Goal: Task Accomplishment & Management: Complete application form

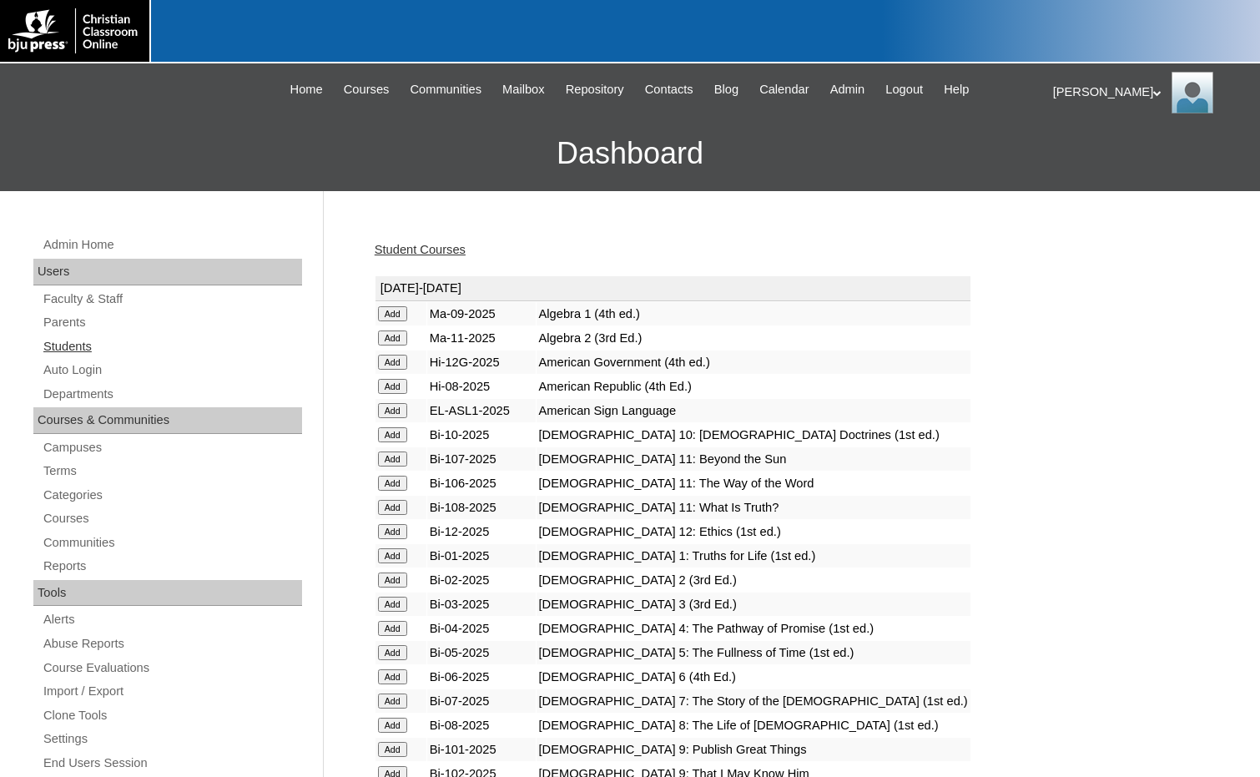
click at [122, 351] on link "Students" at bounding box center [172, 346] width 260 height 21
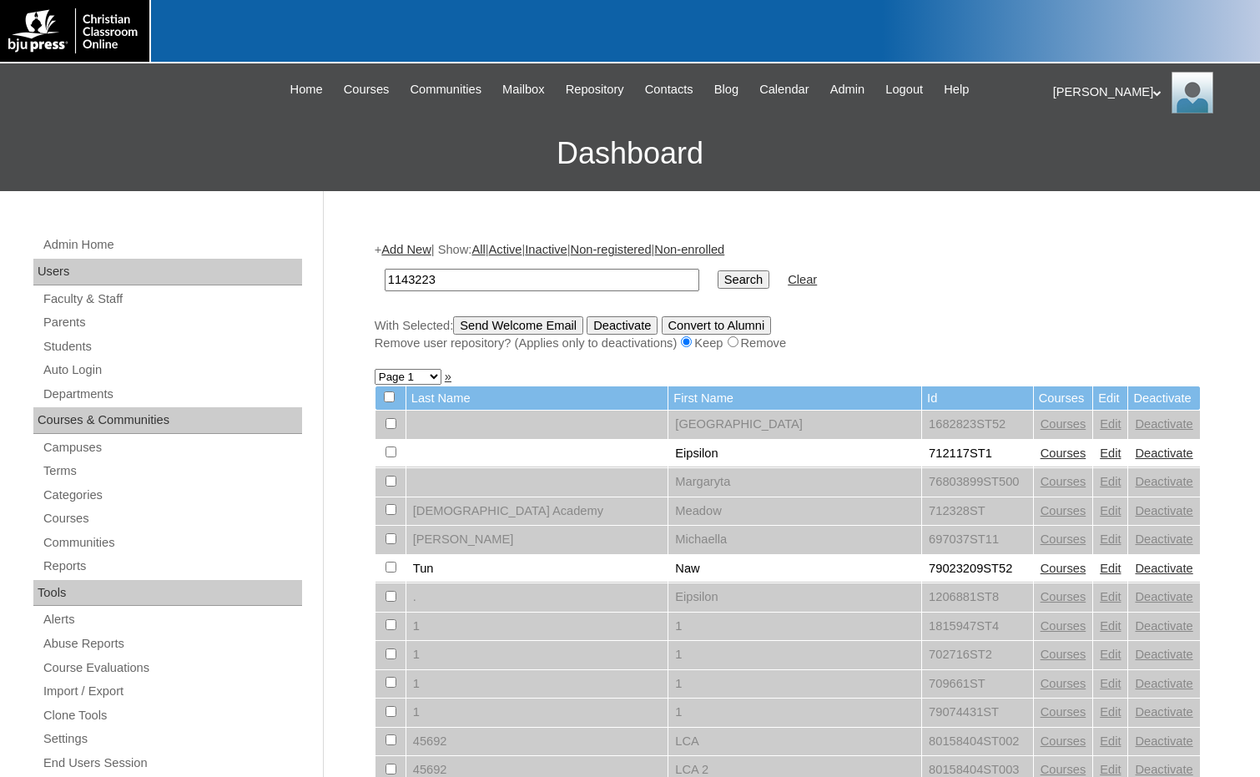
type input "1143223"
click at [718, 280] on input "Search" at bounding box center [744, 279] width 52 height 18
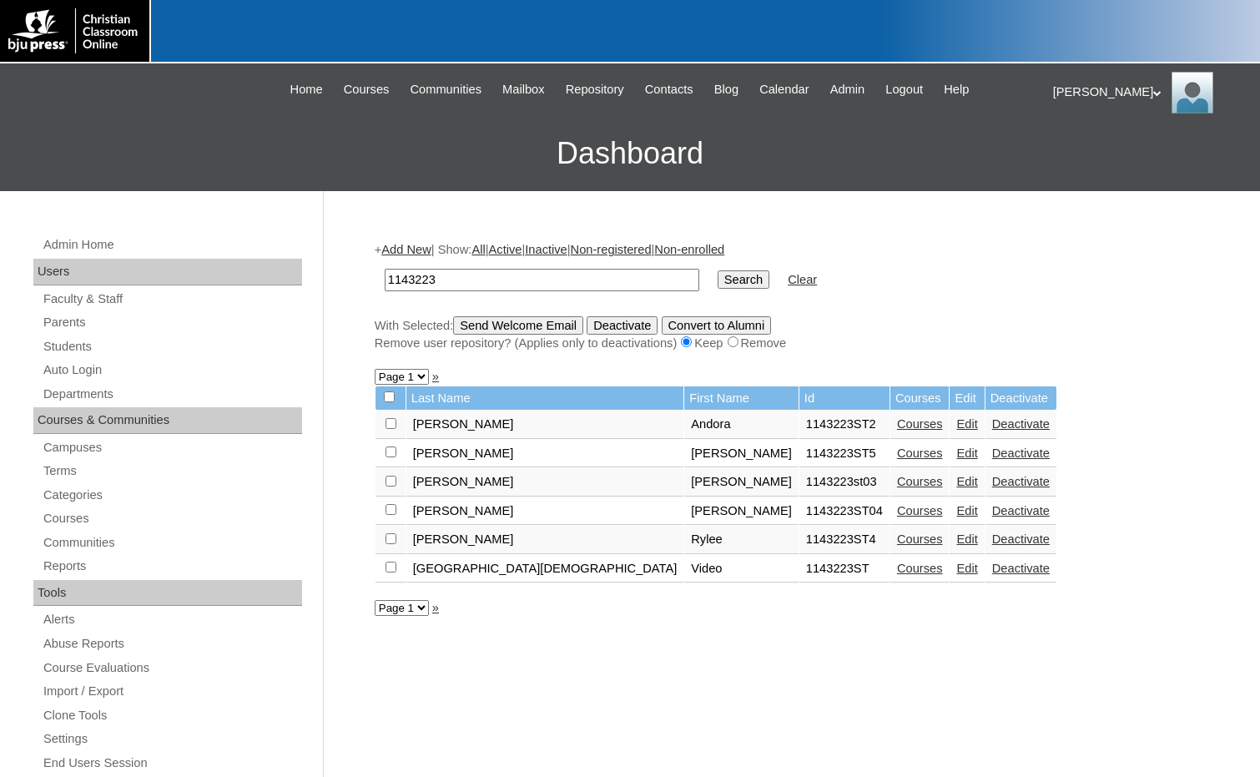
click at [417, 252] on link "Add New" at bounding box center [405, 249] width 49 height 13
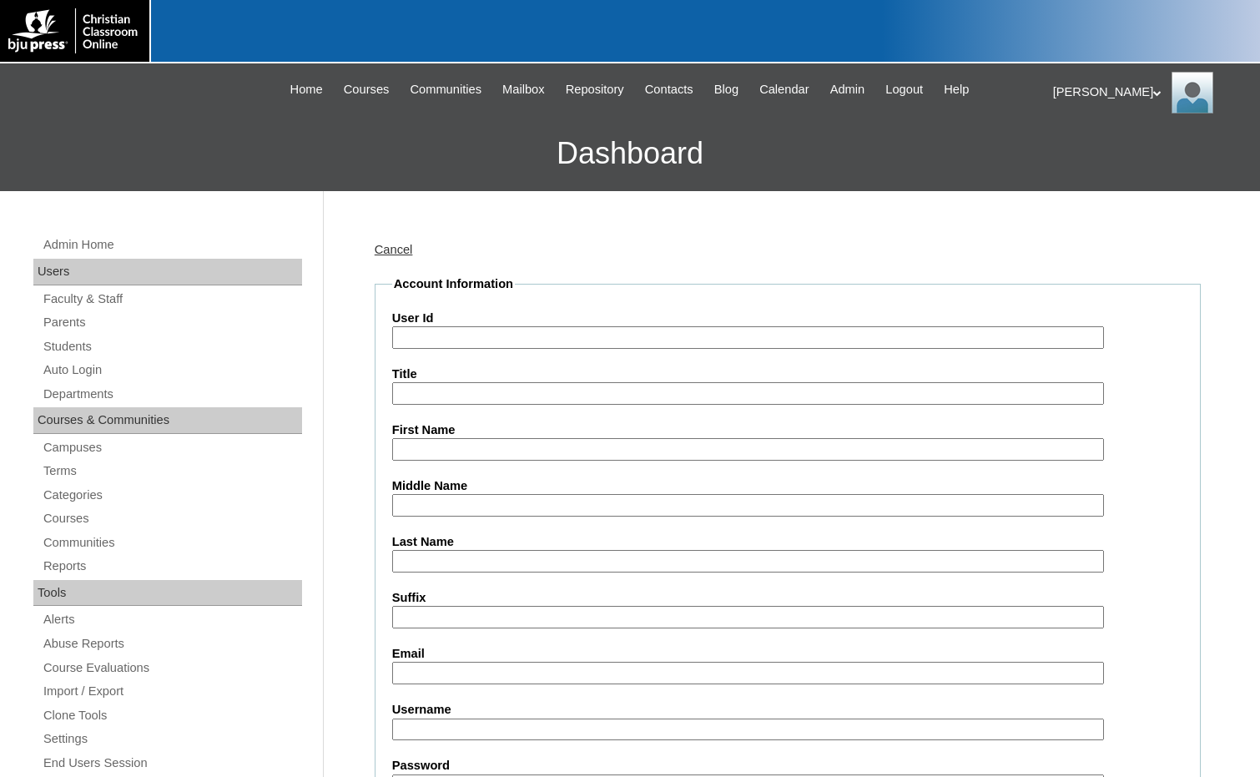
click at [447, 339] on input "User Id" at bounding box center [748, 337] width 712 height 23
paste input "1143223"
type input "1143223ST6"
type input "Jacob"
type input "Crothers"
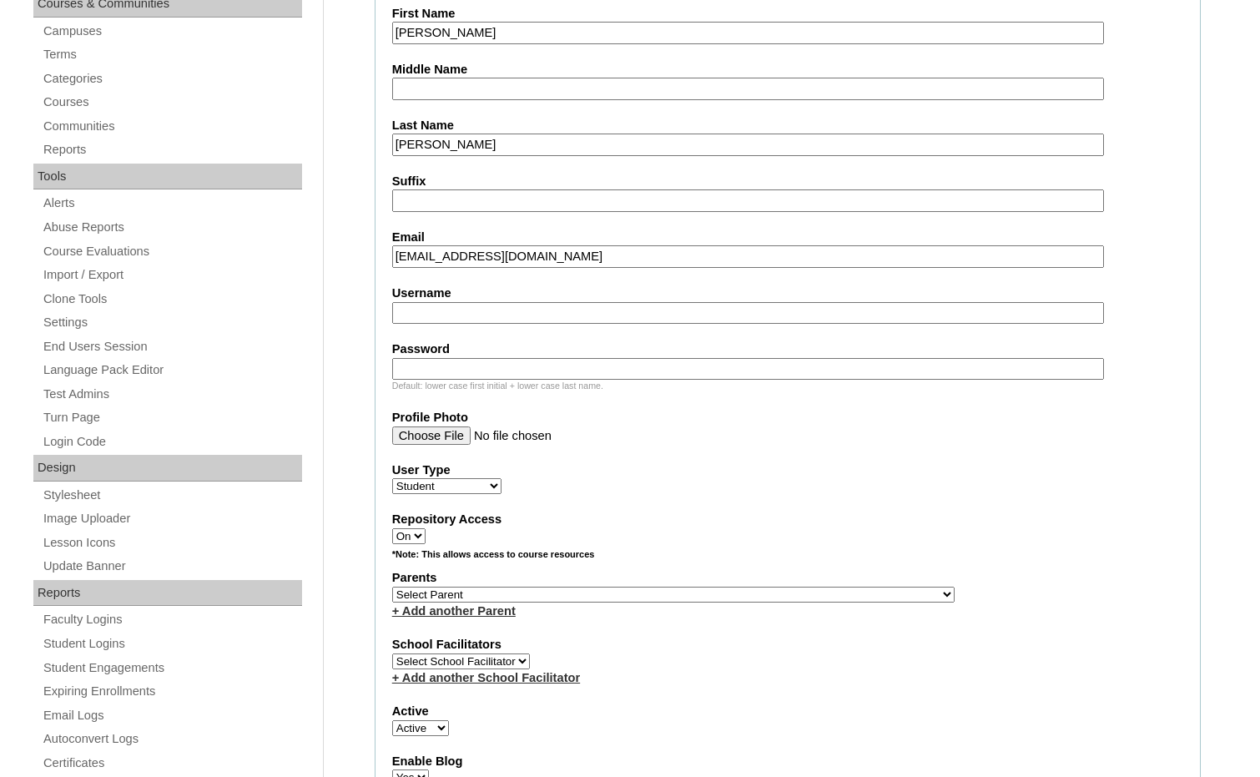
scroll to position [417, 0]
type input "jacobcrothers@wccswr.org"
click at [746, 601] on select "Select Parent , Fautanu, Ma 1, 1 23-24 accountMorgan, Jason 6th Street Mennonit…" at bounding box center [673, 594] width 562 height 16
select select "36970"
click at [781, 591] on div "Parents Select Parent , Fautanu, Ma 1, 1 23-24 accountMorgan, Jason 6th Street …" at bounding box center [787, 593] width 791 height 50
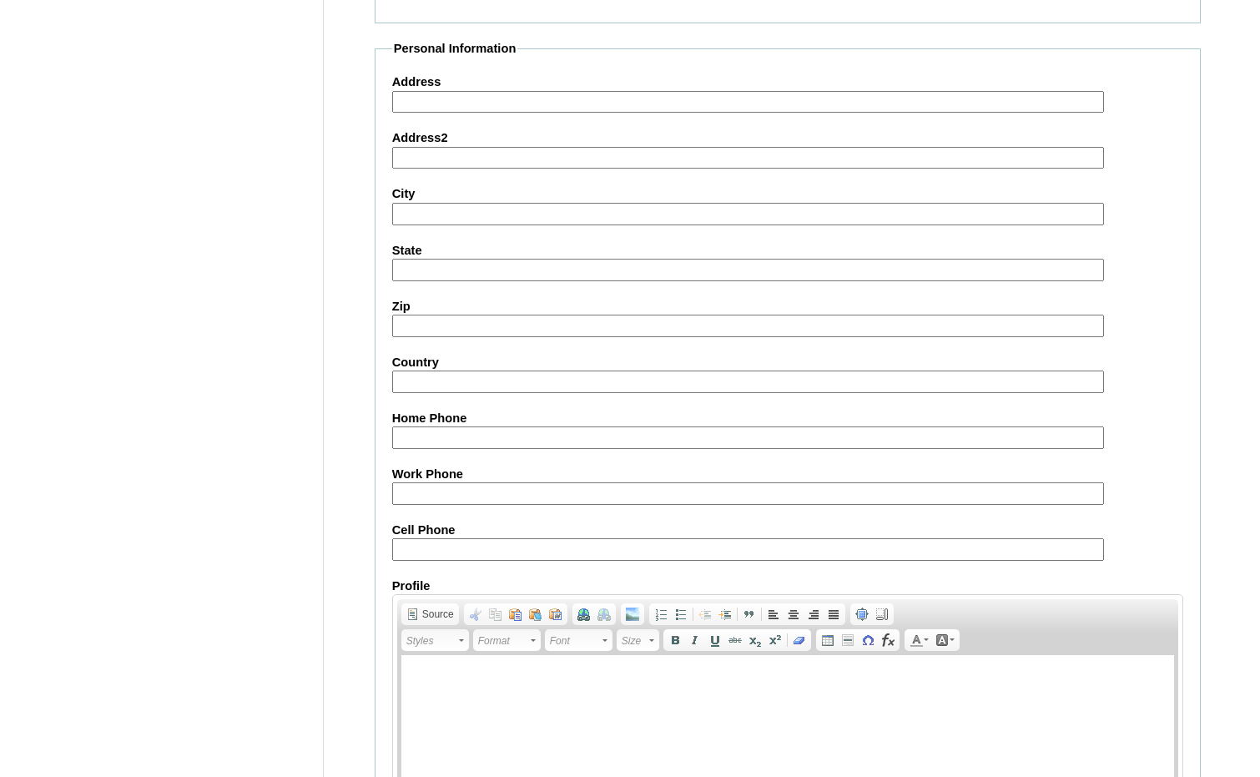
scroll to position [1762, 0]
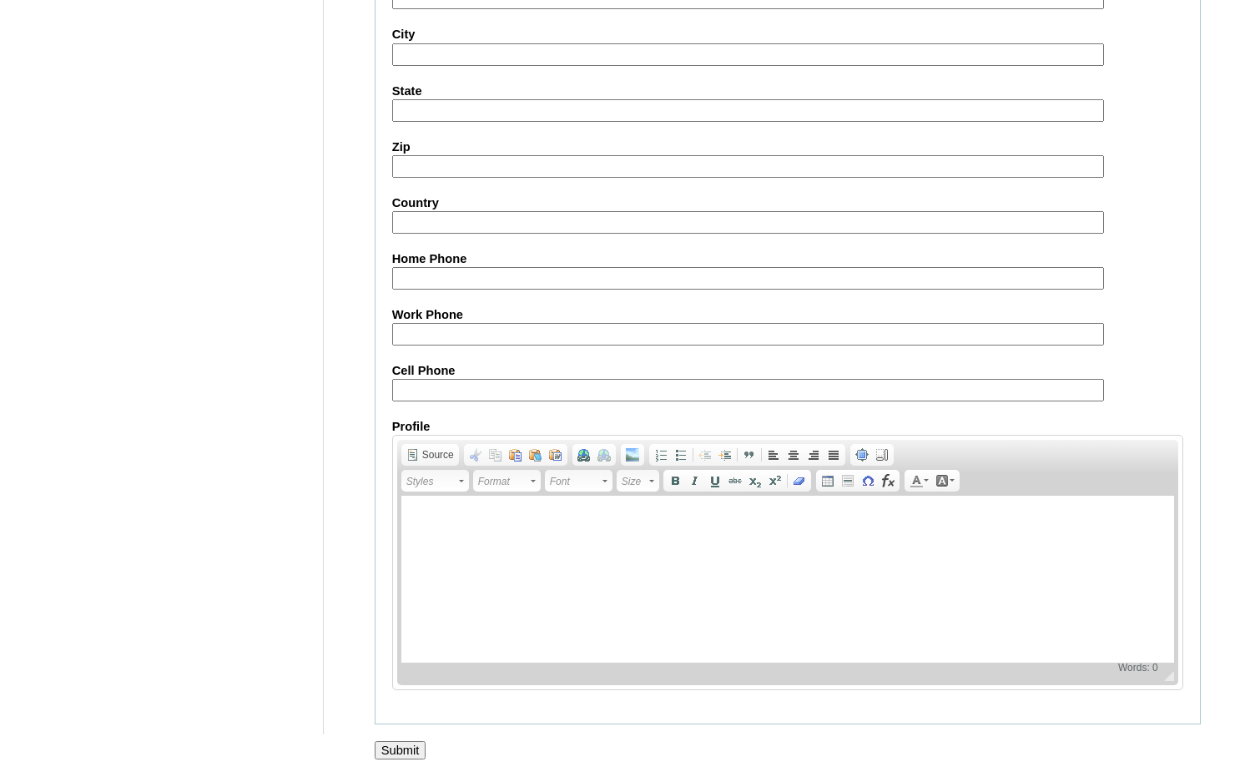
click at [411, 742] on input "Submit" at bounding box center [401, 750] width 52 height 18
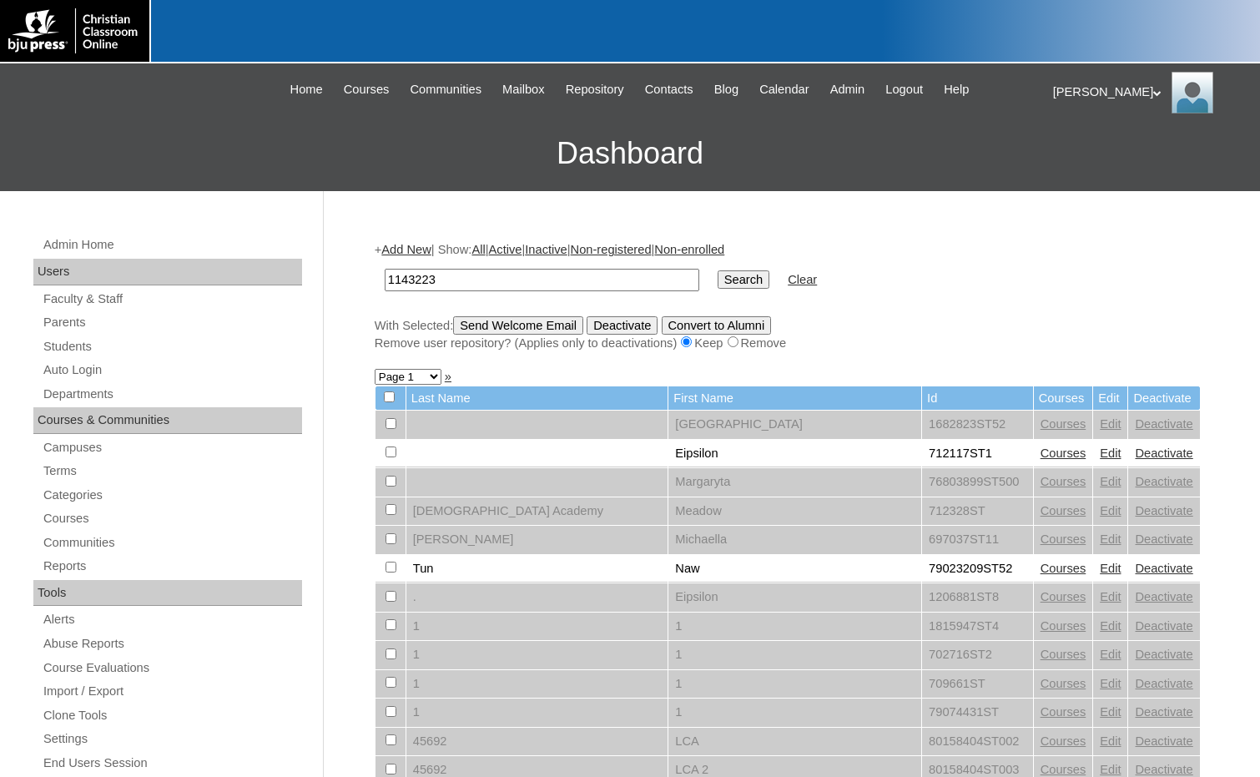
type input "1143223"
click at [718, 285] on input "Search" at bounding box center [744, 279] width 52 height 18
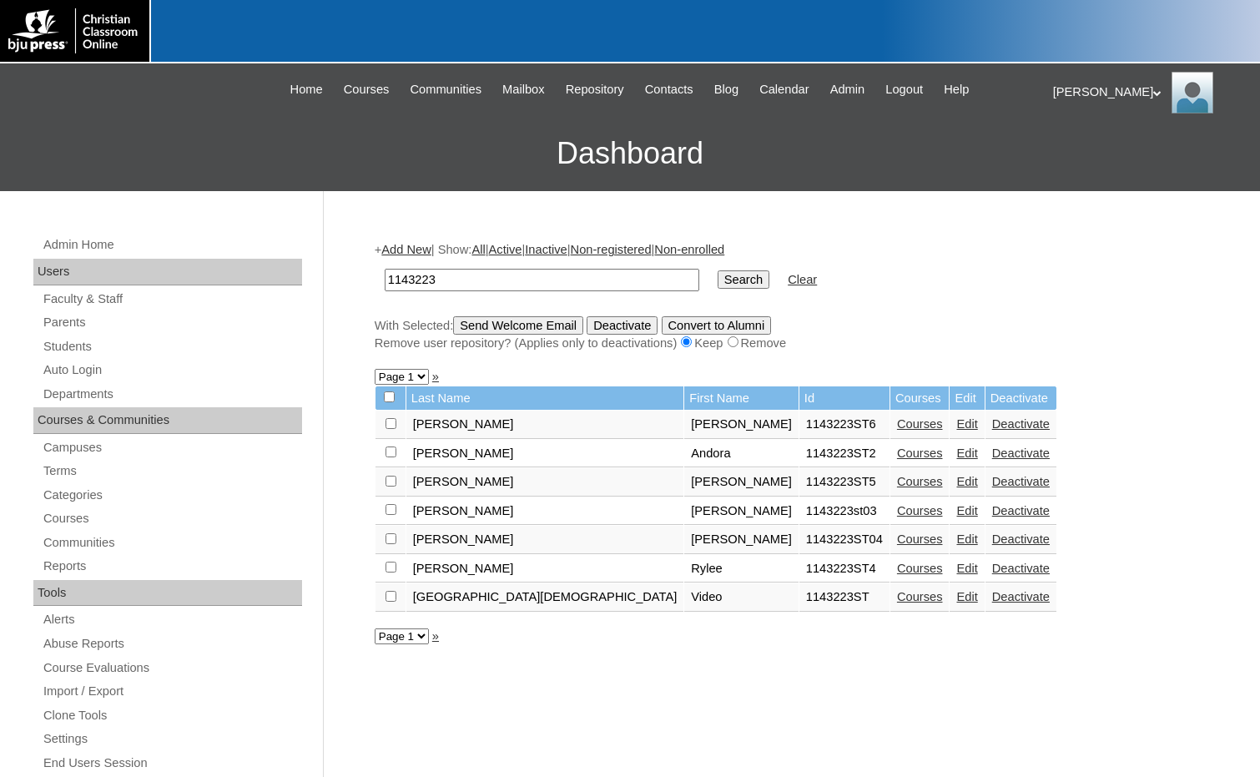
click at [897, 425] on link "Courses" at bounding box center [920, 423] width 46 height 13
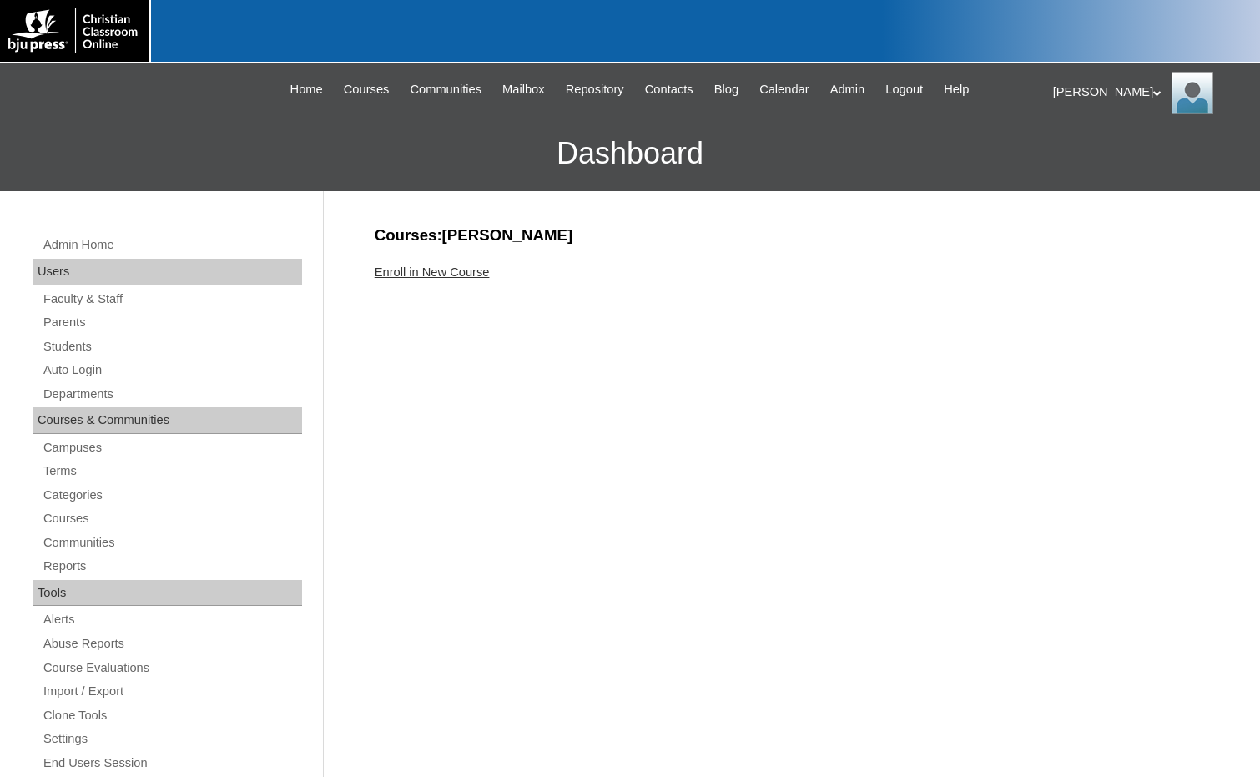
click at [466, 268] on link "Enroll in New Course" at bounding box center [432, 271] width 115 height 13
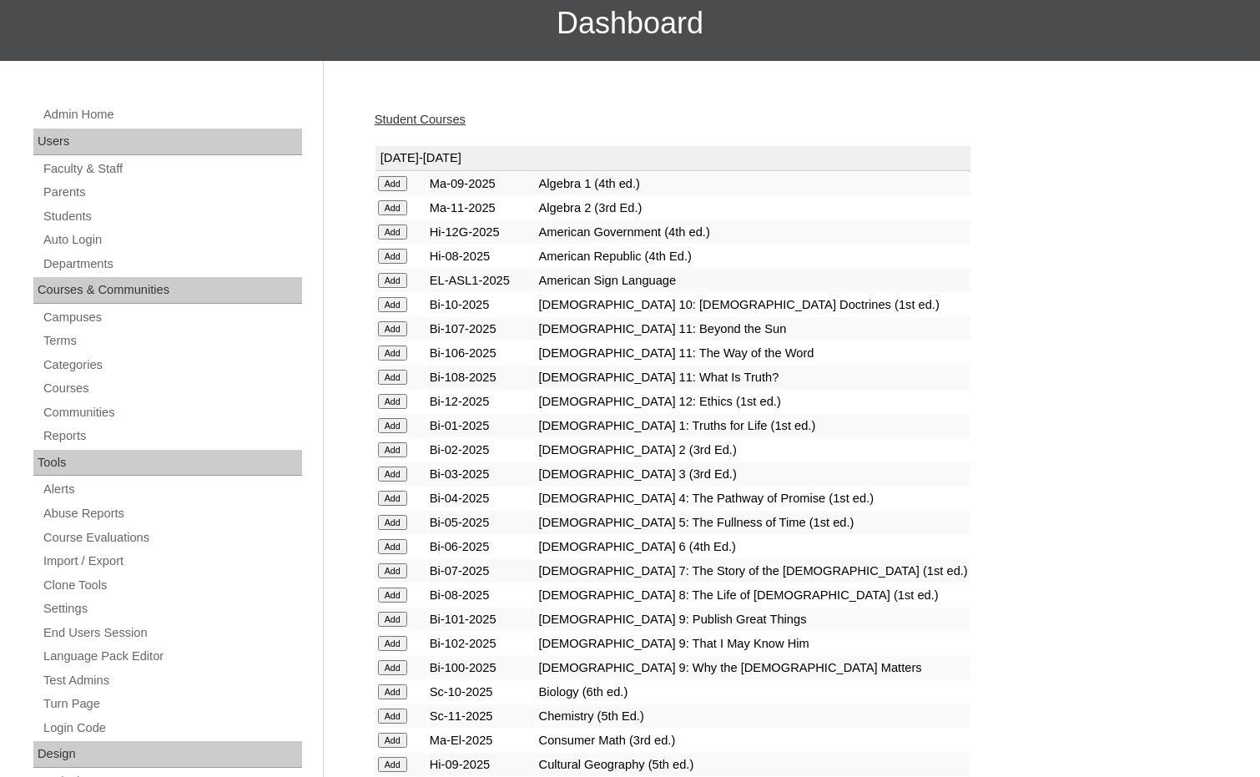
scroll to position [501, 0]
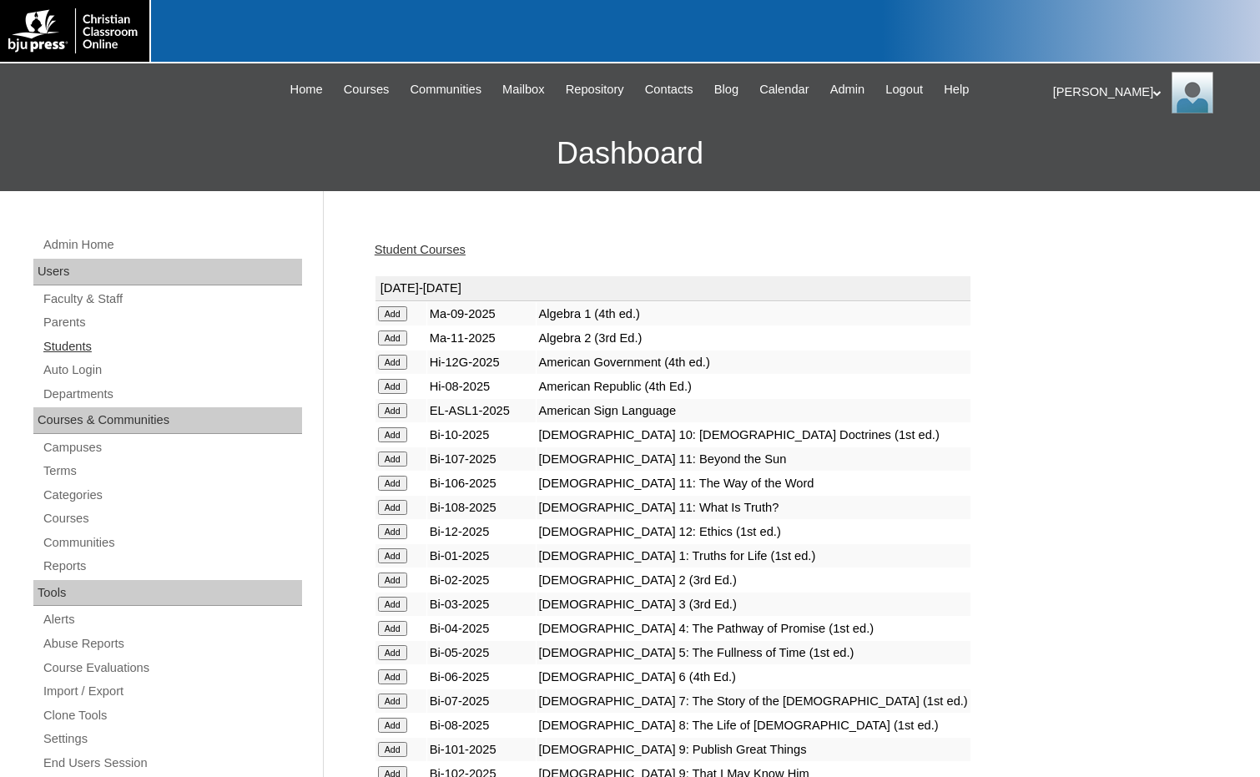
click at [68, 353] on link "Students" at bounding box center [172, 346] width 260 height 21
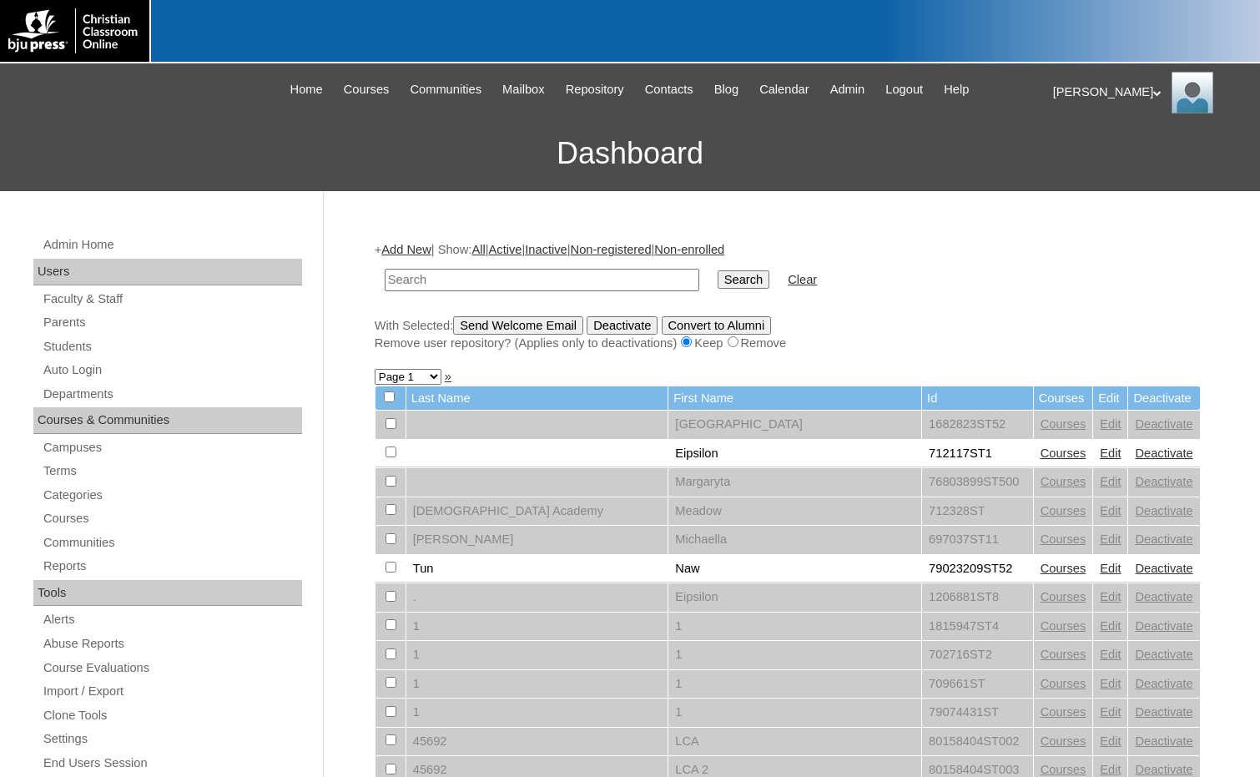
click at [405, 252] on link "Add New" at bounding box center [405, 249] width 49 height 13
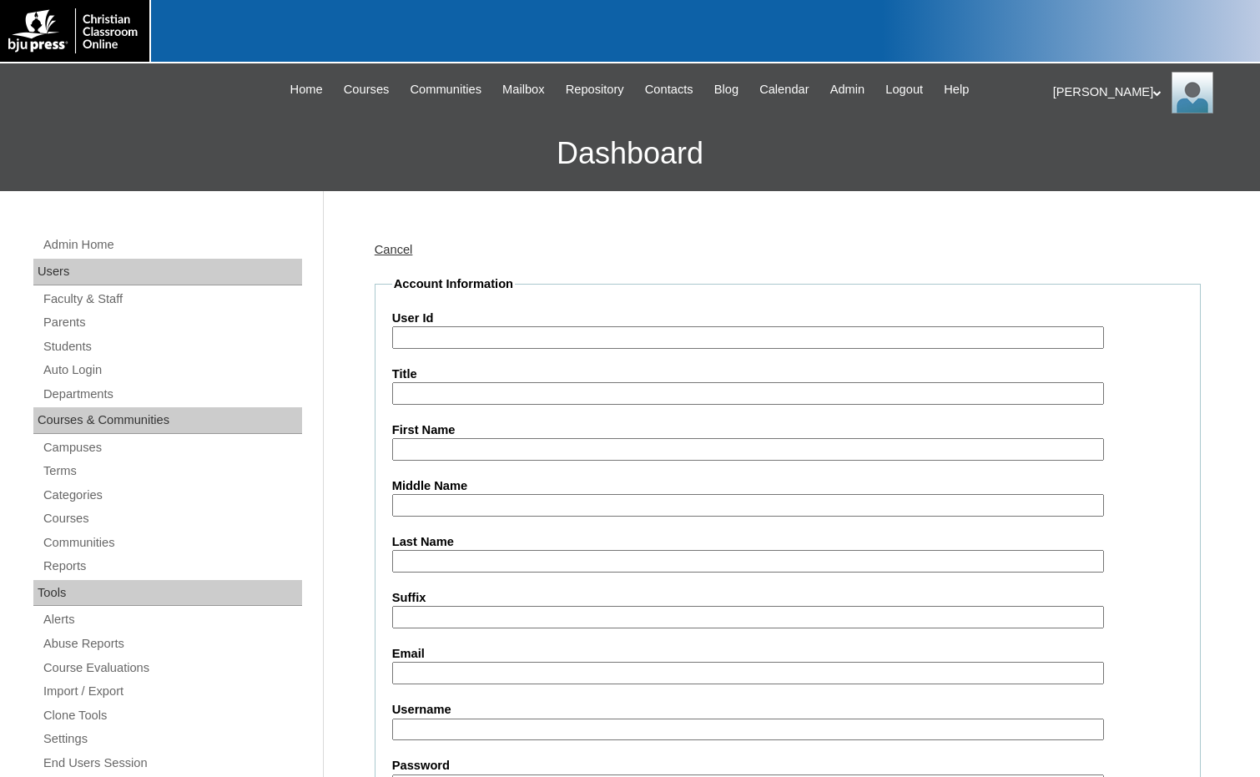
click at [442, 334] on input "User Id" at bounding box center [748, 337] width 712 height 23
paste input "1143223"
type input "1143223ST7"
type input "Sophie"
type input "Azinger"
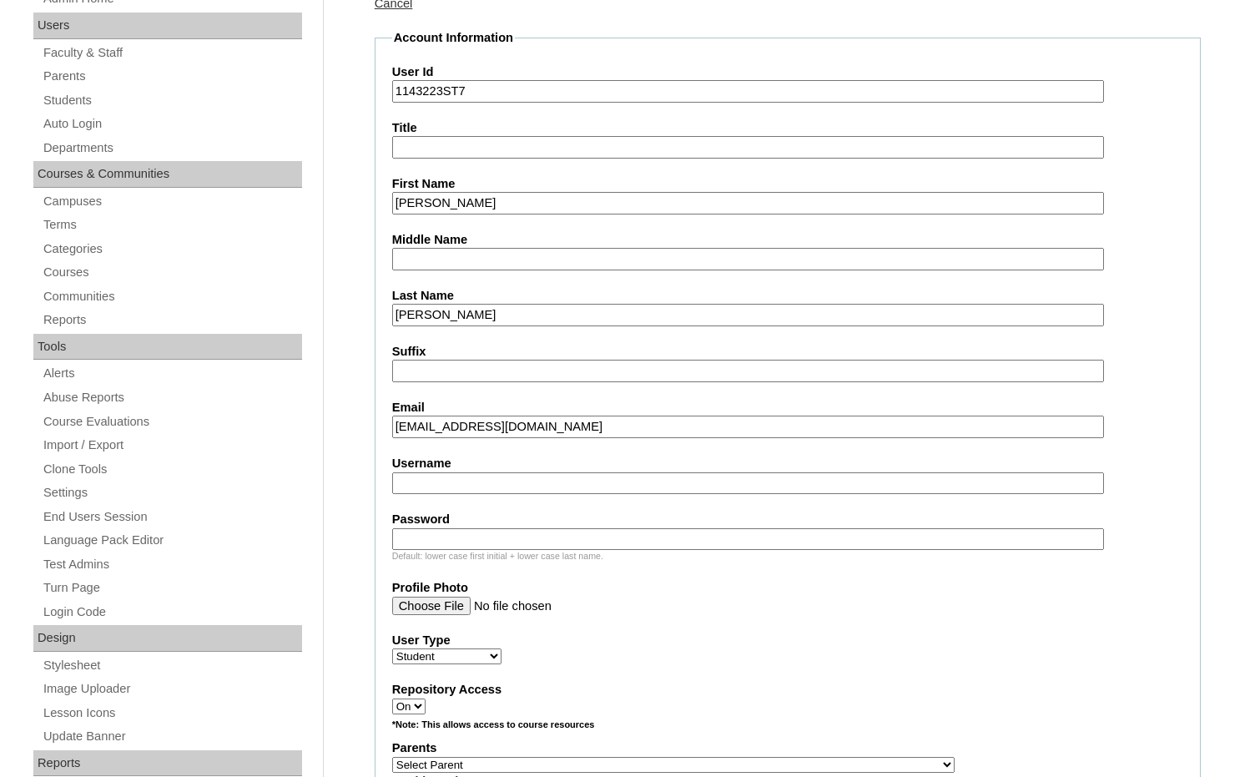
scroll to position [417, 0]
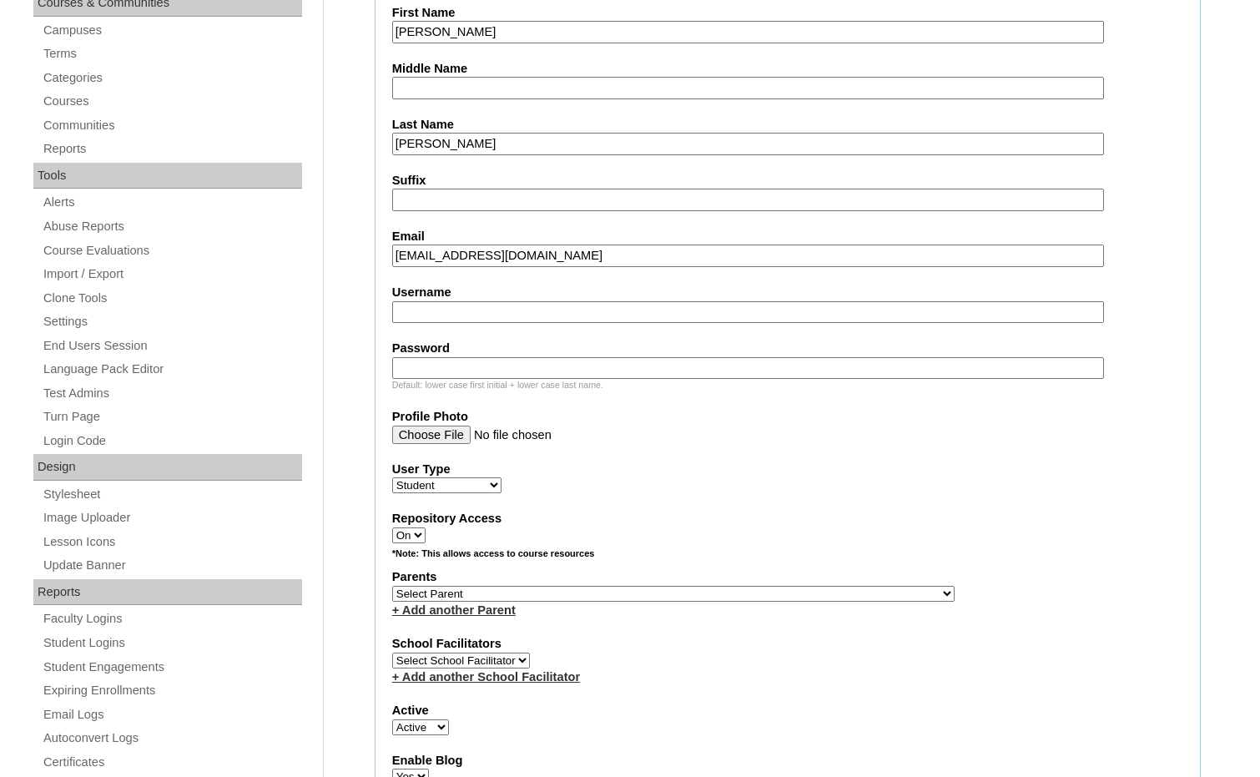
type input "sophieazinger@wccswv.org"
click at [754, 588] on select "Select Parent , Fautanu, Ma 1, 1 23-24 accountMorgan, Jason 6th Street Mennonit…" at bounding box center [673, 594] width 562 height 16
select select "36970"
click at [803, 592] on div "Parents Select Parent , Fautanu, Ma 1, 1 23-24 accountMorgan, Jason 6th Street …" at bounding box center [787, 593] width 791 height 50
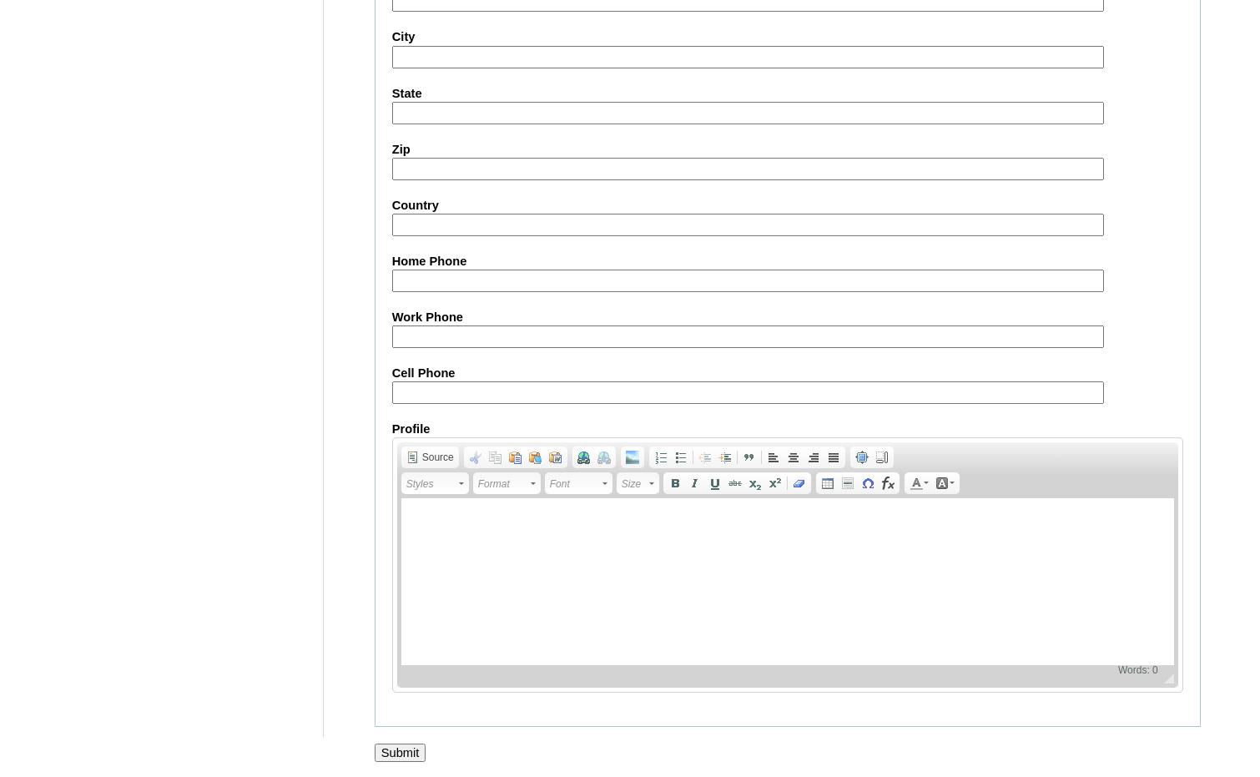
scroll to position [1762, 0]
click at [412, 745] on input "Submit" at bounding box center [401, 750] width 52 height 18
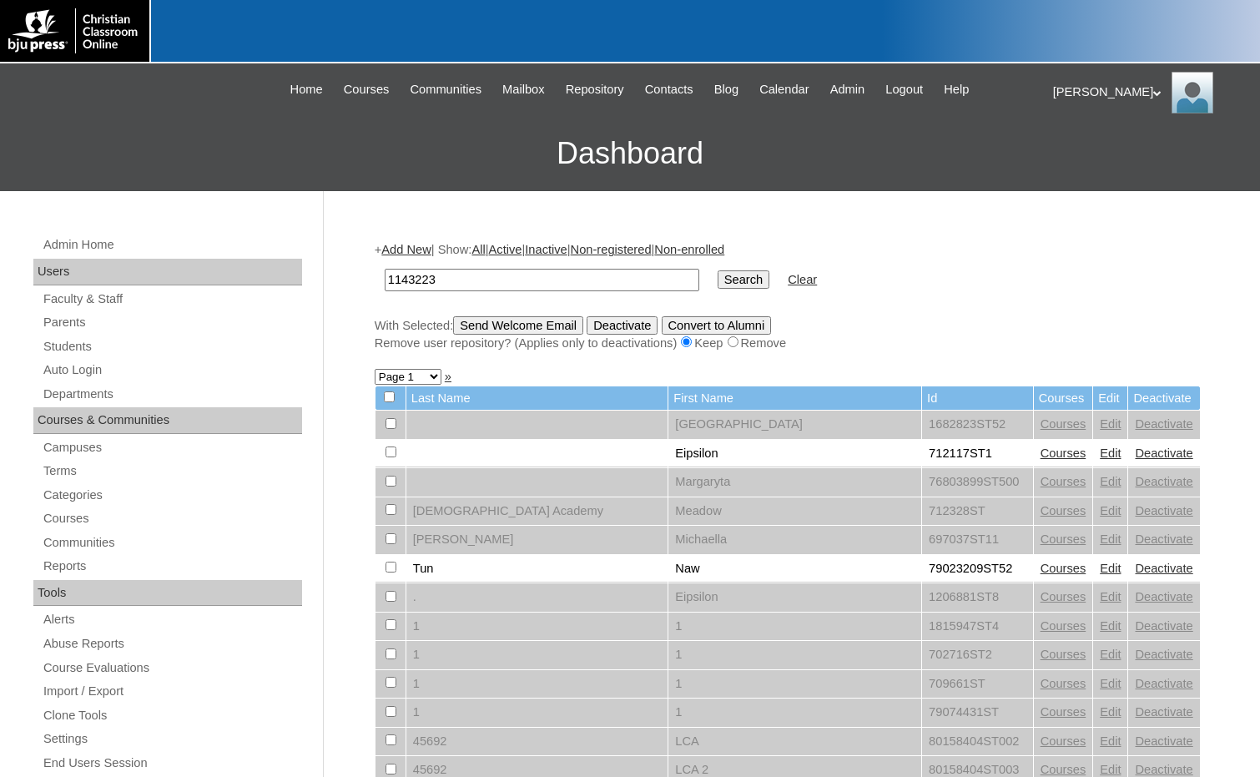
type input "1143223"
click at [718, 275] on input "Search" at bounding box center [744, 279] width 52 height 18
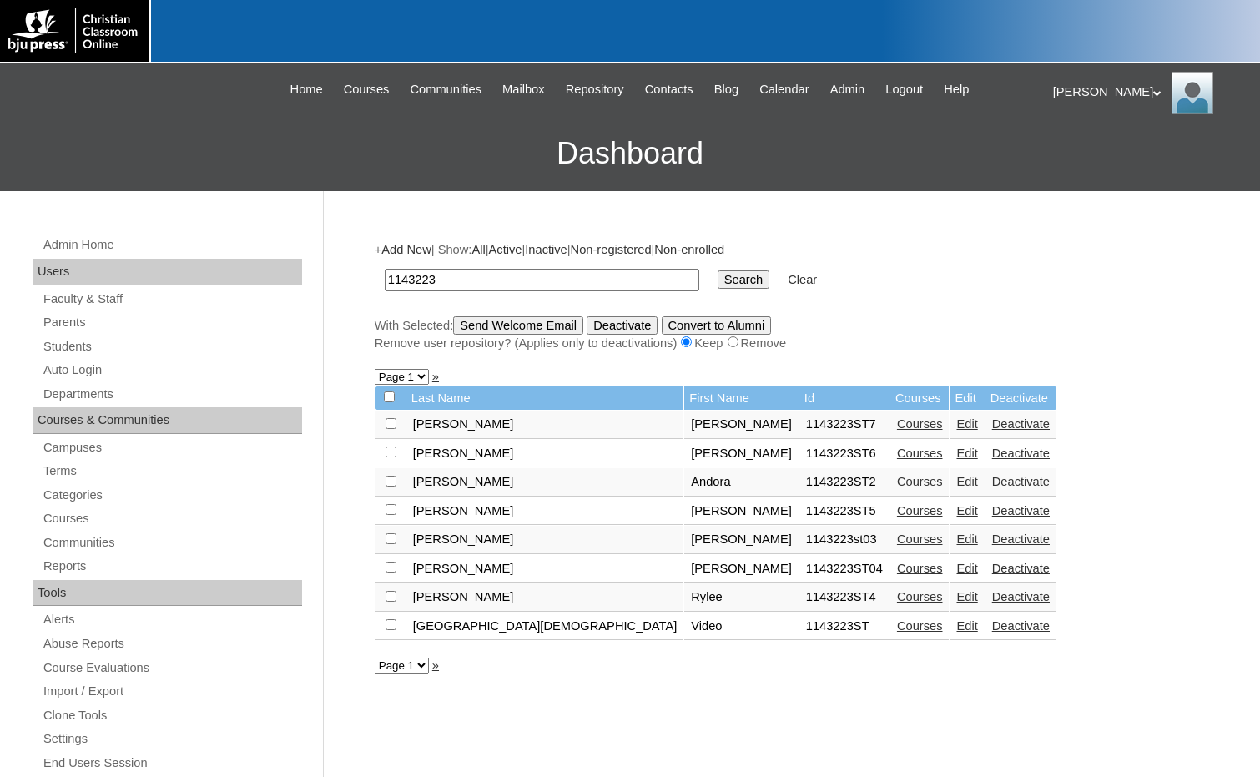
click at [897, 422] on link "Courses" at bounding box center [920, 423] width 46 height 13
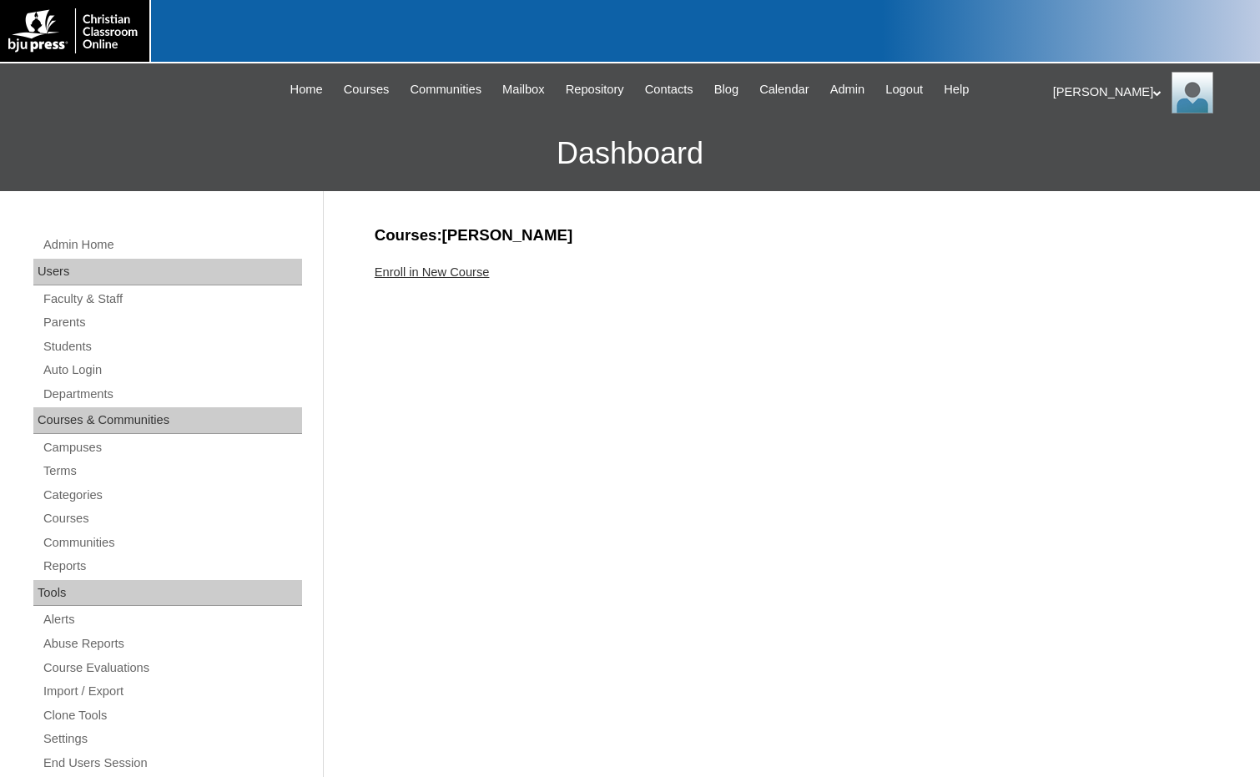
click at [476, 280] on div "Enroll in New Course" at bounding box center [788, 273] width 826 height 18
click at [478, 274] on link "Enroll in New Course" at bounding box center [432, 271] width 115 height 13
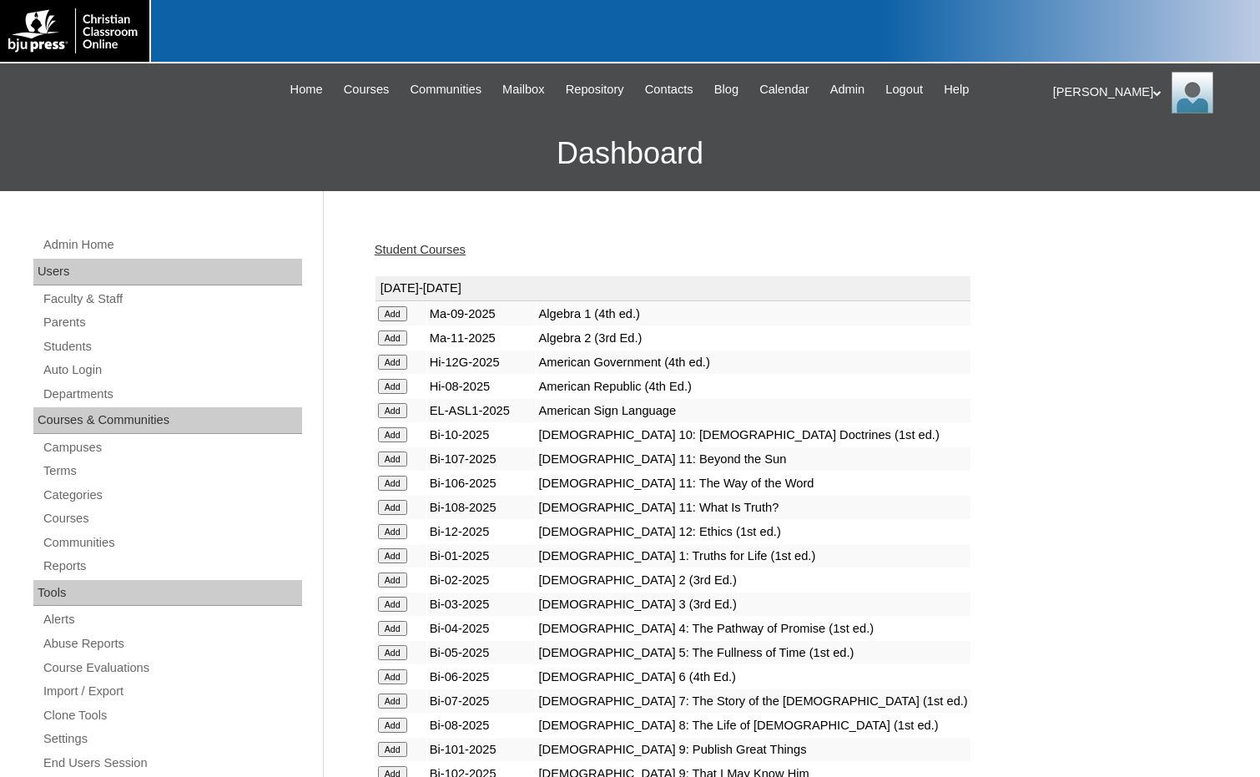
click at [394, 321] on input "Add" at bounding box center [392, 313] width 29 height 15
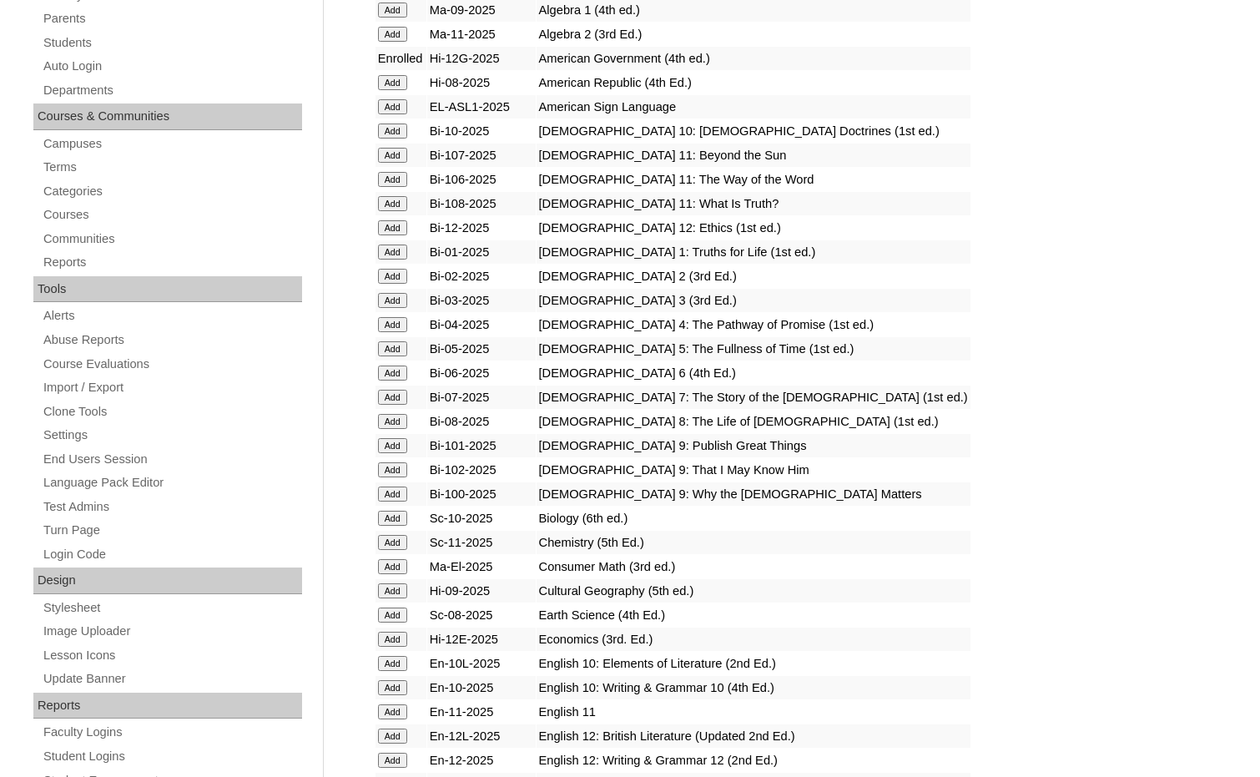
scroll to position [334, 0]
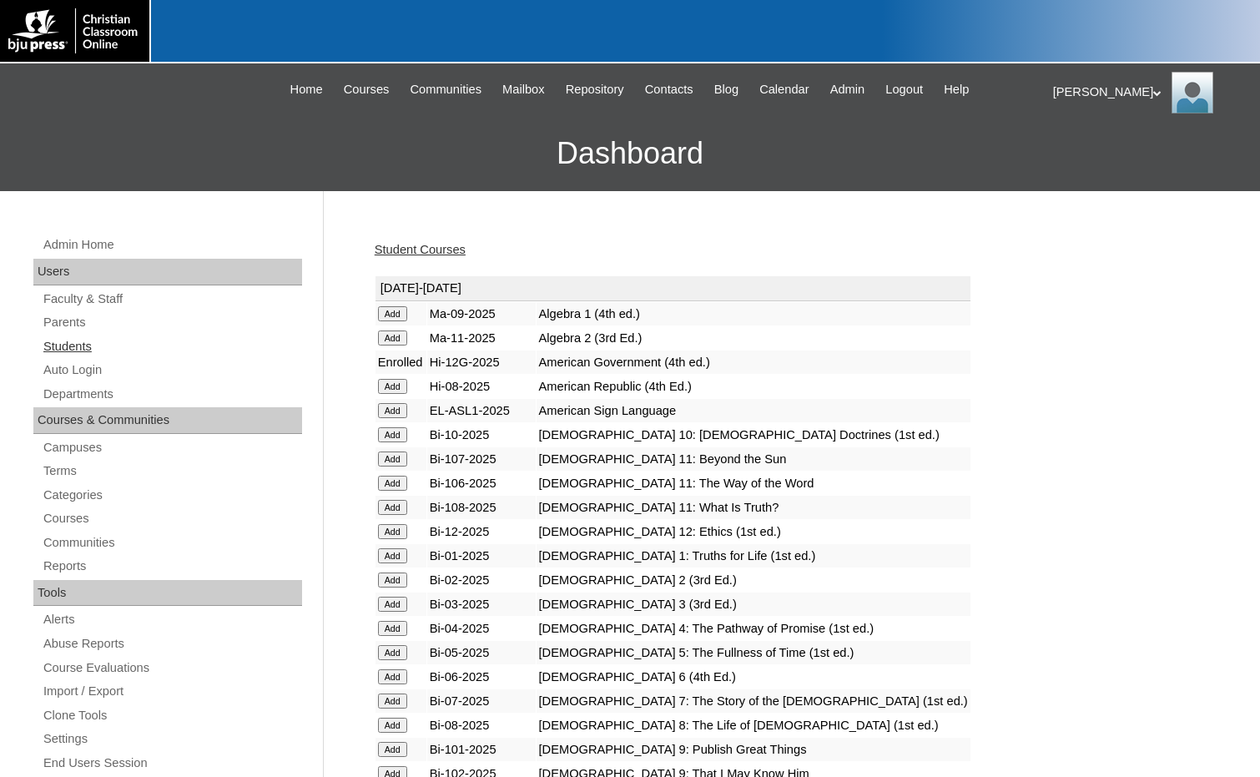
click at [92, 352] on link "Students" at bounding box center [172, 346] width 260 height 21
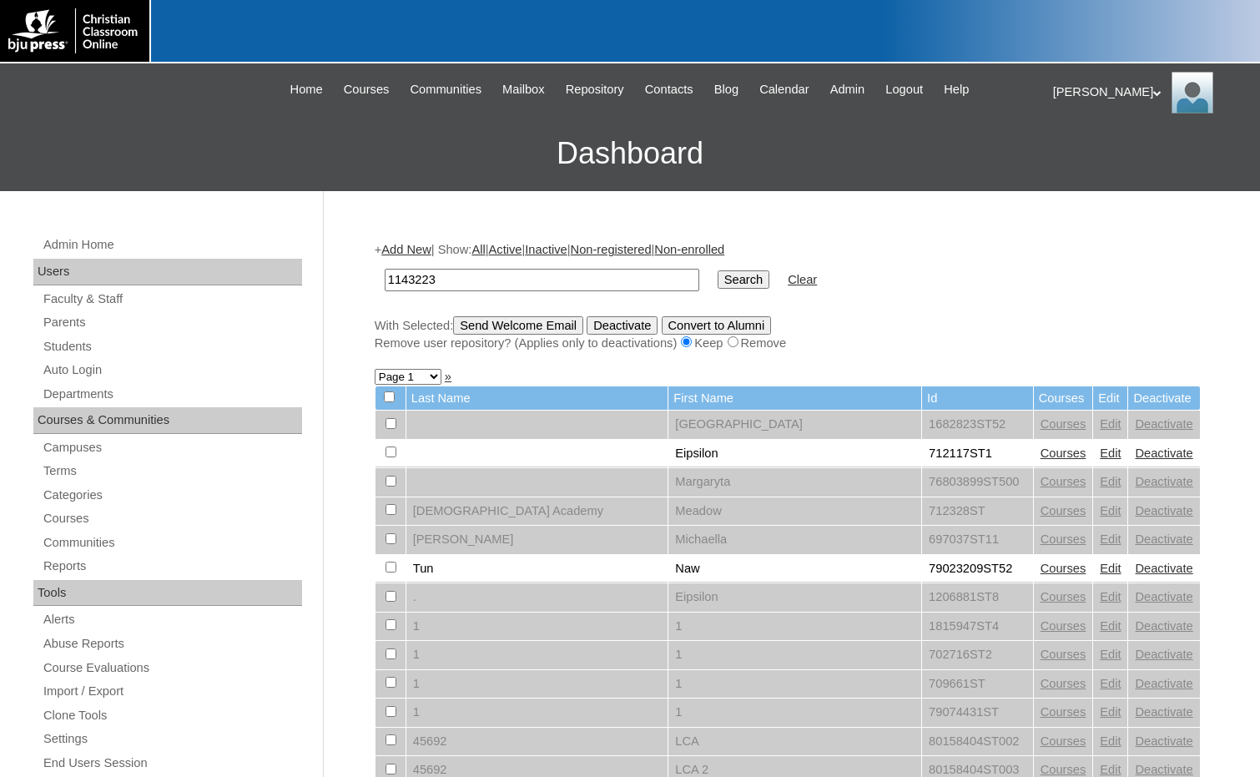
type input "1143223"
click at [718, 280] on input "Search" at bounding box center [744, 279] width 52 height 18
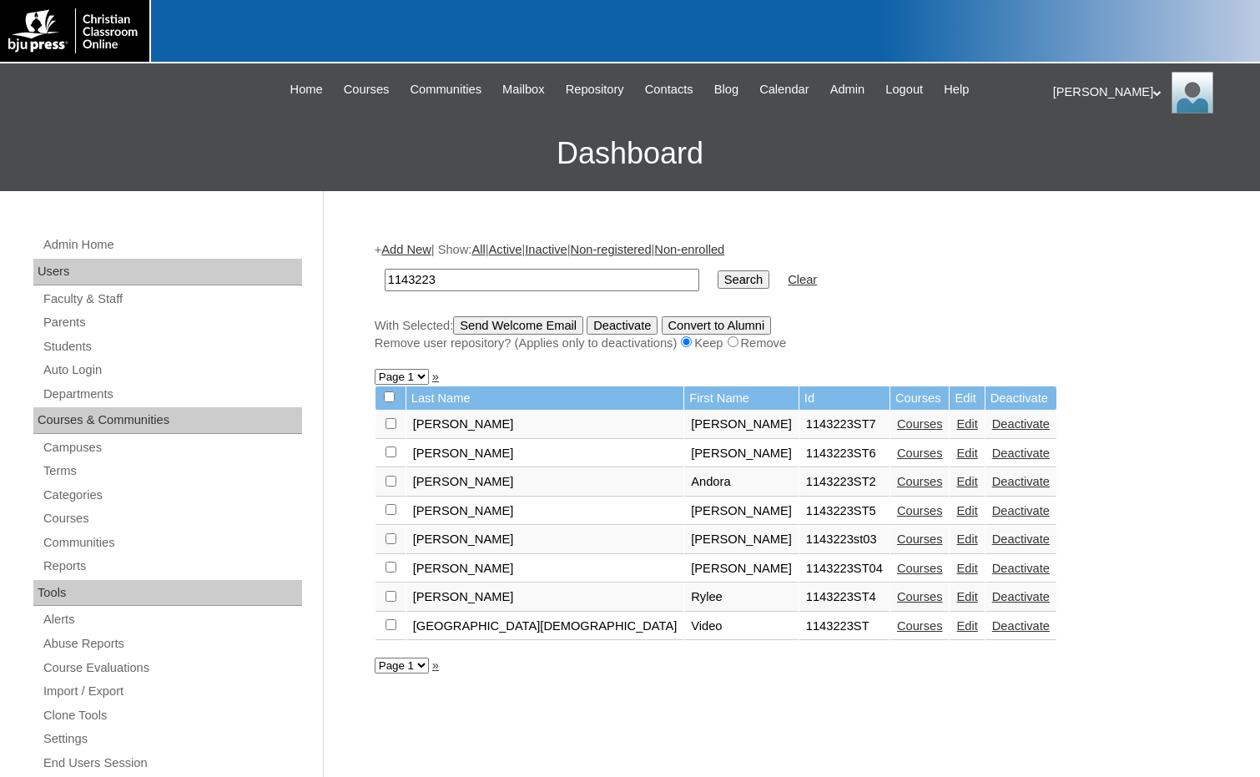
click at [390, 425] on input "checkbox" at bounding box center [390, 423] width 11 height 11
checkbox input "true"
click at [390, 429] on input "checkbox" at bounding box center [390, 423] width 11 height 11
checkbox input "true"
click at [388, 429] on input "checkbox" at bounding box center [390, 423] width 11 height 11
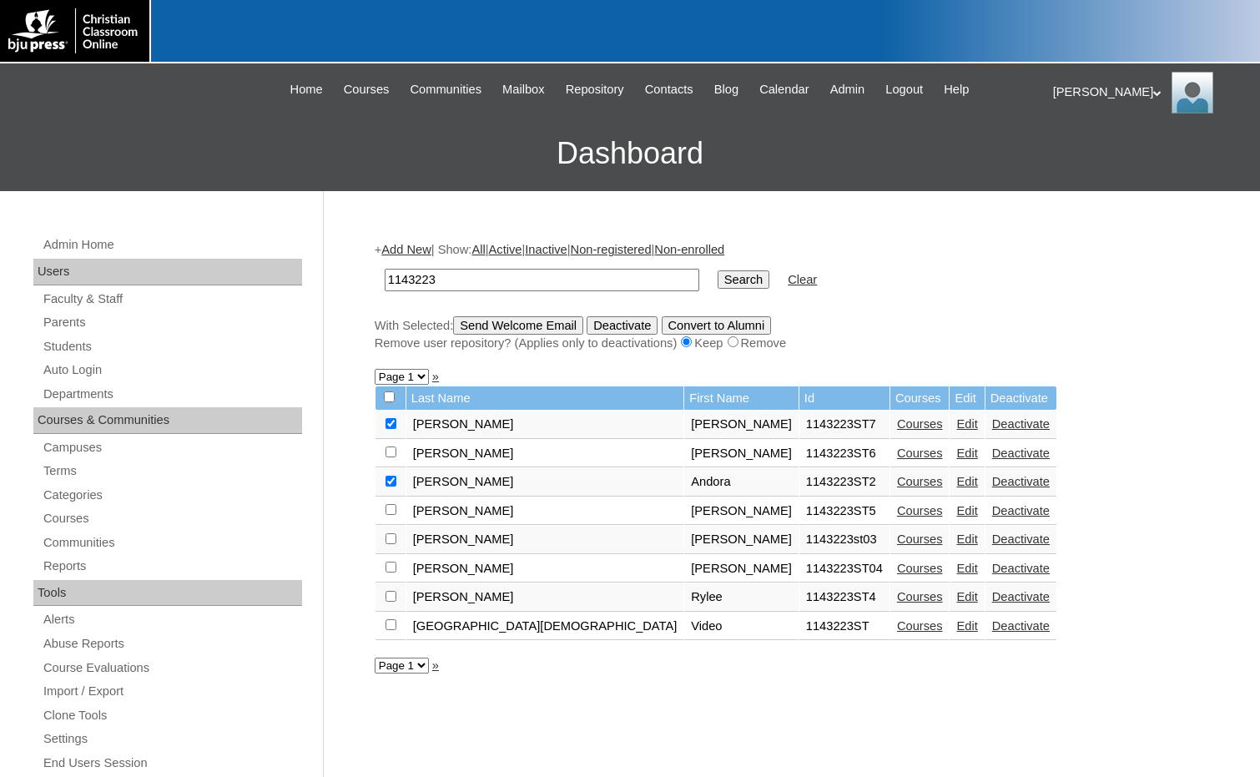
checkbox input "true"
click at [499, 330] on input "Send Welcome Email" at bounding box center [518, 325] width 130 height 18
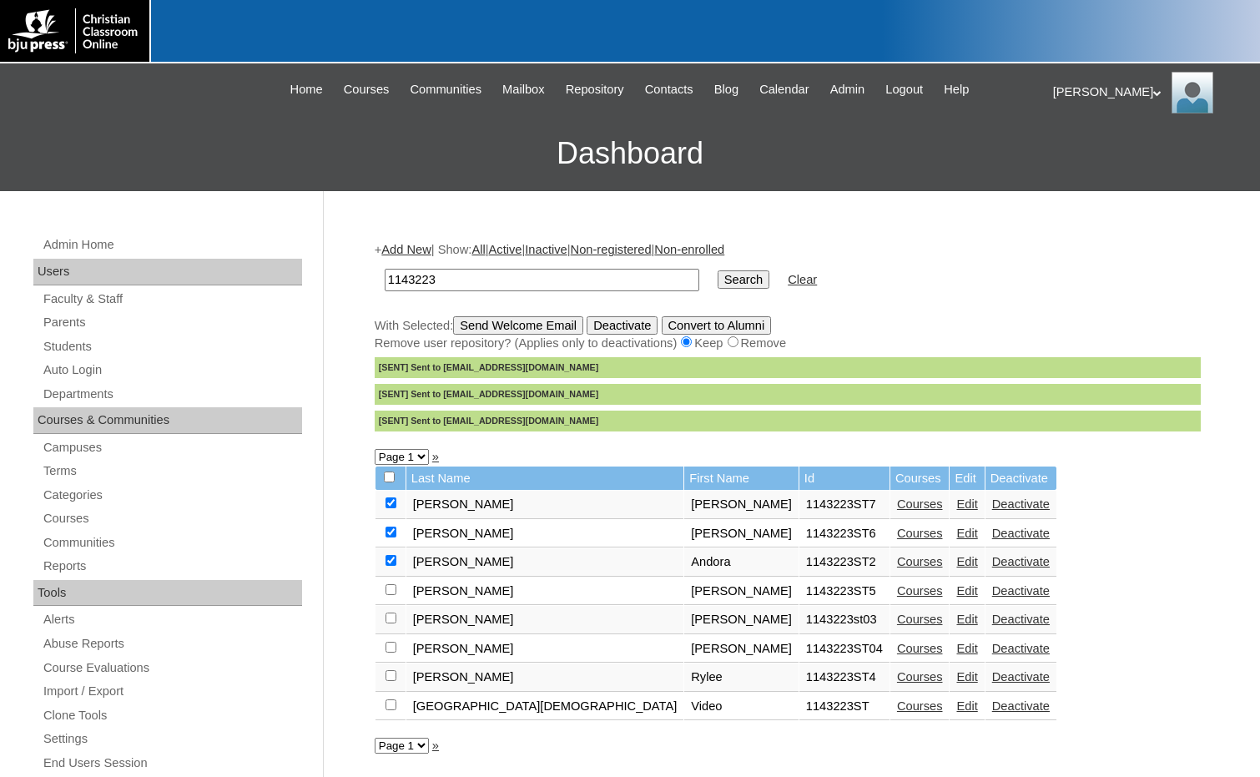
click at [956, 651] on link "Edit" at bounding box center [966, 648] width 21 height 13
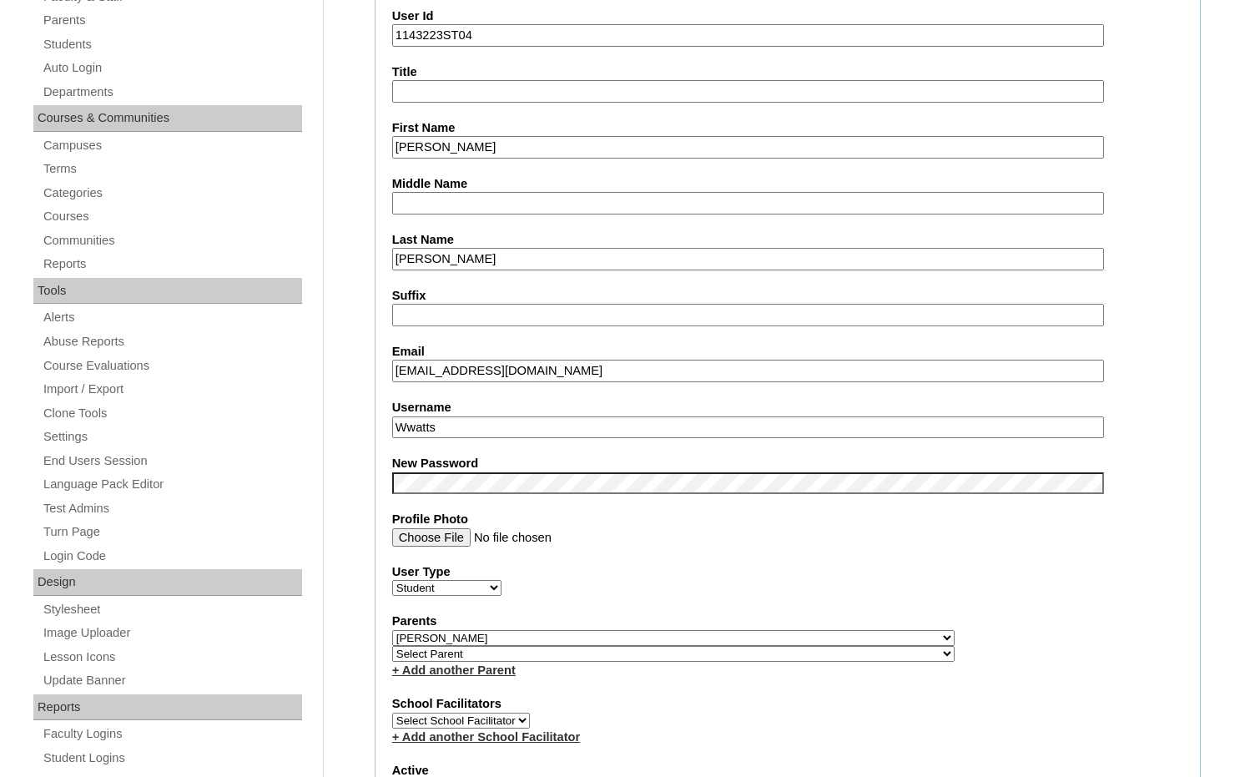
scroll to position [334, 0]
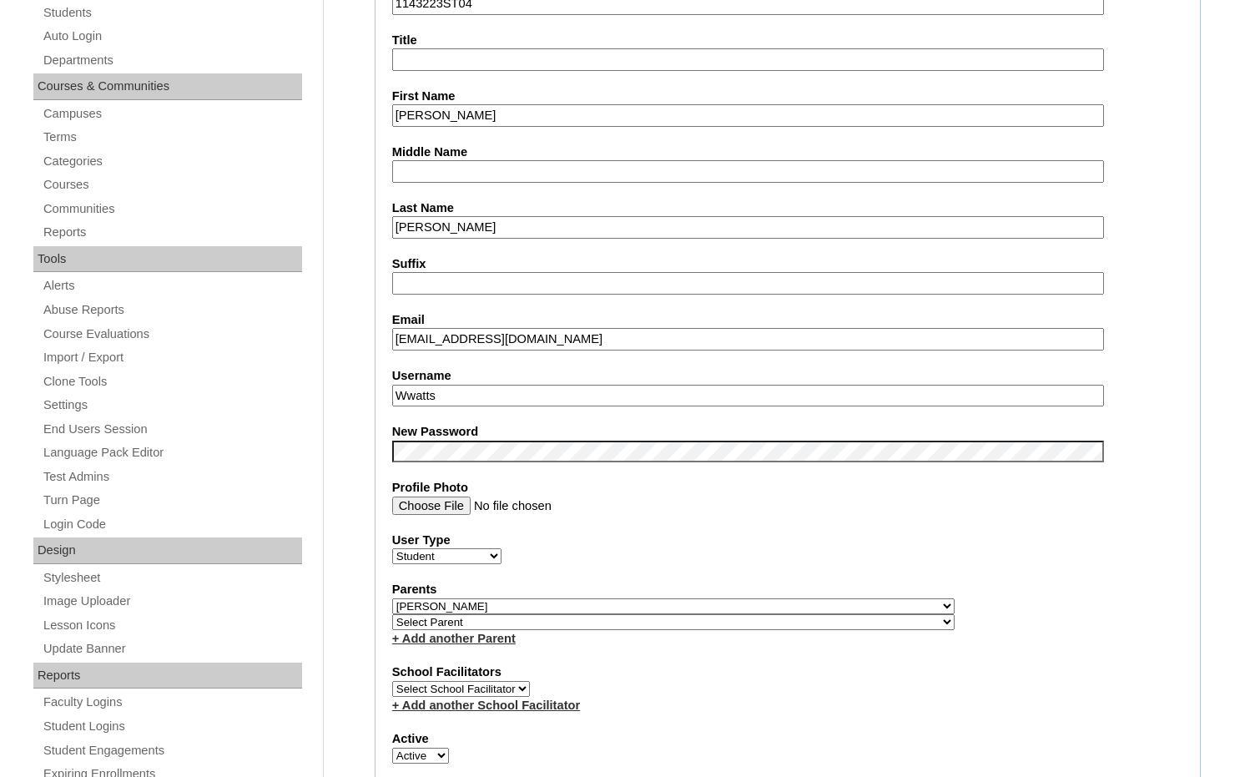
click at [762, 602] on select "Select Parent , Fautanu, Ma 1, 1 23-24 accountMorgan, Jason 6th Street Mennonit…" at bounding box center [673, 606] width 562 height 16
drag, startPoint x: 751, startPoint y: 601, endPoint x: 785, endPoint y: 599, distance: 34.2
click at [751, 601] on select "Select Parent , Fautanu, Ma 1, 1 23-24 accountMorgan, Jason 6th Street Mennonit…" at bounding box center [673, 606] width 562 height 16
select select "36970"
click at [798, 598] on div "Parents Select Parent , Fautanu, Ma 1, 1 23-24 accountMorgan, Jason 6th Street …" at bounding box center [787, 614] width 791 height 66
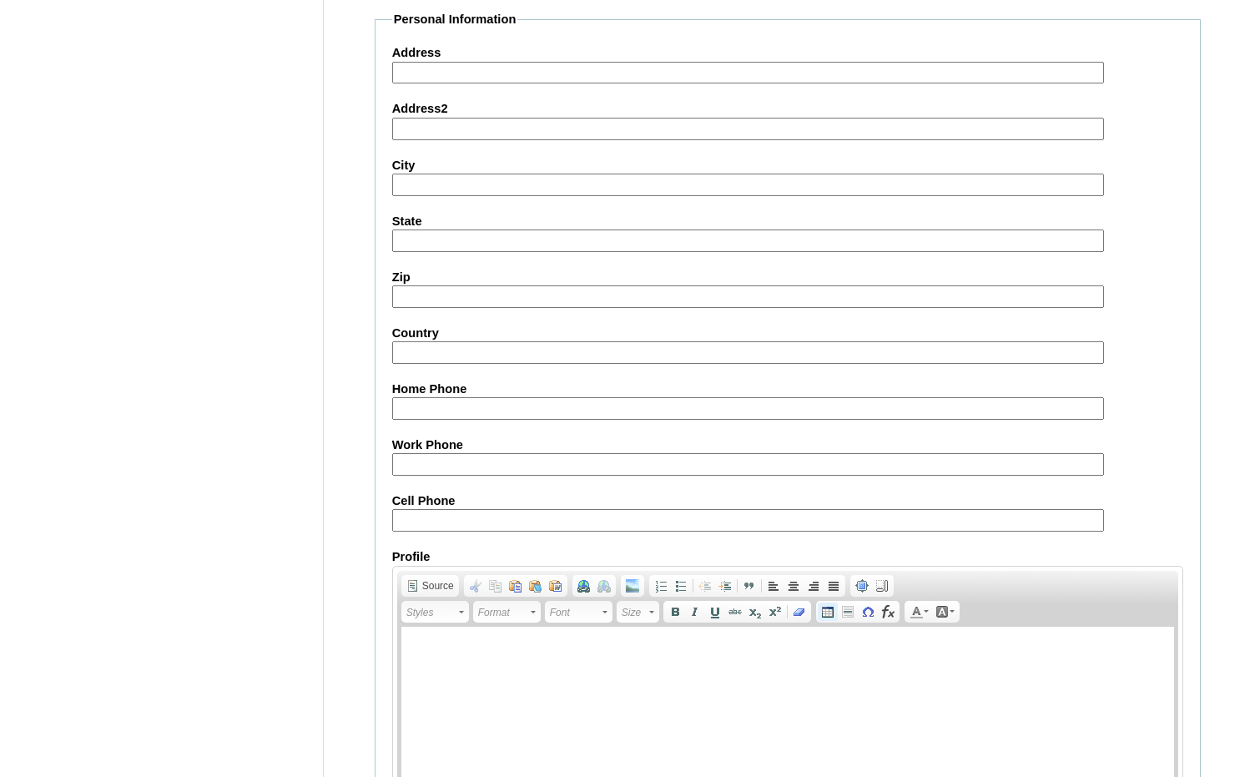
scroll to position [1765, 0]
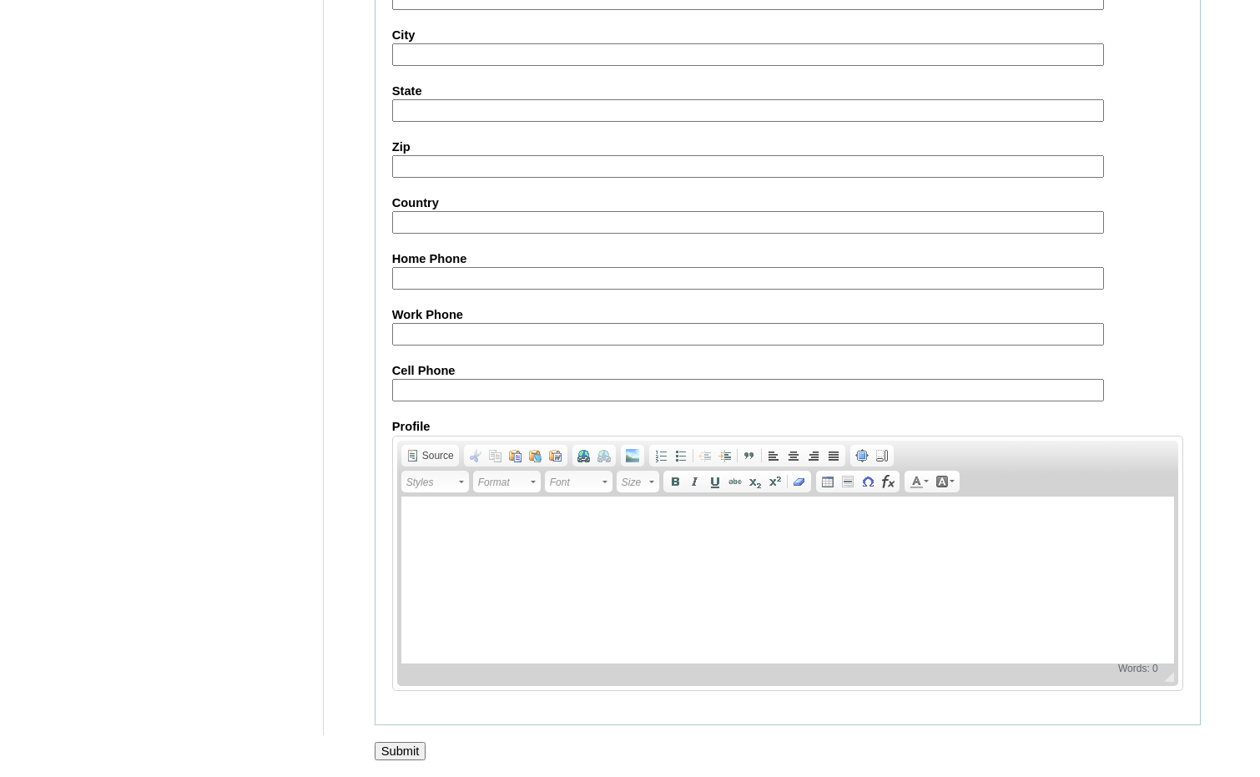
click at [401, 751] on input "Submit" at bounding box center [401, 751] width 52 height 18
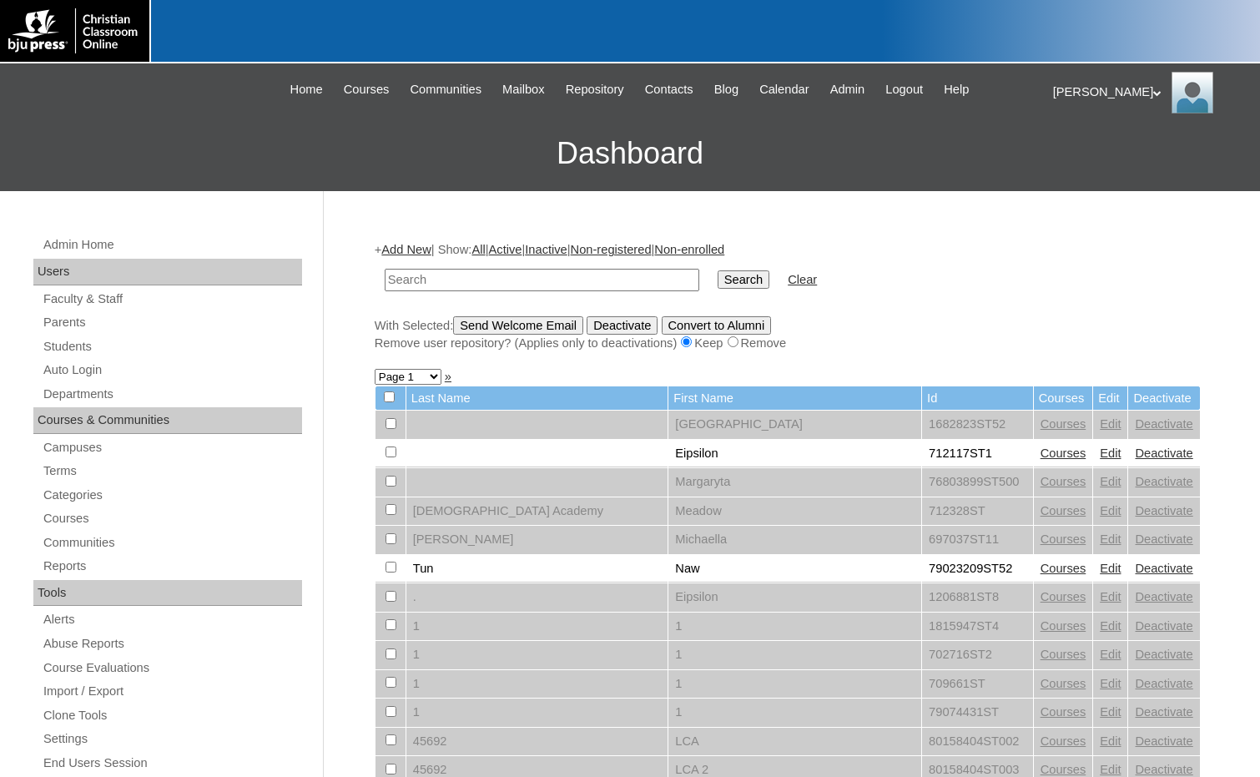
click at [466, 285] on input "text" at bounding box center [542, 280] width 315 height 23
paste input "78324339"
type input "78324339"
click at [718, 279] on input "Search" at bounding box center [744, 279] width 52 height 18
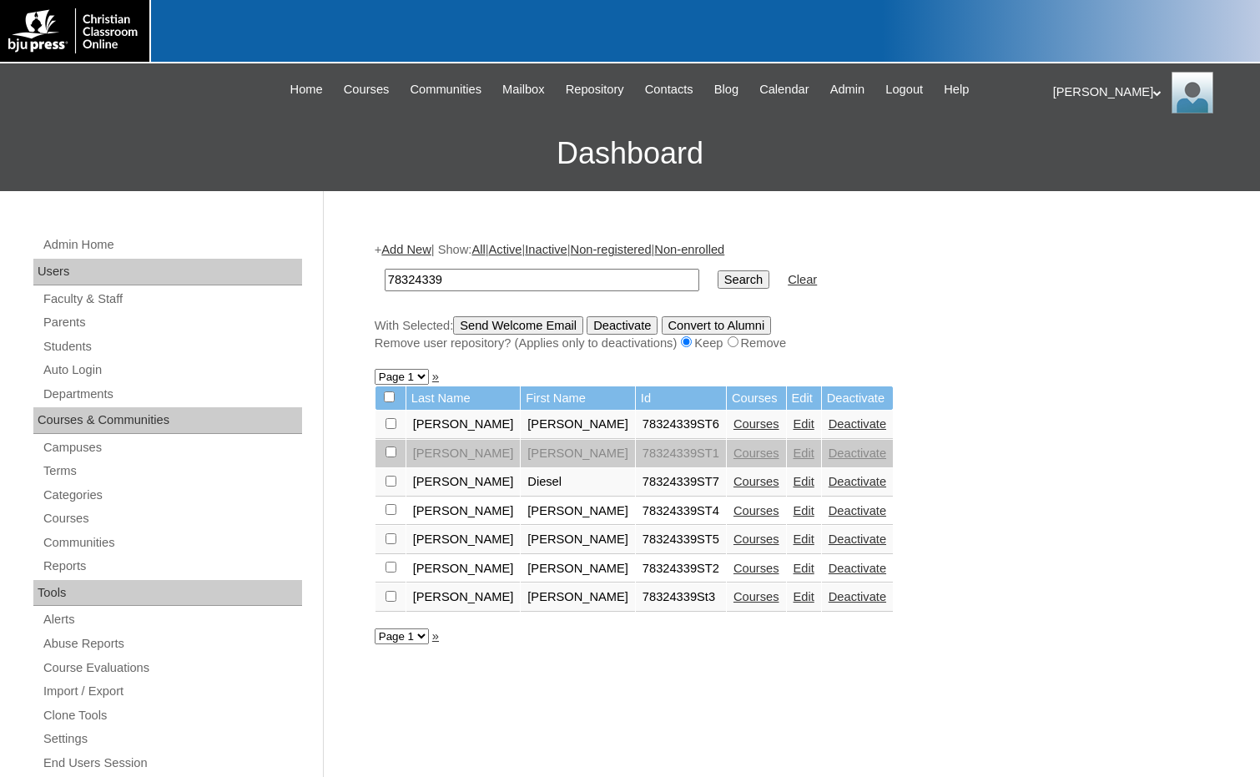
click at [793, 423] on link "Edit" at bounding box center [803, 423] width 21 height 13
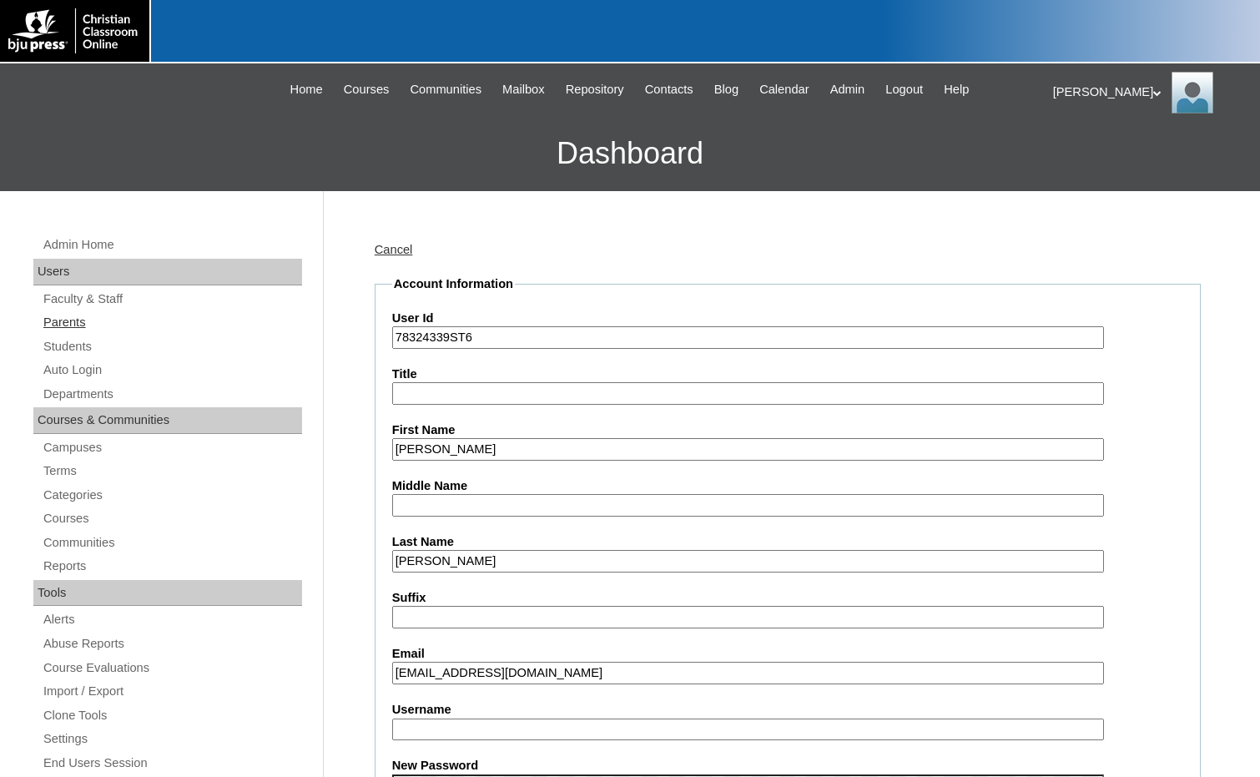
click at [81, 325] on link "Parents" at bounding box center [172, 322] width 260 height 21
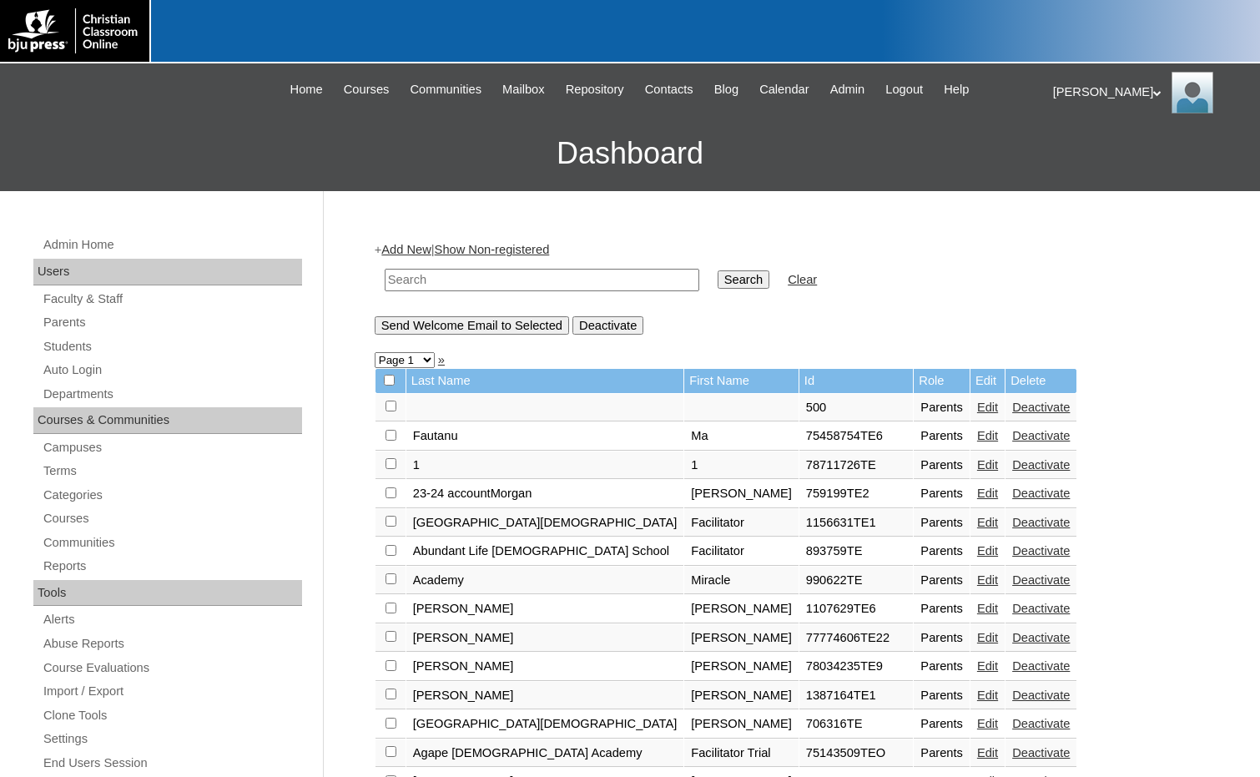
drag, startPoint x: 588, startPoint y: 282, endPoint x: 624, endPoint y: 280, distance: 35.9
click at [588, 282] on input "text" at bounding box center [542, 280] width 315 height 23
paste input "78324339"
type input "78324339"
click at [718, 279] on input "Search" at bounding box center [744, 279] width 52 height 18
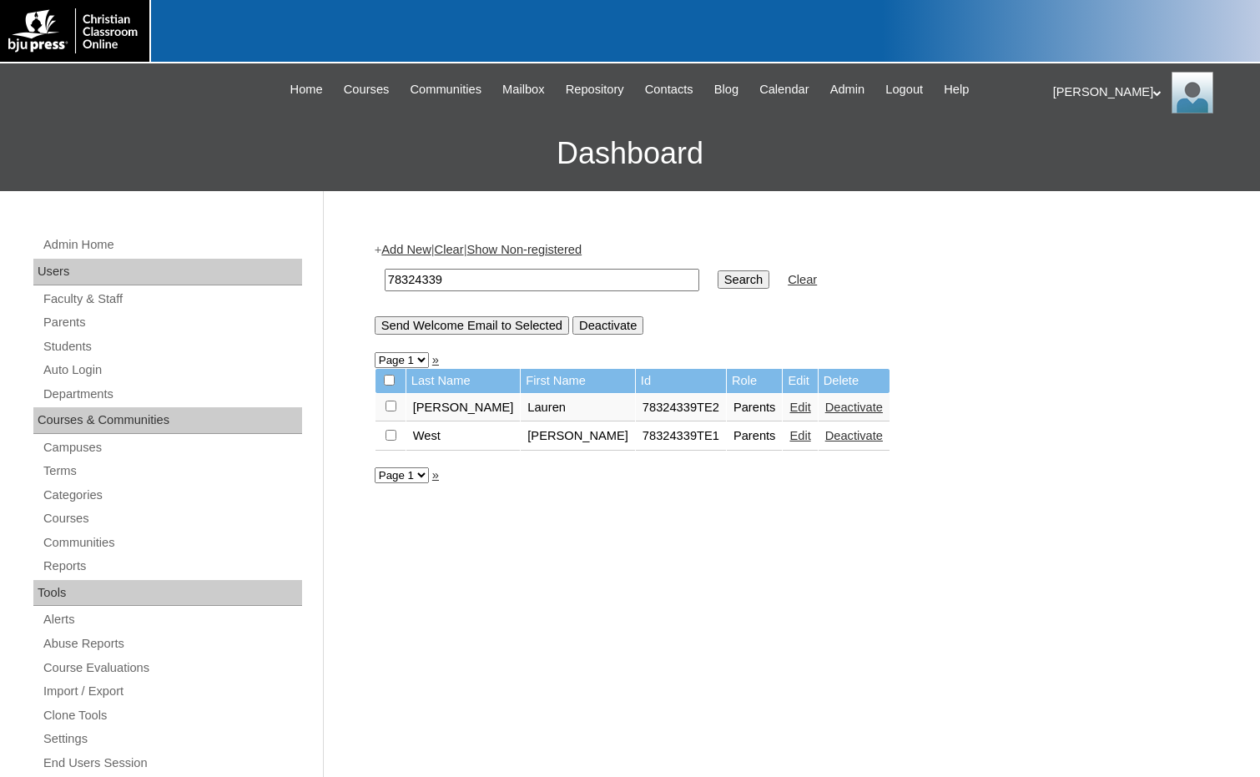
click at [789, 435] on link "Edit" at bounding box center [799, 435] width 21 height 13
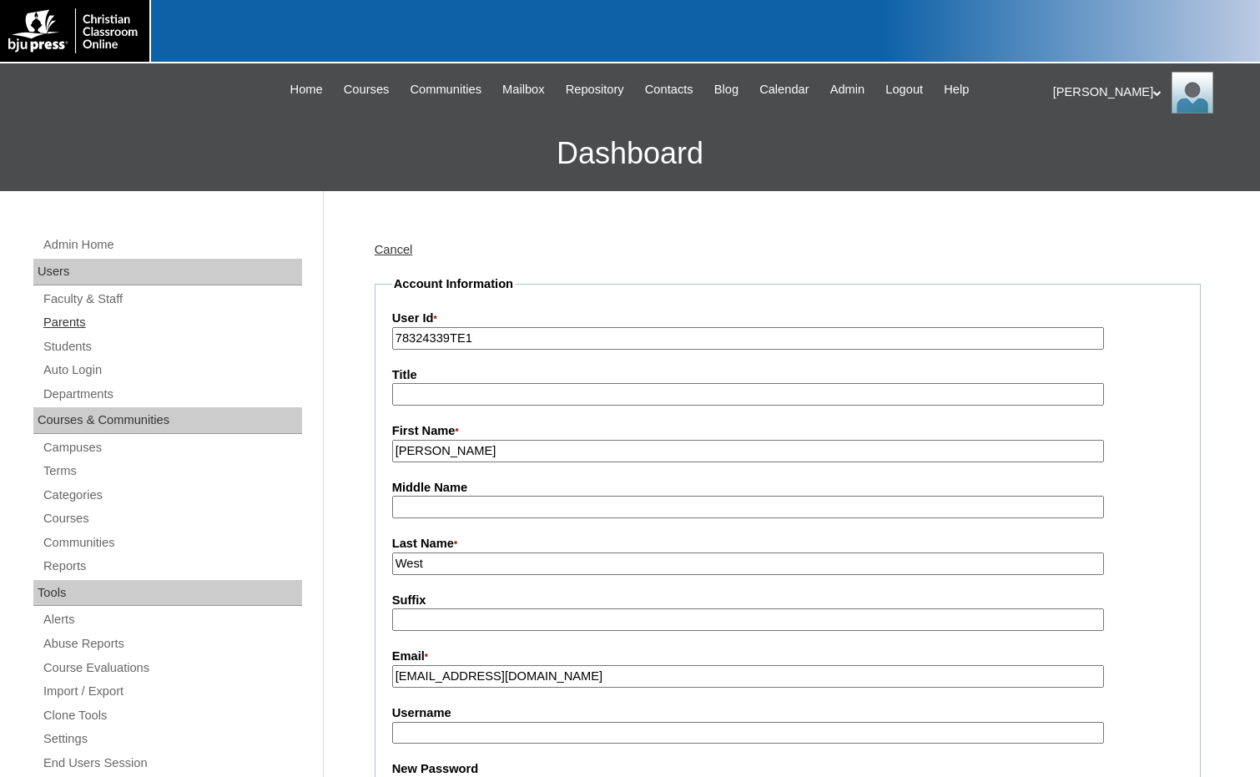
click at [103, 324] on link "Parents" at bounding box center [172, 322] width 260 height 21
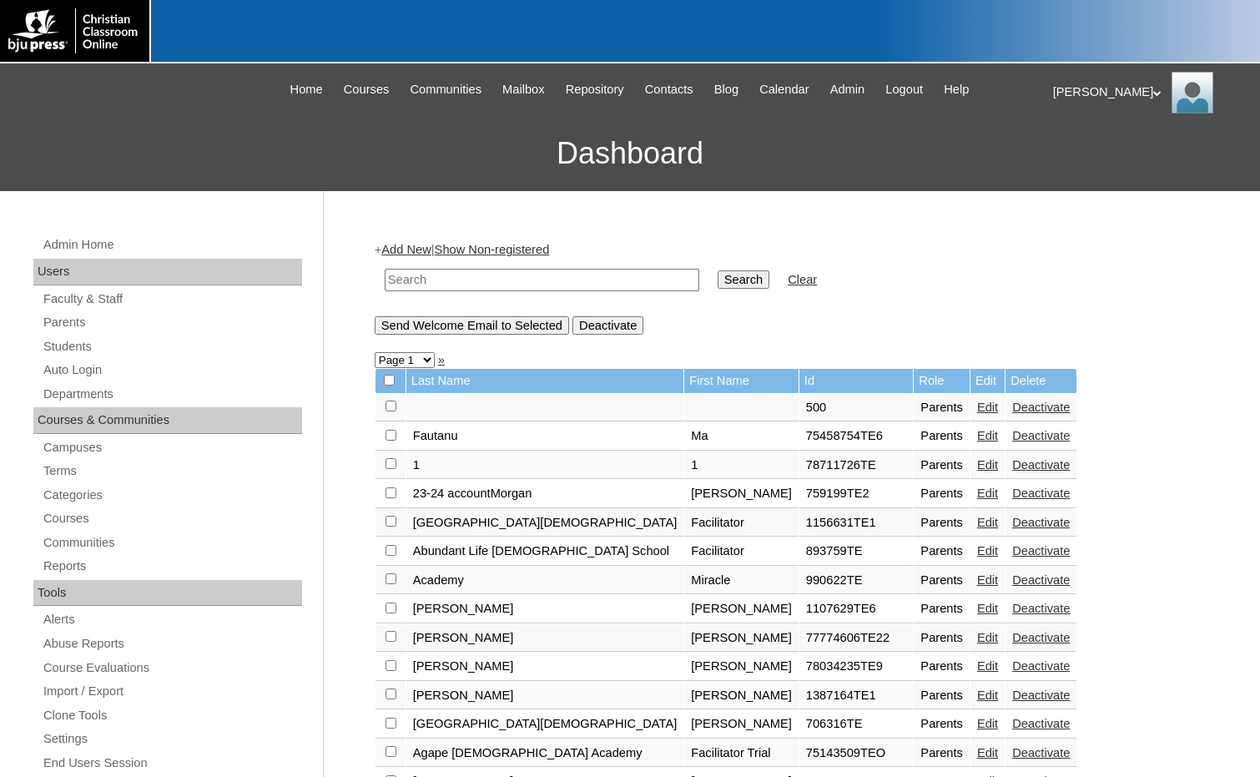
click at [457, 286] on input "text" at bounding box center [542, 280] width 315 height 23
drag, startPoint x: 457, startPoint y: 286, endPoint x: 386, endPoint y: 286, distance: 70.9
click at [381, 286] on td "75283416" at bounding box center [541, 279] width 331 height 39
type input "75283416"
click at [718, 280] on input "Search" at bounding box center [744, 279] width 52 height 18
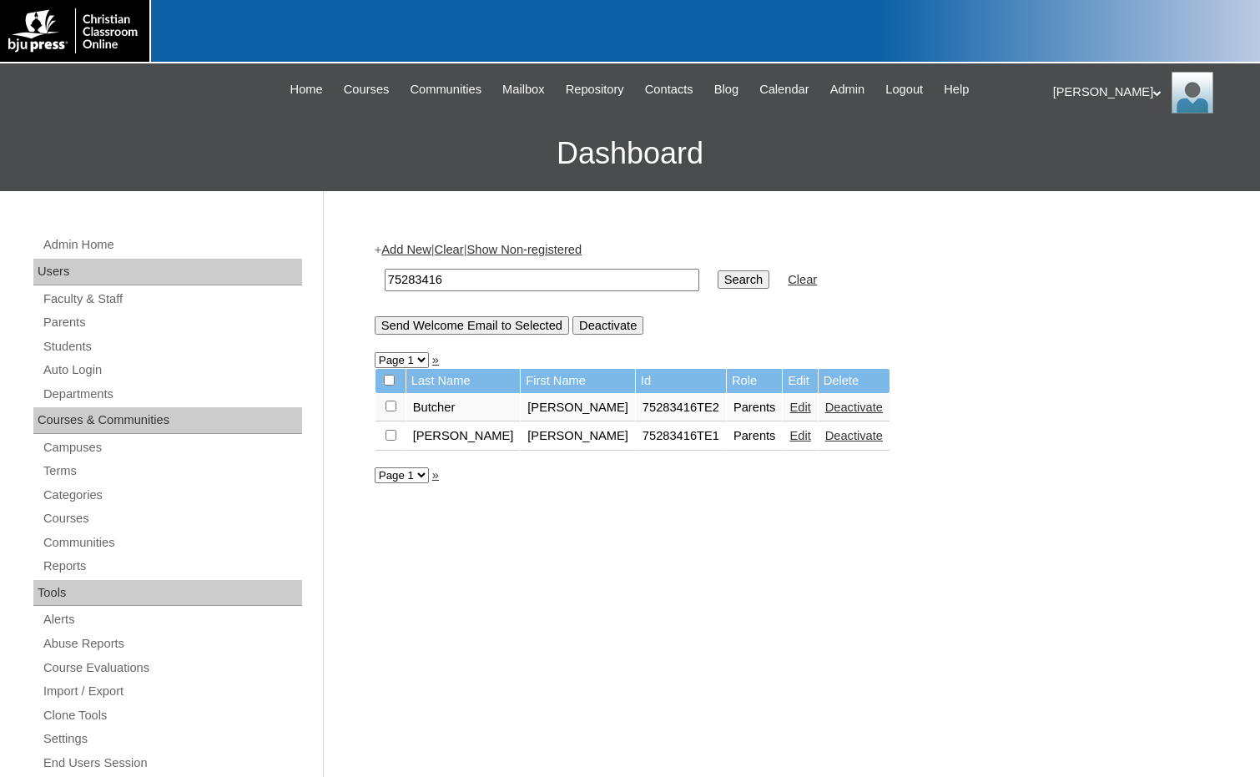
drag, startPoint x: 455, startPoint y: 275, endPoint x: 330, endPoint y: 271, distance: 124.4
click at [330, 271] on div "Admin Home Users Faculty & Staff Parents Students Auto Login Departments Course…" at bounding box center [630, 766] width 1260 height 1151
click at [397, 249] on link "Add New" at bounding box center [405, 249] width 49 height 13
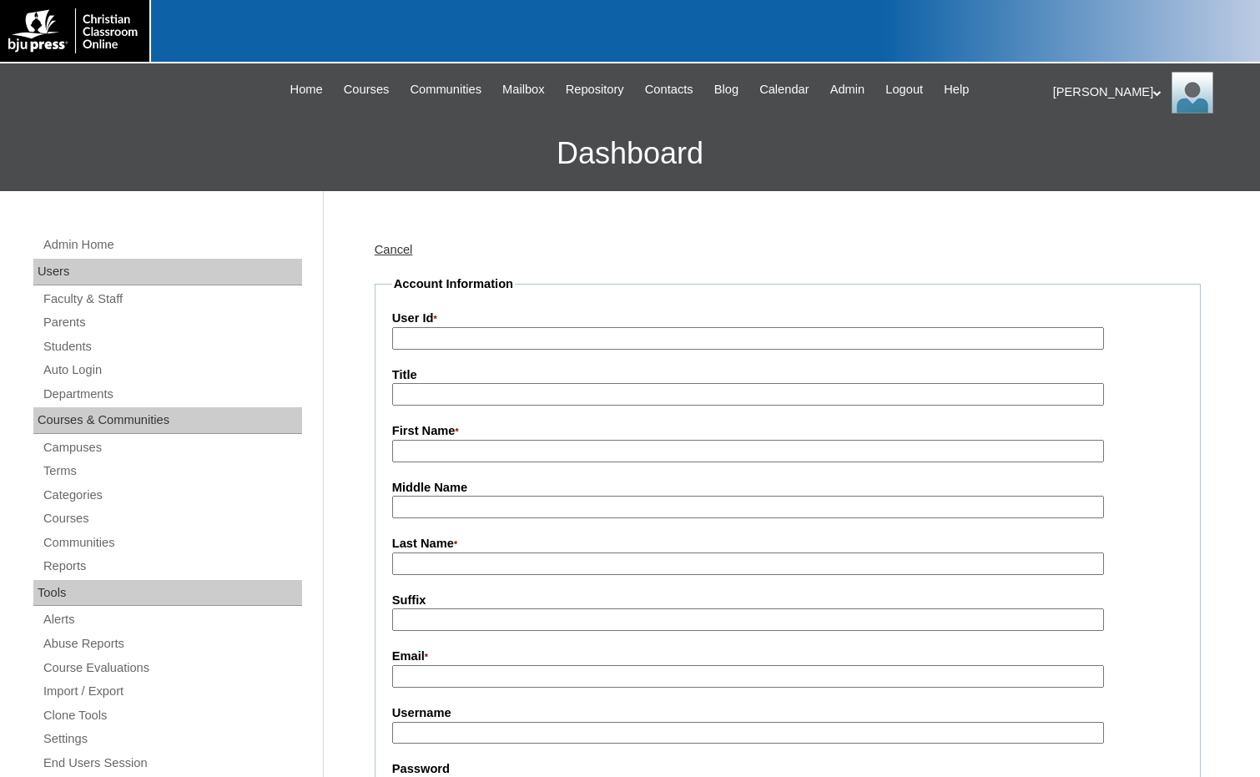
click at [462, 333] on input "User Id *" at bounding box center [748, 338] width 712 height 23
paste input "75283416"
type input "75283416TE3"
type input "[PERSON_NAME]"
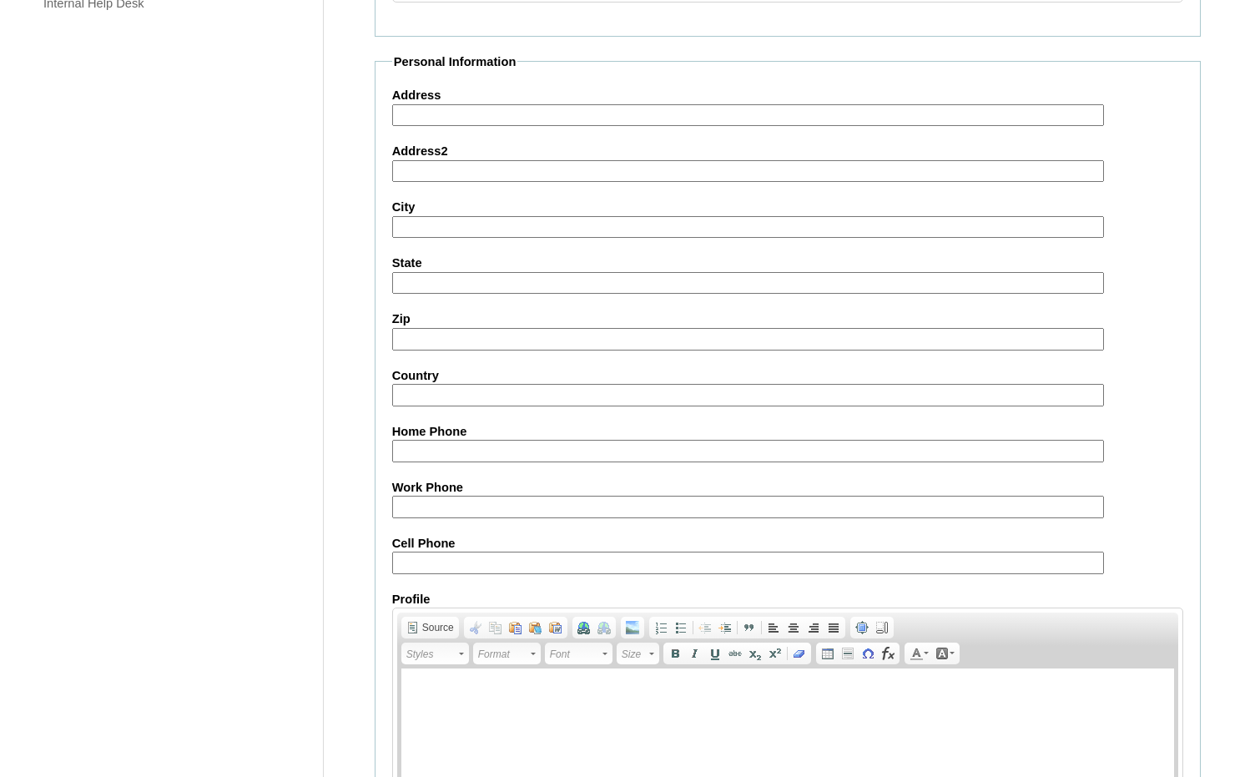
scroll to position [1478, 0]
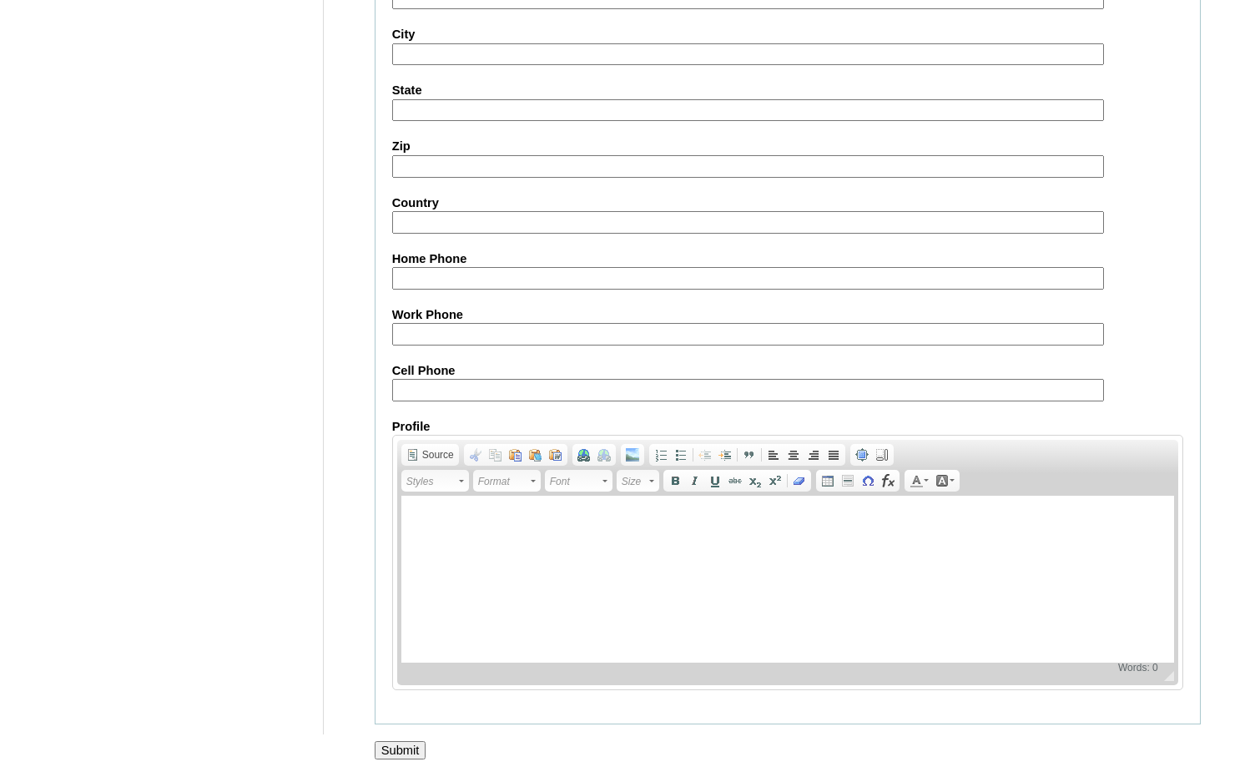
type input "lstovall@springbaptistacademy.org"
click at [405, 748] on input "Submit" at bounding box center [401, 750] width 52 height 18
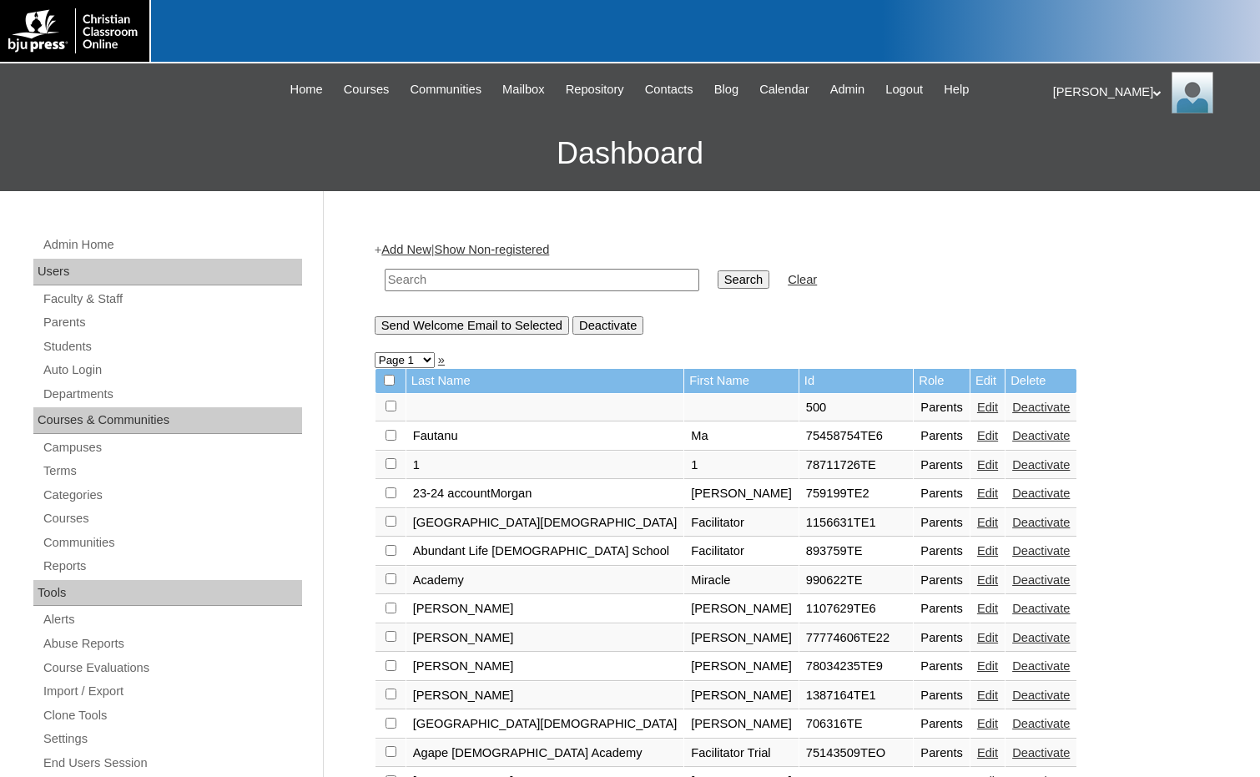
click at [533, 273] on input "text" at bounding box center [542, 280] width 315 height 23
paste input "75283416"
type input "75283416"
click at [718, 283] on input "Search" at bounding box center [744, 279] width 52 height 18
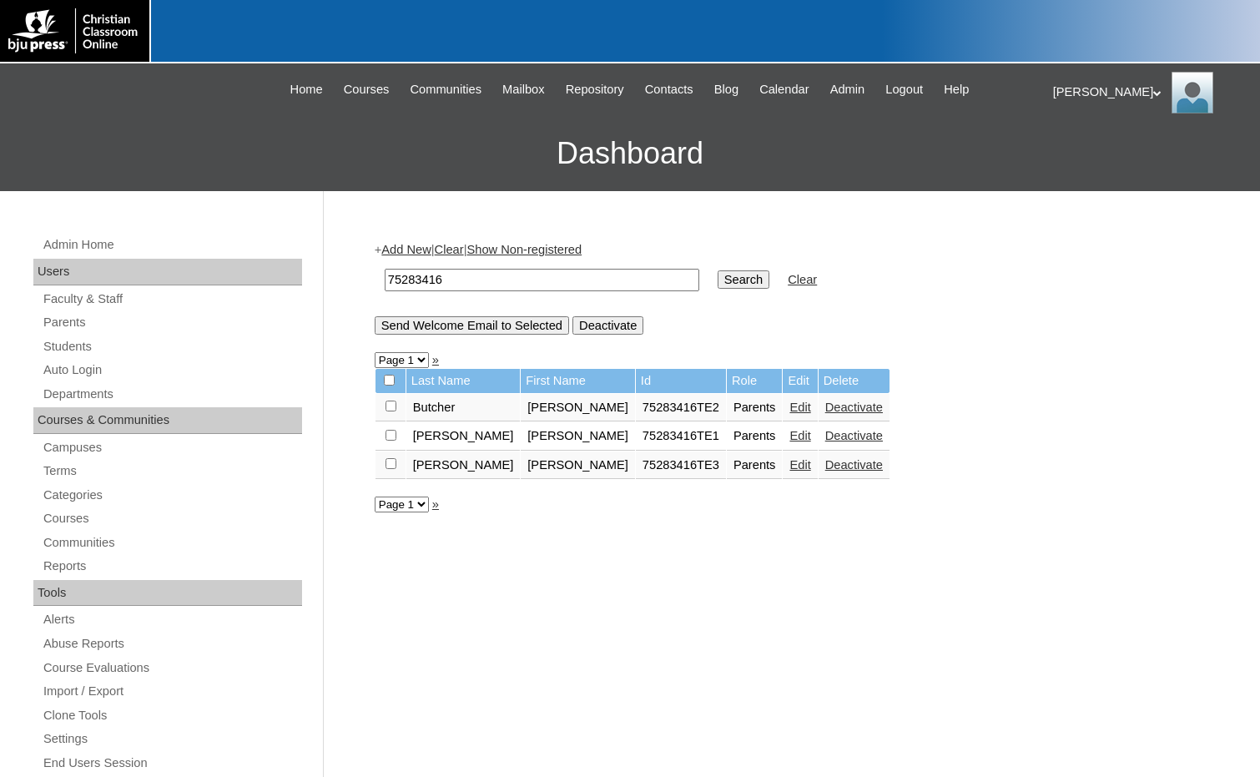
click at [398, 248] on link "Add New" at bounding box center [405, 249] width 49 height 13
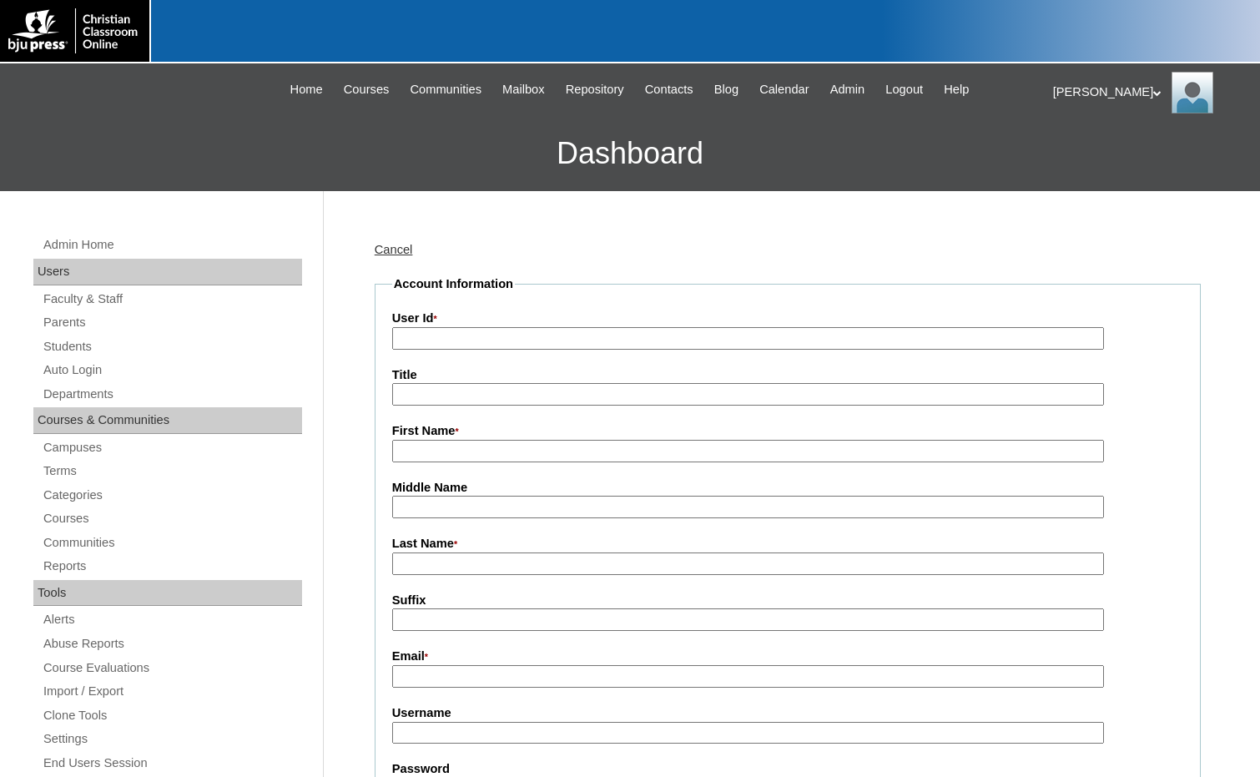
click at [464, 337] on input "User Id *" at bounding box center [748, 338] width 712 height 23
paste input "75283416"
type input "75283416TE4"
type input "[PERSON_NAME]"
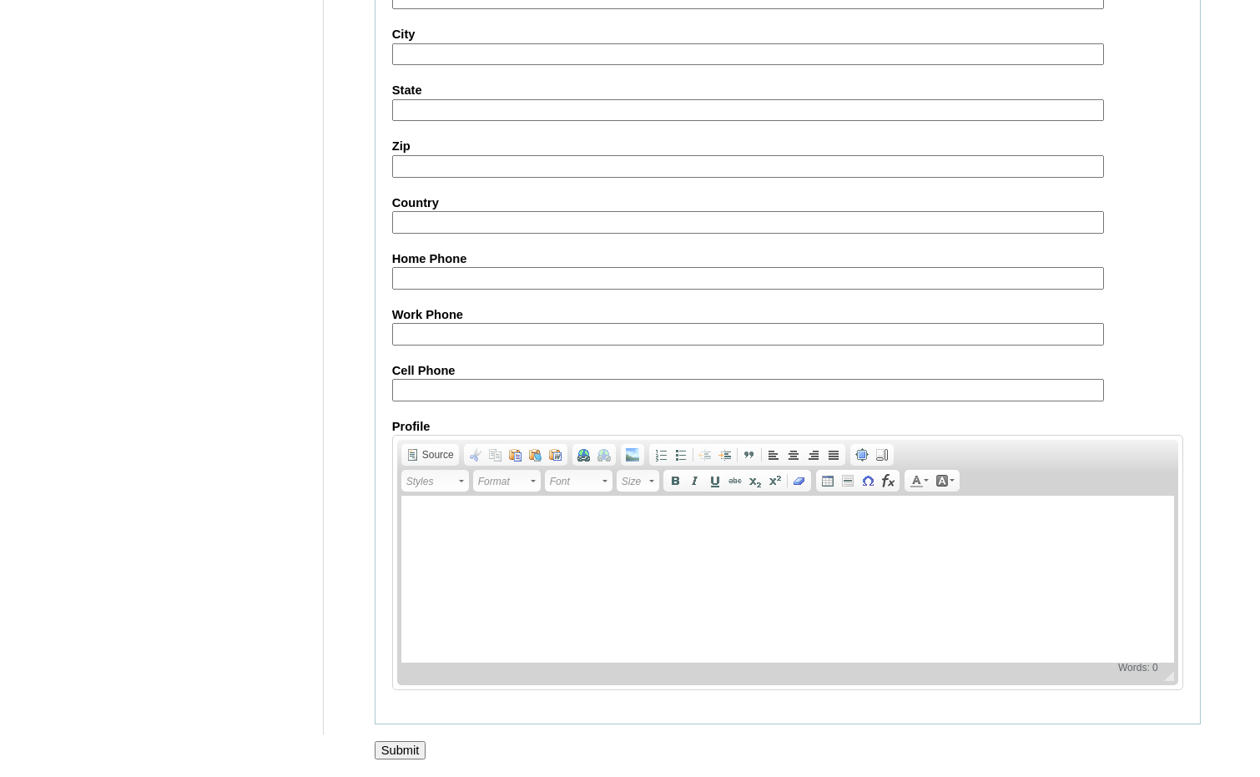
scroll to position [1478, 0]
type input "[EMAIL_ADDRESS][DOMAIN_NAME]"
click at [420, 750] on input "Submit" at bounding box center [401, 750] width 52 height 18
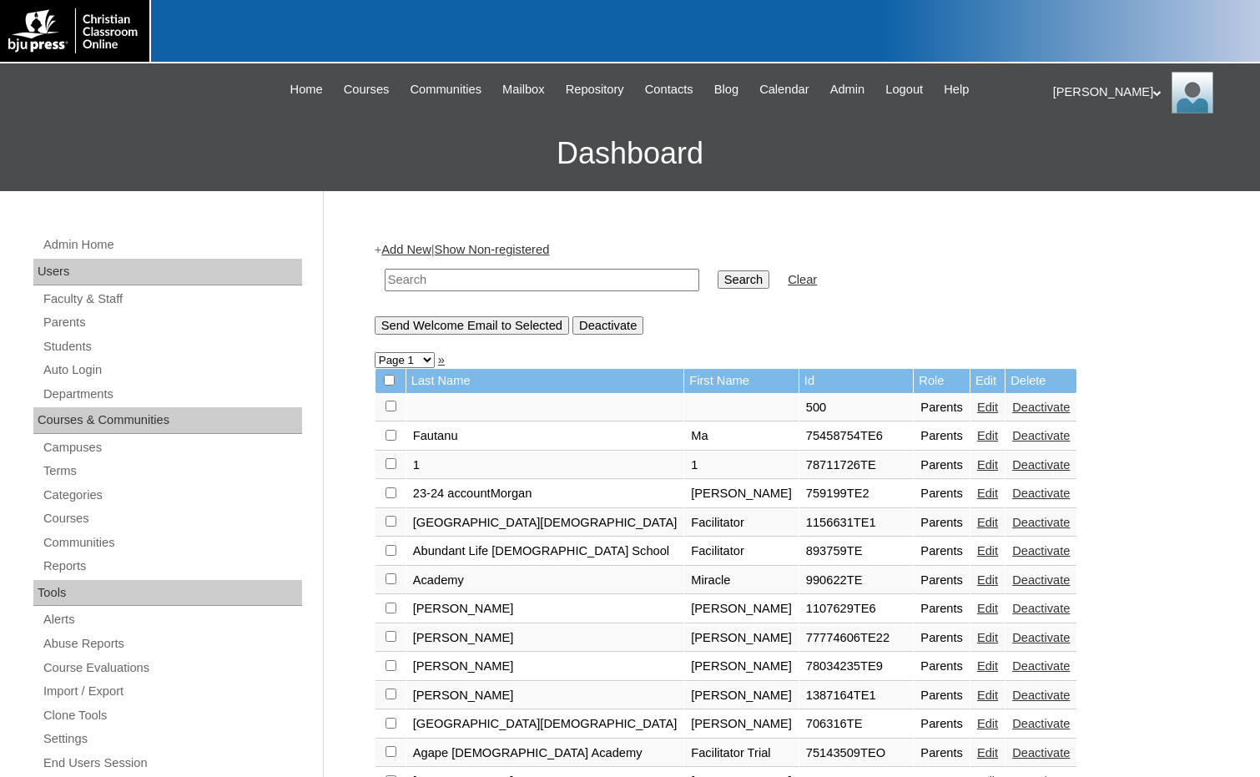
click at [633, 285] on input "text" at bounding box center [542, 280] width 315 height 23
paste input "75283416"
type input "75283416"
click at [718, 280] on input "Search" at bounding box center [744, 279] width 52 height 18
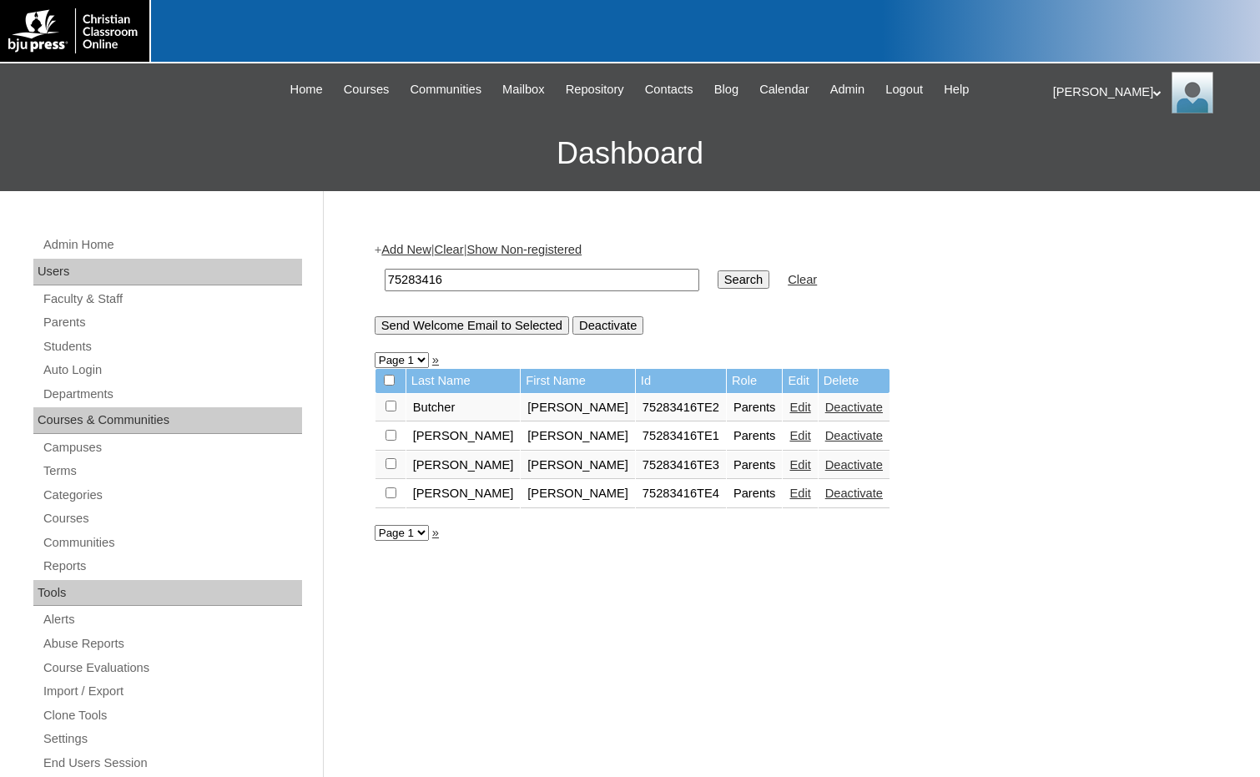
click at [395, 411] on input "checkbox" at bounding box center [390, 405] width 11 height 11
checkbox input "true"
click at [391, 411] on input "checkbox" at bounding box center [390, 405] width 11 height 11
checkbox input "true"
click at [471, 327] on input "Send Welcome Email to Selected" at bounding box center [472, 325] width 194 height 18
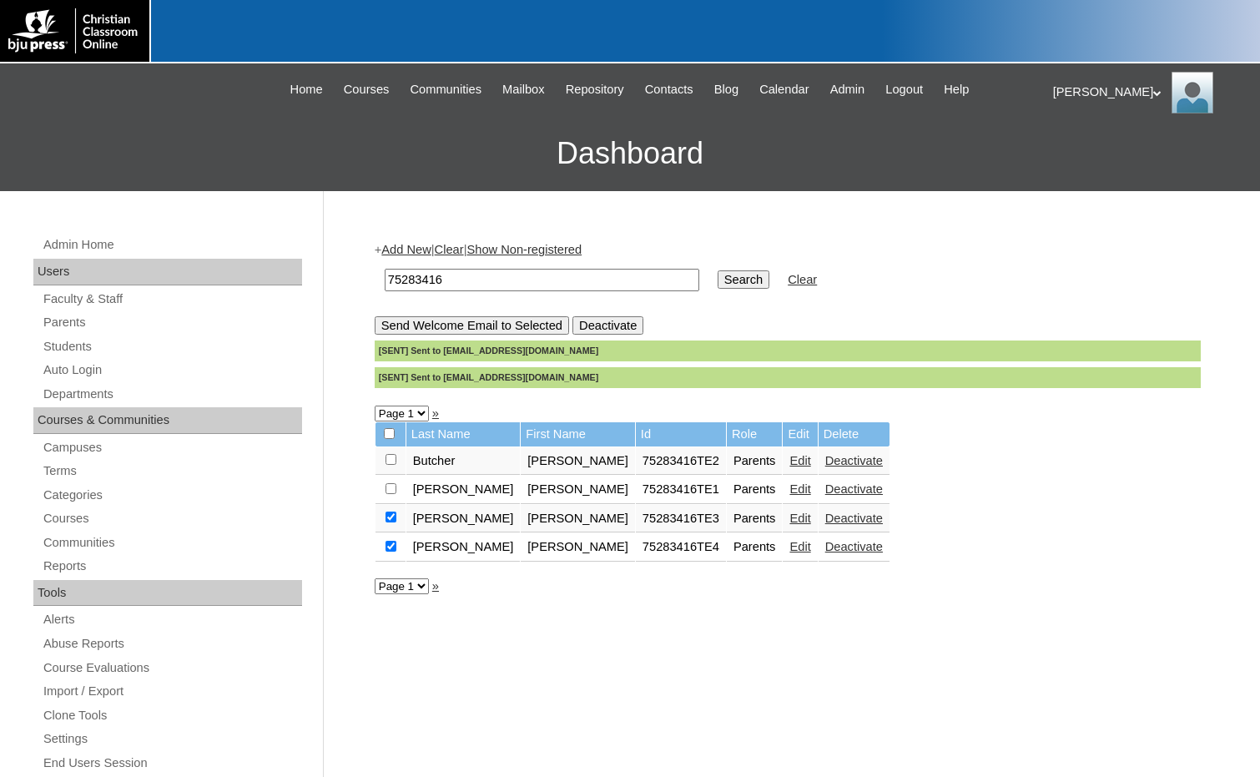
click at [391, 512] on td at bounding box center [390, 519] width 30 height 28
click at [390, 465] on input "checkbox" at bounding box center [390, 459] width 11 height 11
checkbox input "false"
click at [389, 465] on input "checkbox" at bounding box center [390, 459] width 11 height 11
checkbox input "false"
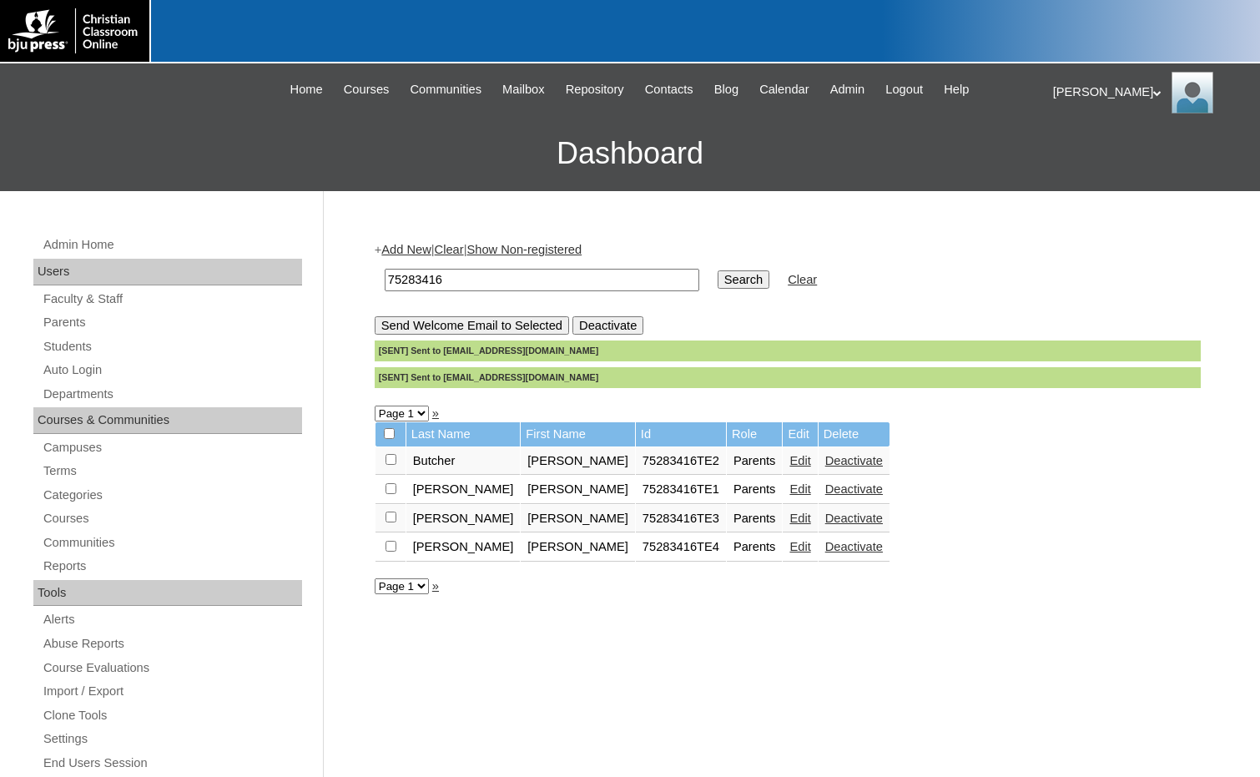
click at [390, 464] on input "checkbox" at bounding box center [390, 459] width 11 height 11
checkbox input "true"
click at [501, 324] on input "Send Welcome Email to Selected" at bounding box center [472, 325] width 194 height 18
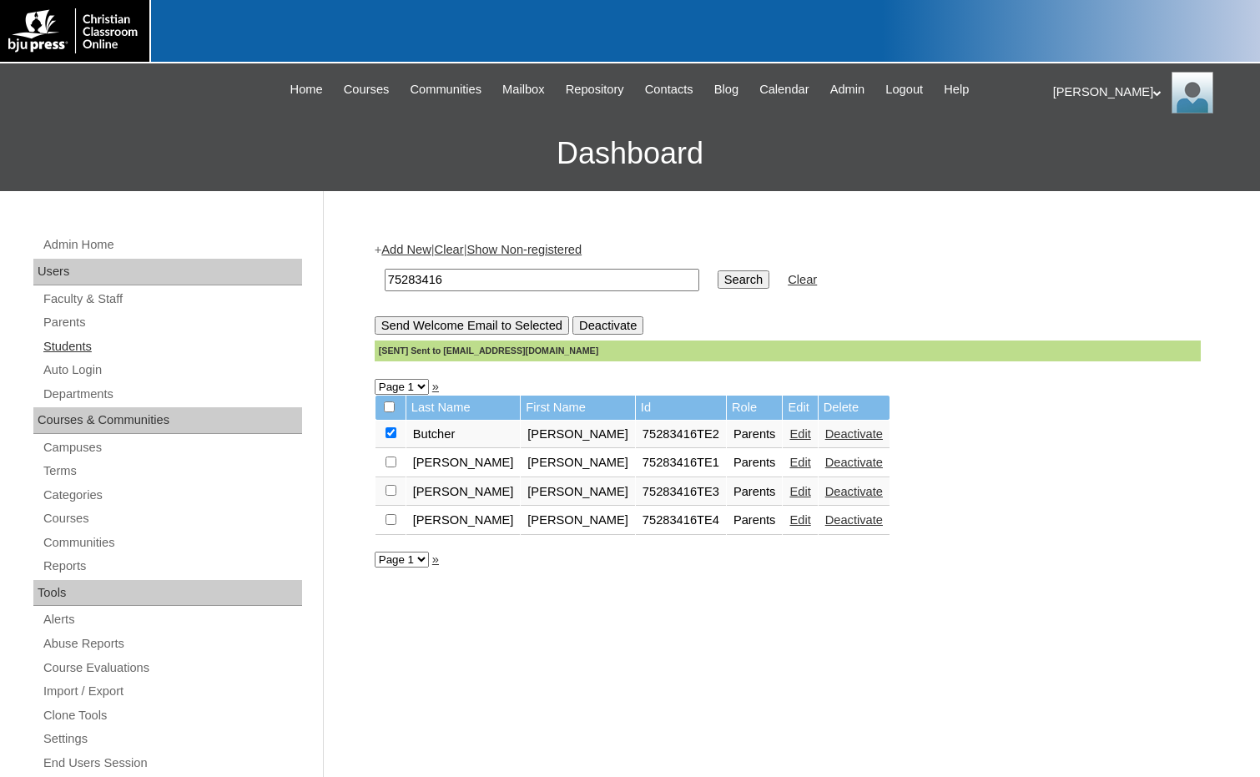
drag, startPoint x: 73, startPoint y: 341, endPoint x: 259, endPoint y: 342, distance: 186.9
click at [73, 341] on link "Students" at bounding box center [172, 346] width 260 height 21
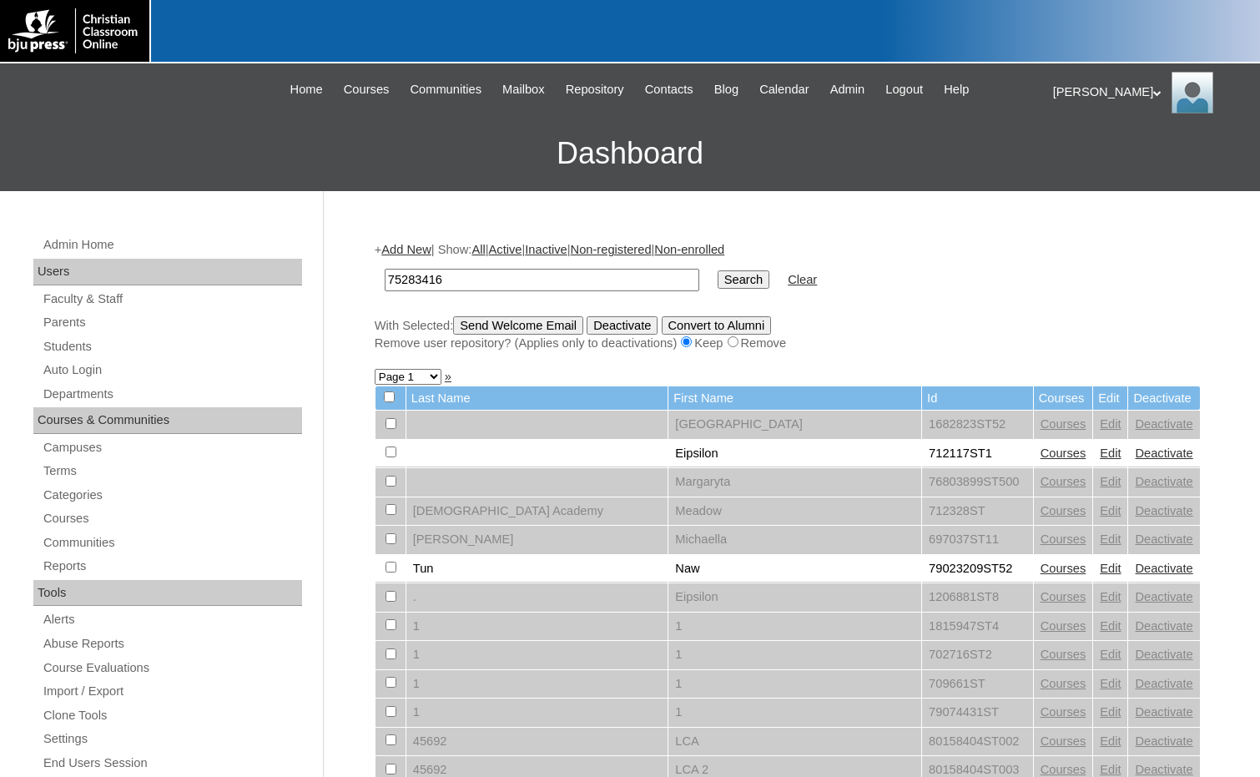
type input "75283416"
click at [718, 280] on input "Search" at bounding box center [744, 279] width 52 height 18
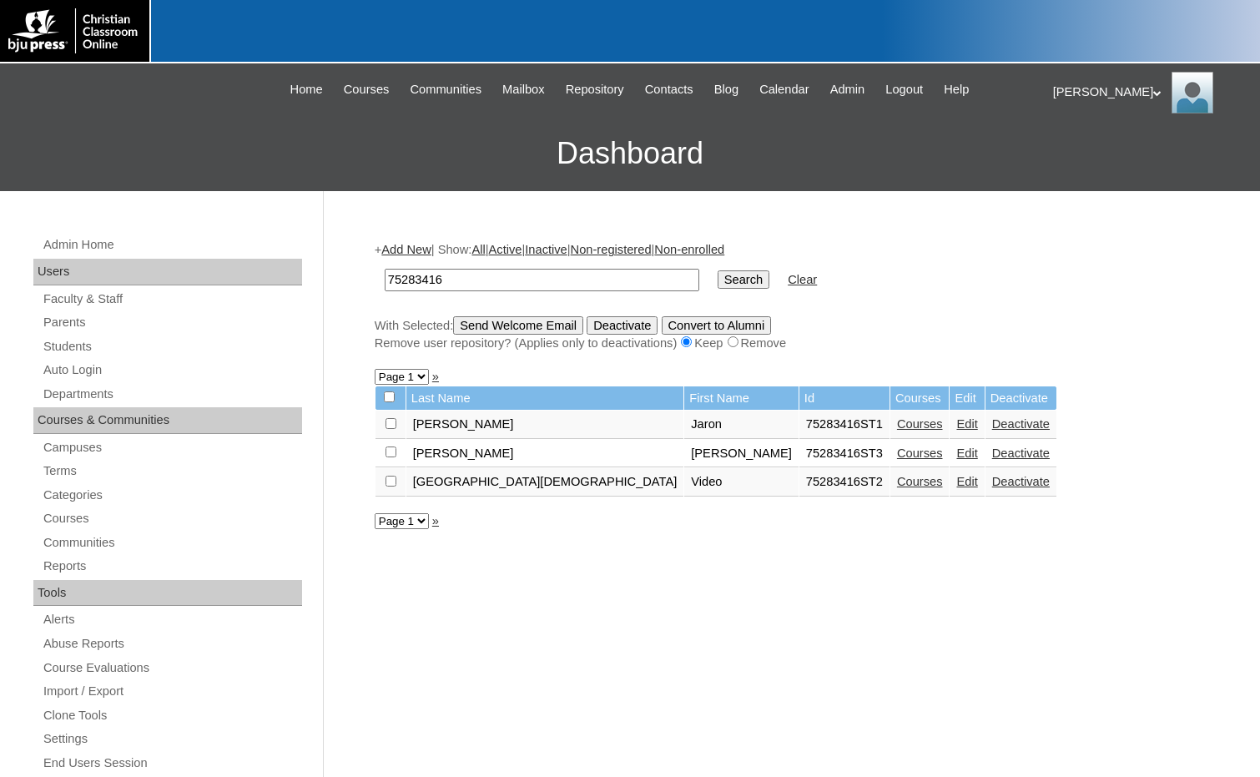
click at [424, 252] on link "Add New" at bounding box center [405, 249] width 49 height 13
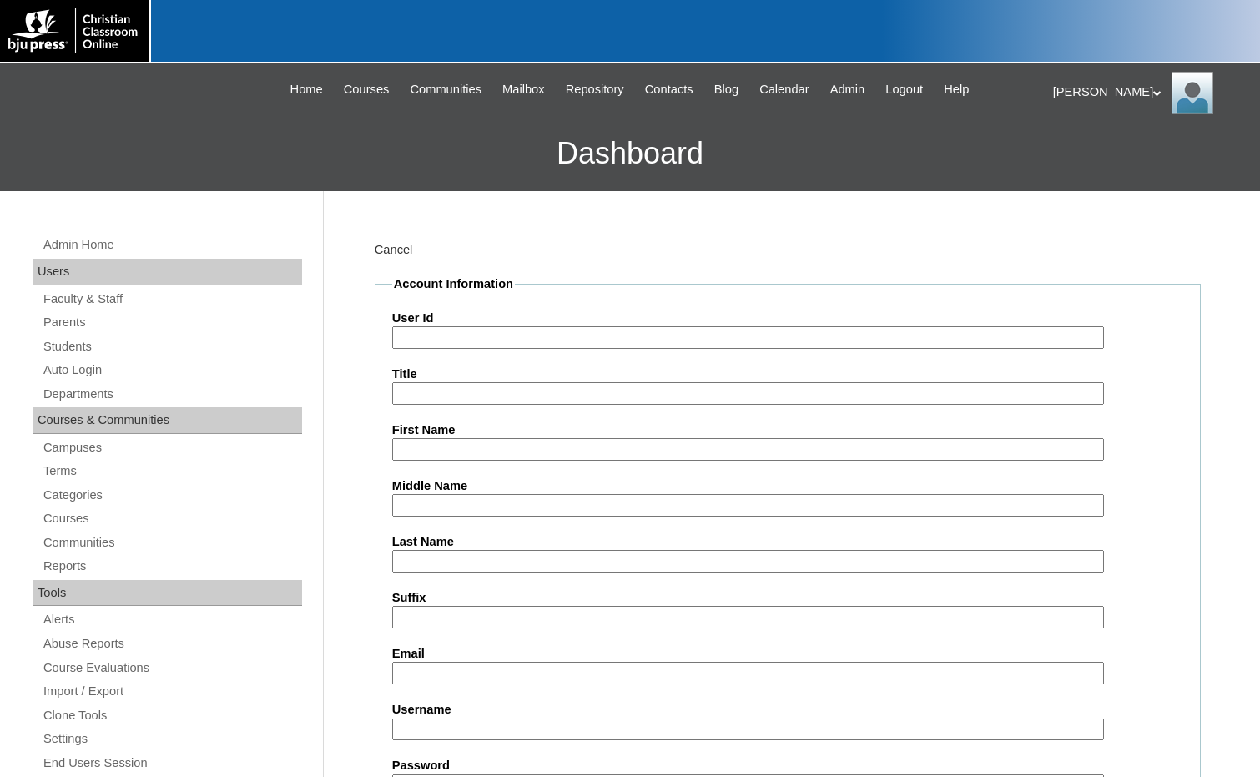
click at [433, 335] on input "User Id" at bounding box center [748, 337] width 712 height 23
paste input "75283416"
type input "75283416ST4"
type input "Bailee"
type input "Pierce"
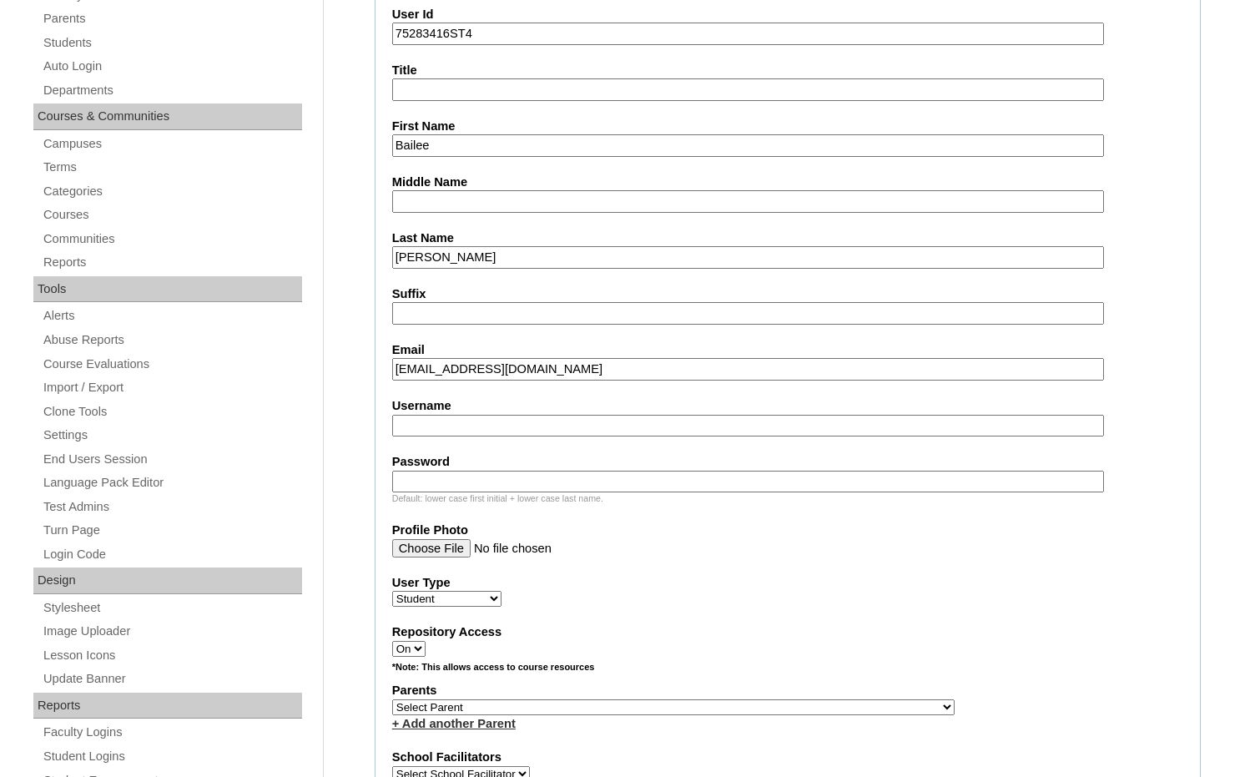
scroll to position [334, 0]
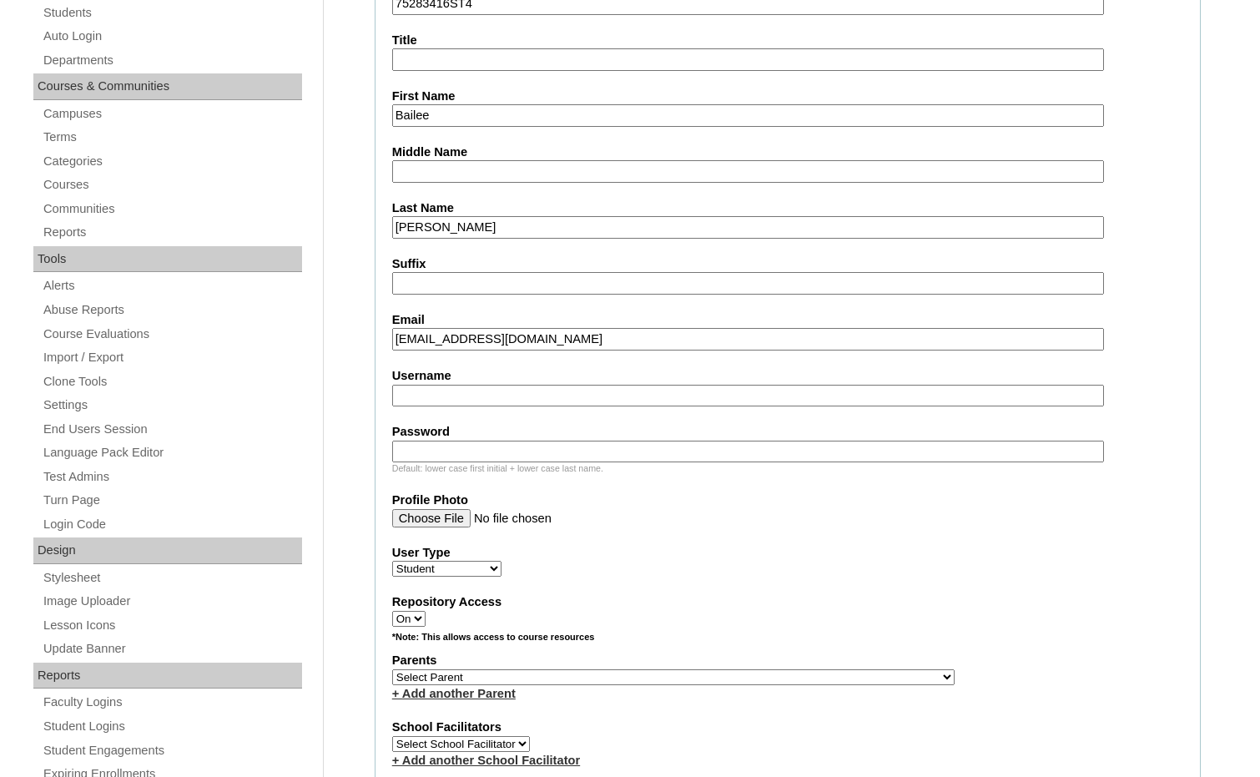
type input "bpierce@springbaptistacademy.org"
click at [758, 681] on select "Select Parent , Fautanu, Ma 1, 1 23-24 accountMorgan, Jason 6th Street Mennonit…" at bounding box center [673, 677] width 562 height 16
select select "36974"
click at [802, 677] on div "Parents Select Parent , Fautanu, Ma 1, 1 23-24 accountMorgan, Jason 6th Street …" at bounding box center [787, 677] width 791 height 50
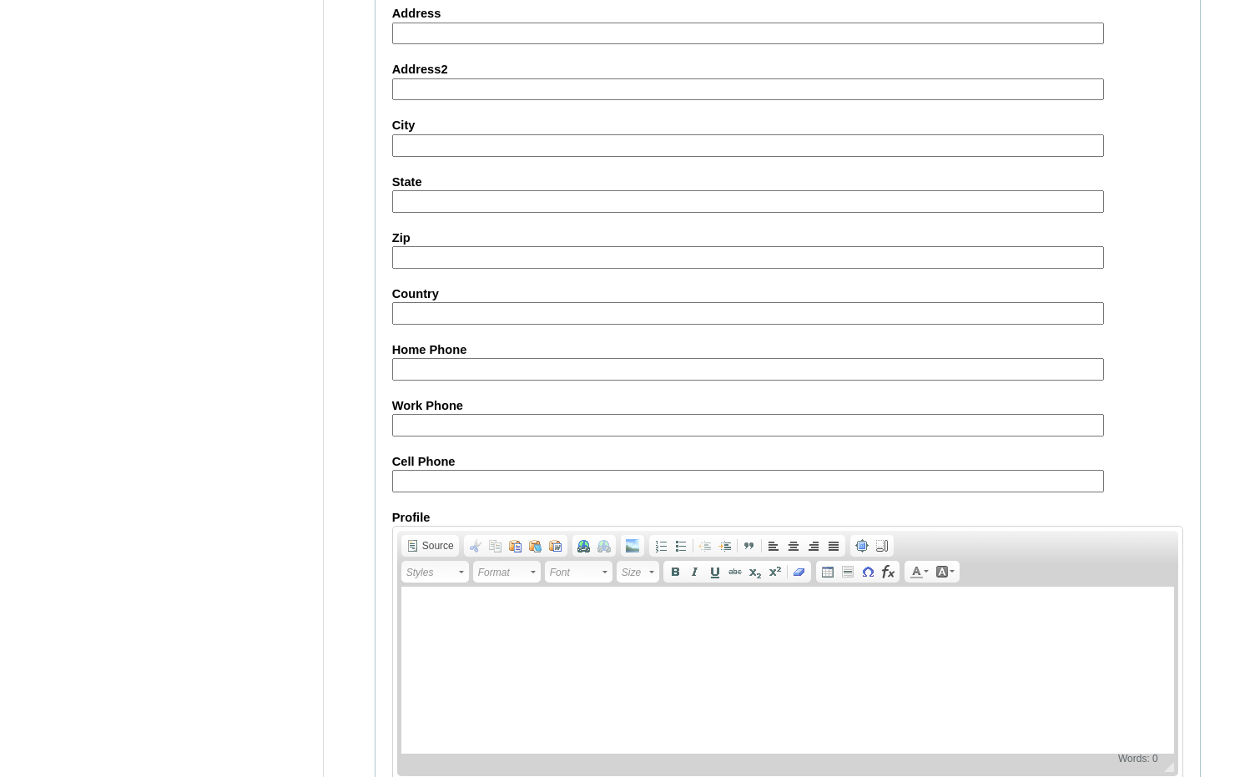
scroll to position [1762, 0]
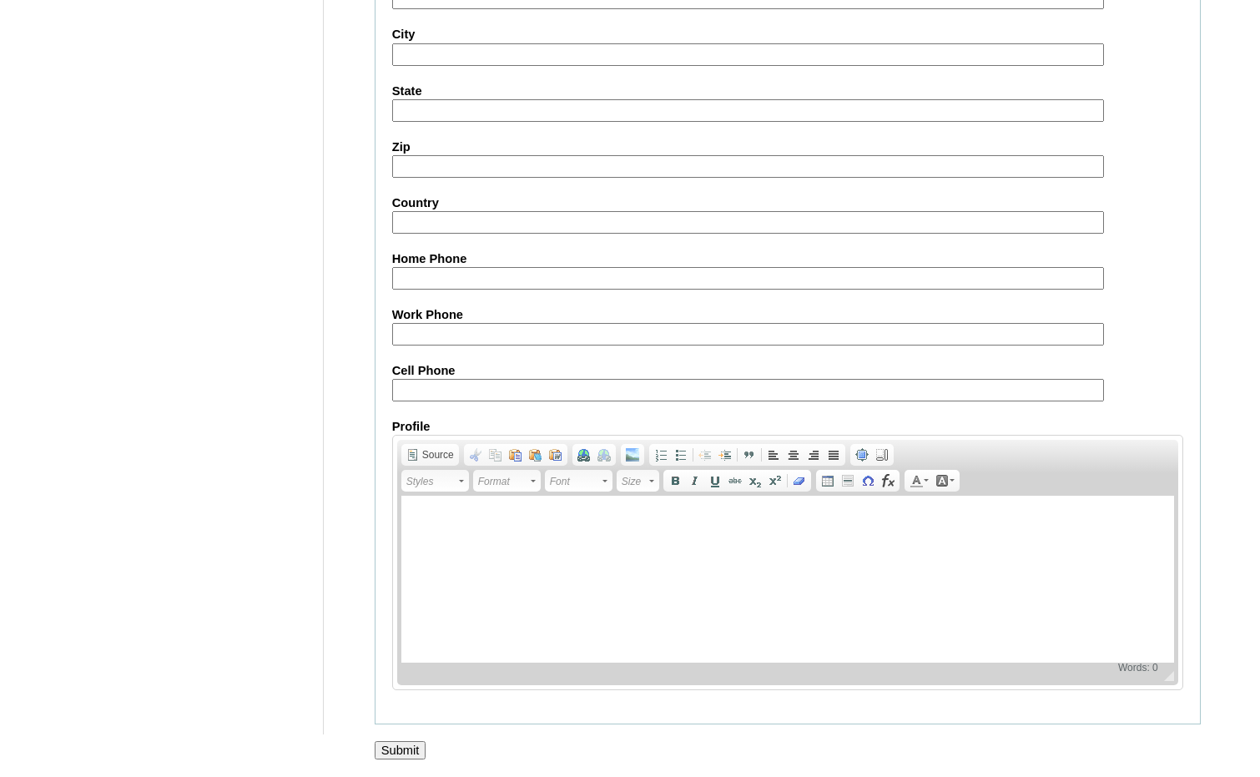
click at [406, 744] on input "Submit" at bounding box center [401, 750] width 52 height 18
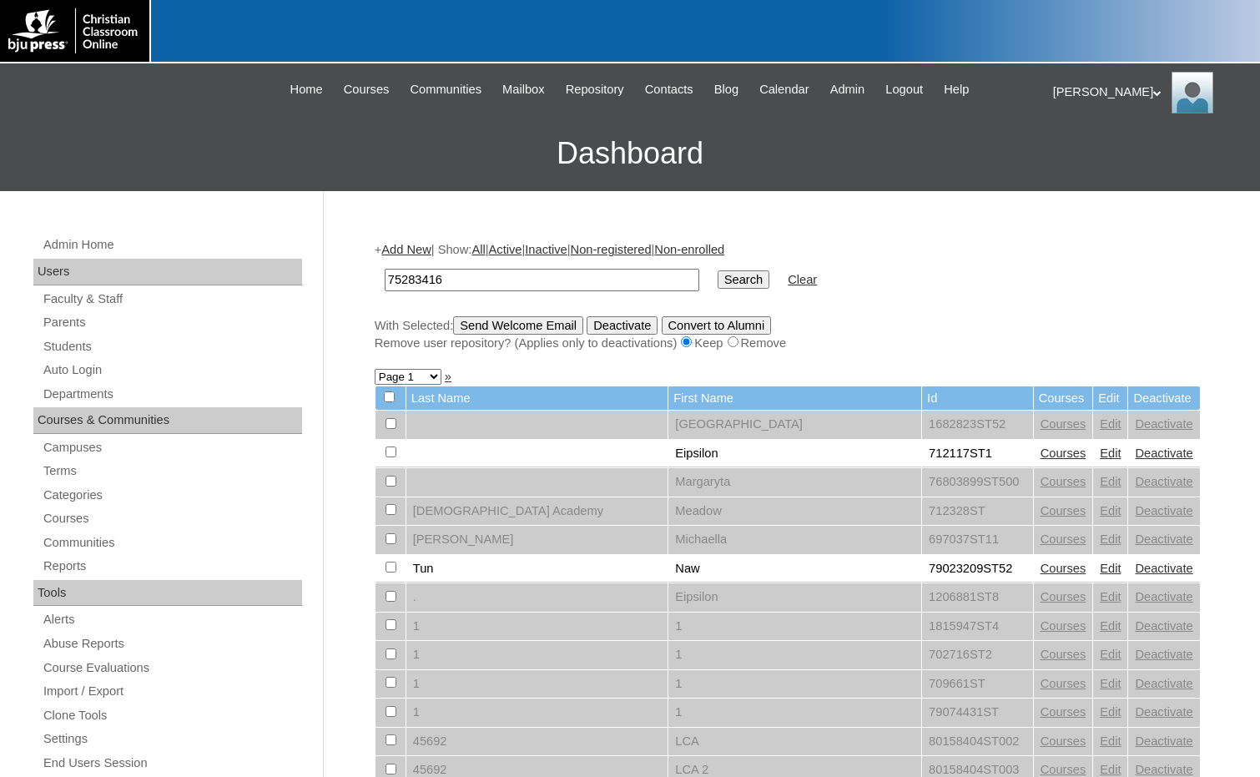
type input "75283416"
click at [718, 278] on input "Search" at bounding box center [744, 279] width 52 height 18
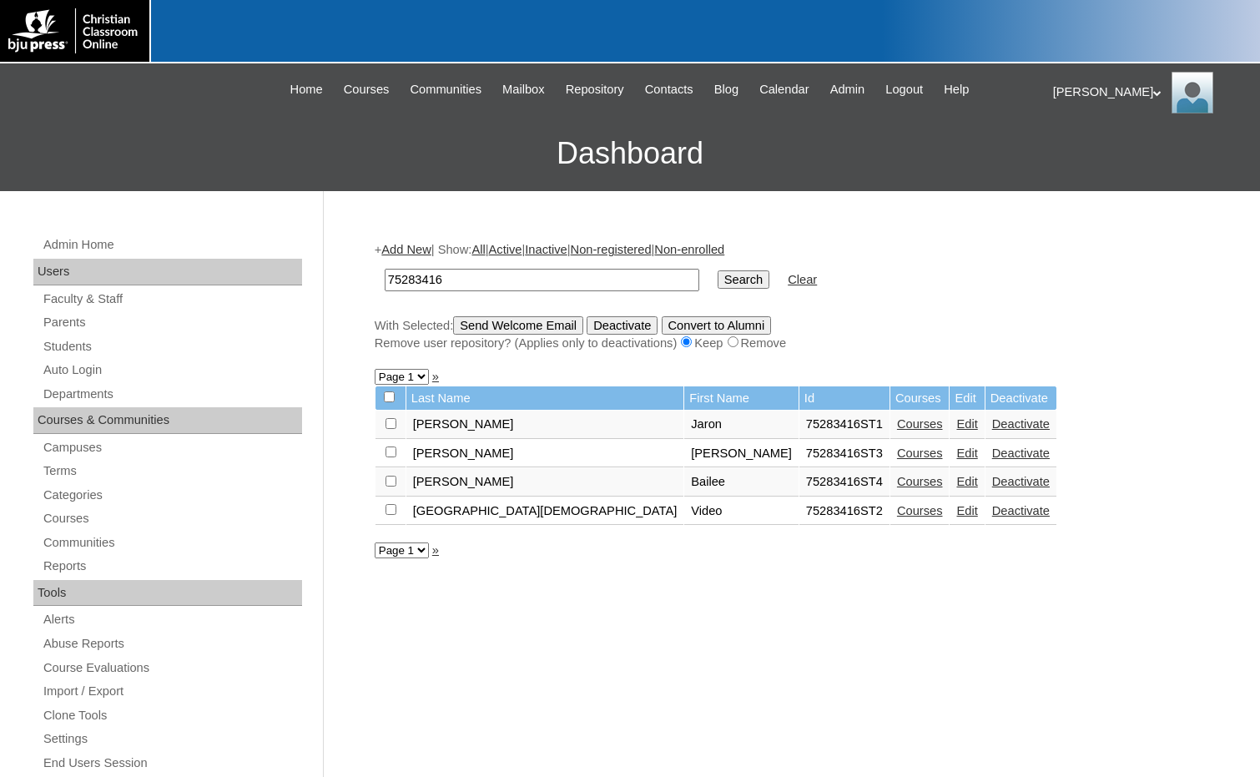
click at [897, 481] on link "Courses" at bounding box center [920, 481] width 46 height 13
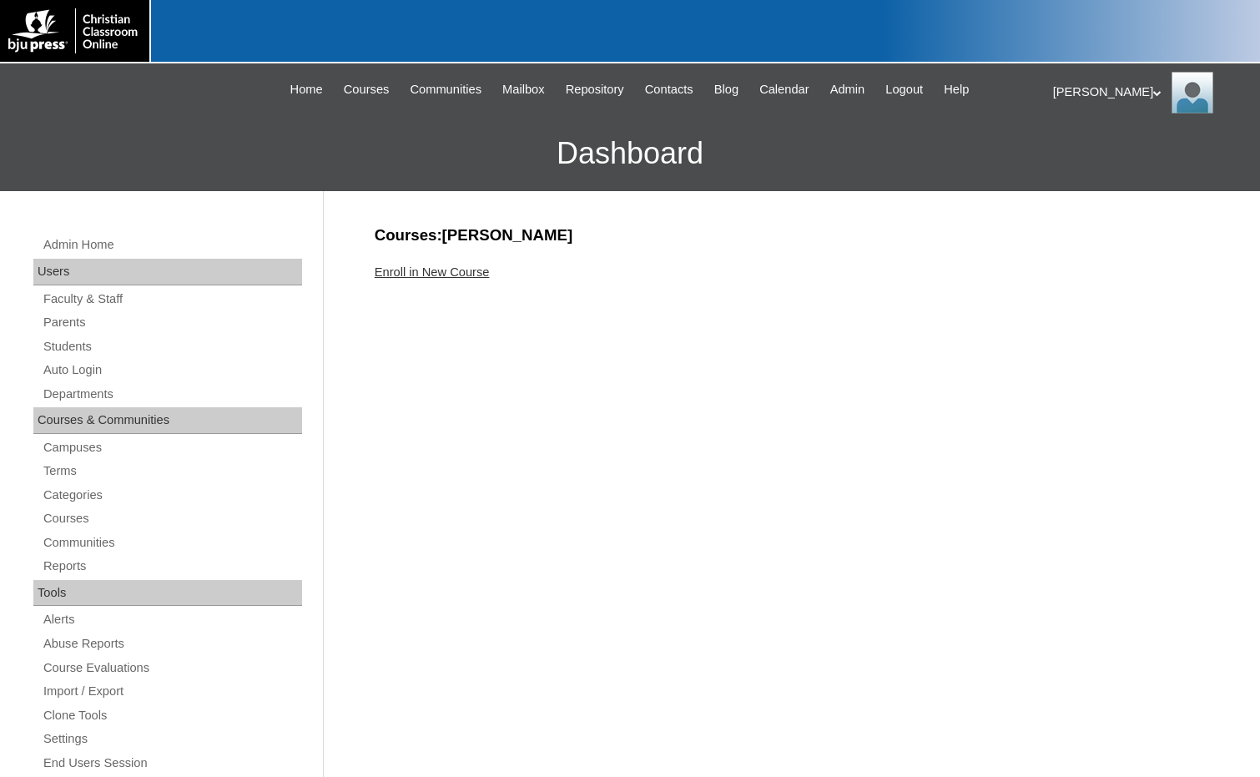
click at [453, 271] on link "Enroll in New Course" at bounding box center [432, 271] width 115 height 13
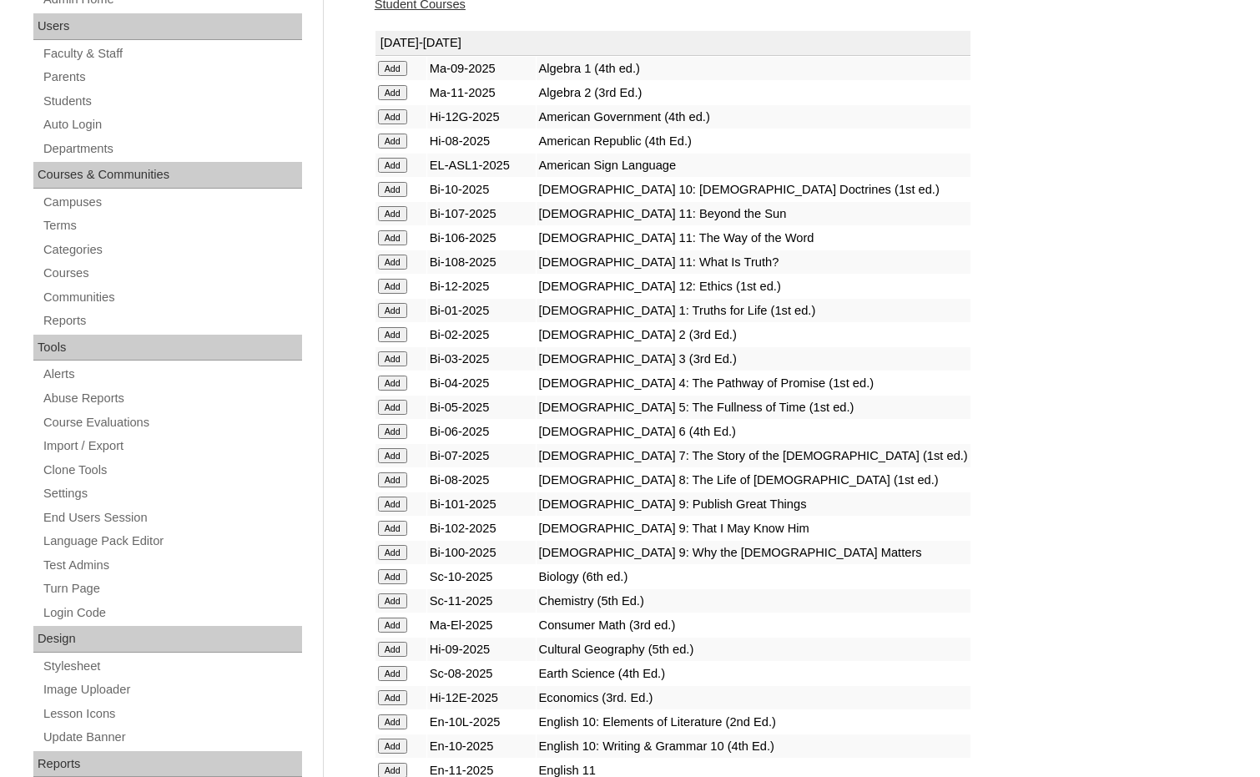
scroll to position [334, 0]
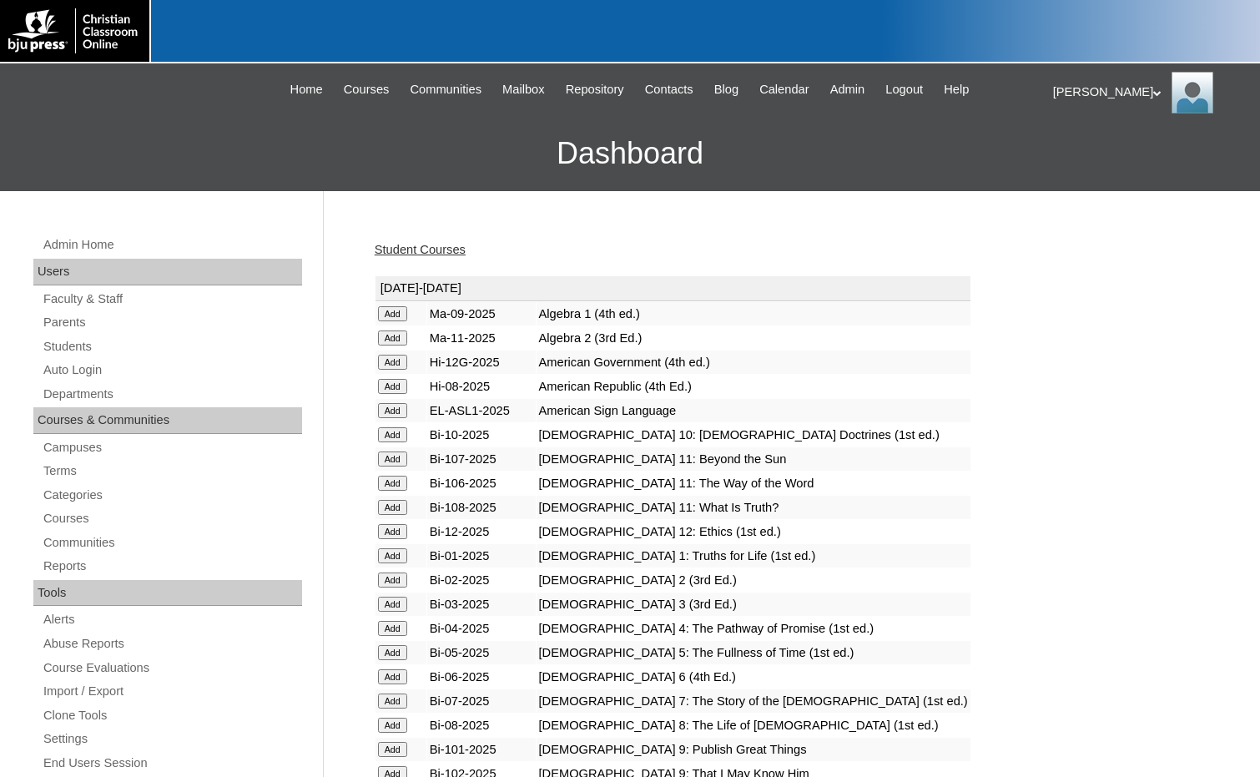
click at [399, 321] on input "Add" at bounding box center [392, 313] width 29 height 15
click at [73, 347] on link "Students" at bounding box center [172, 346] width 260 height 21
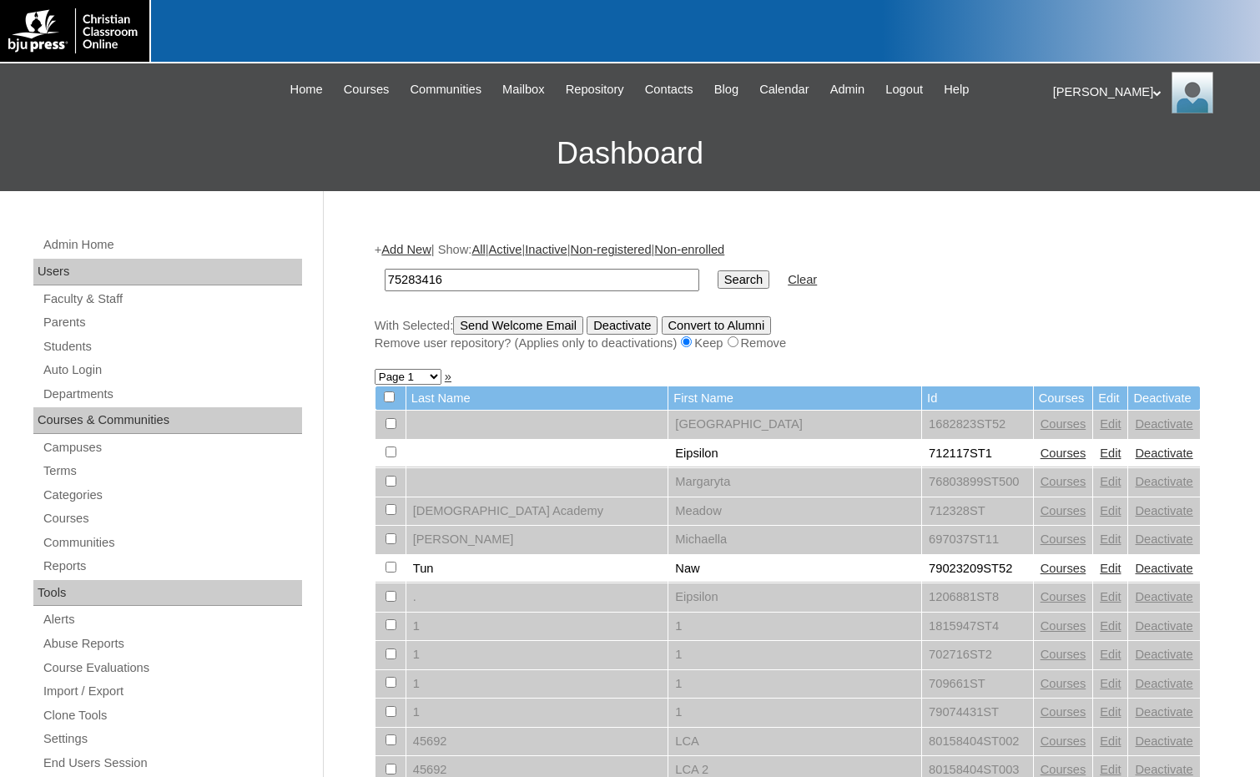
type input "75283416"
click at [718, 280] on input "Search" at bounding box center [744, 279] width 52 height 18
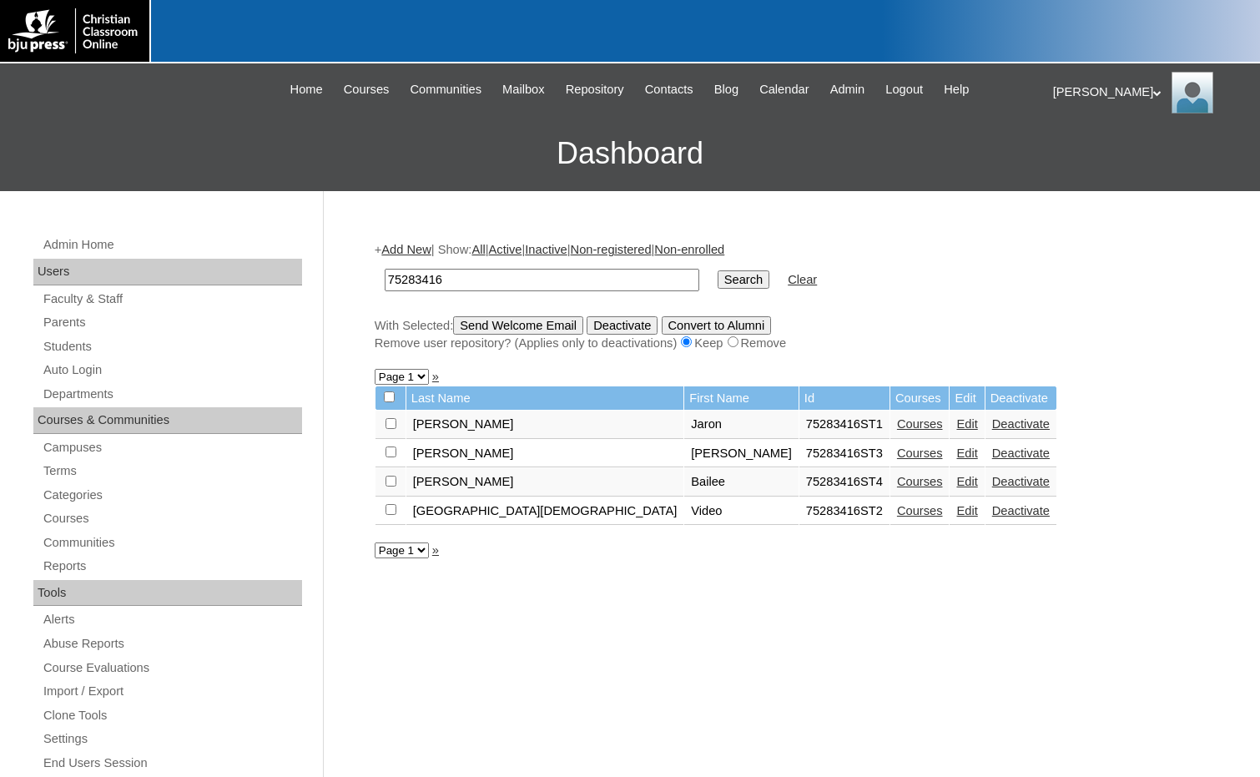
click at [398, 255] on link "Add New" at bounding box center [405, 249] width 49 height 13
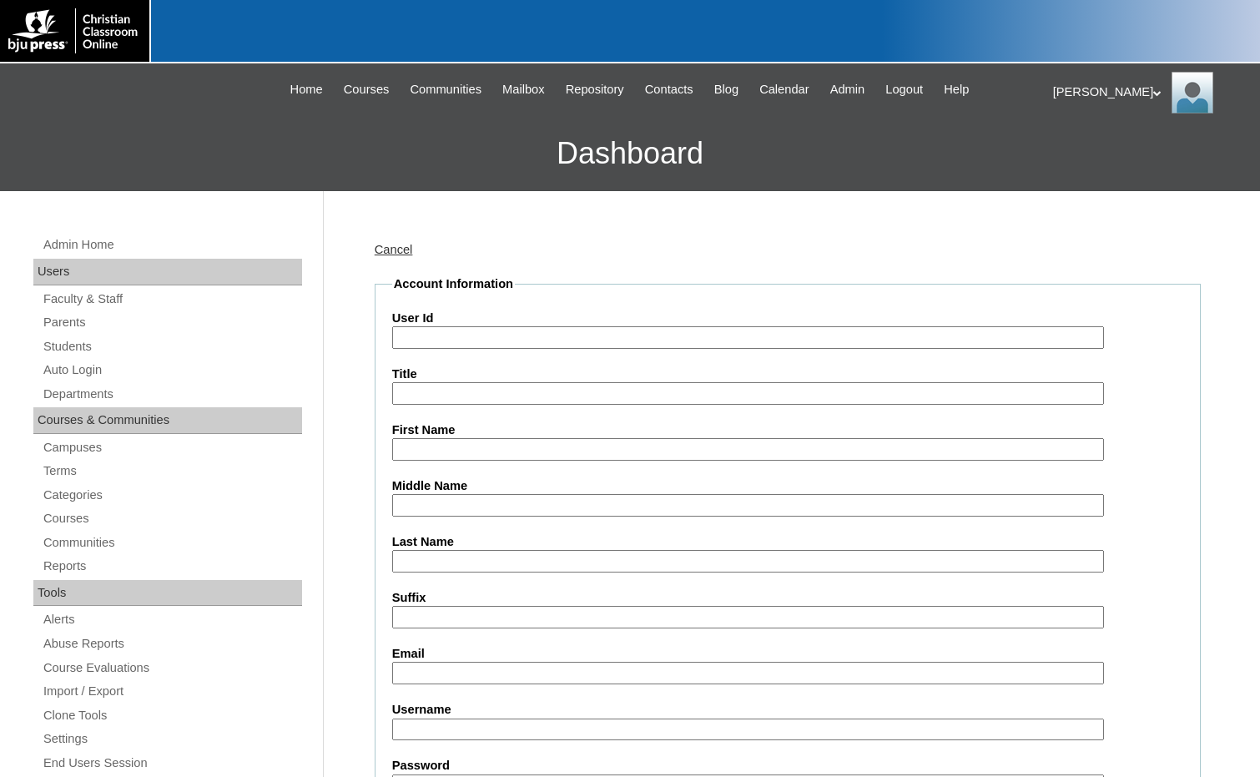
click at [451, 341] on input "User Id" at bounding box center [748, 337] width 712 height 23
paste input "75283416"
type input "75283416ST5"
type input "Bailee"
click at [68, 347] on link "Students" at bounding box center [172, 346] width 260 height 21
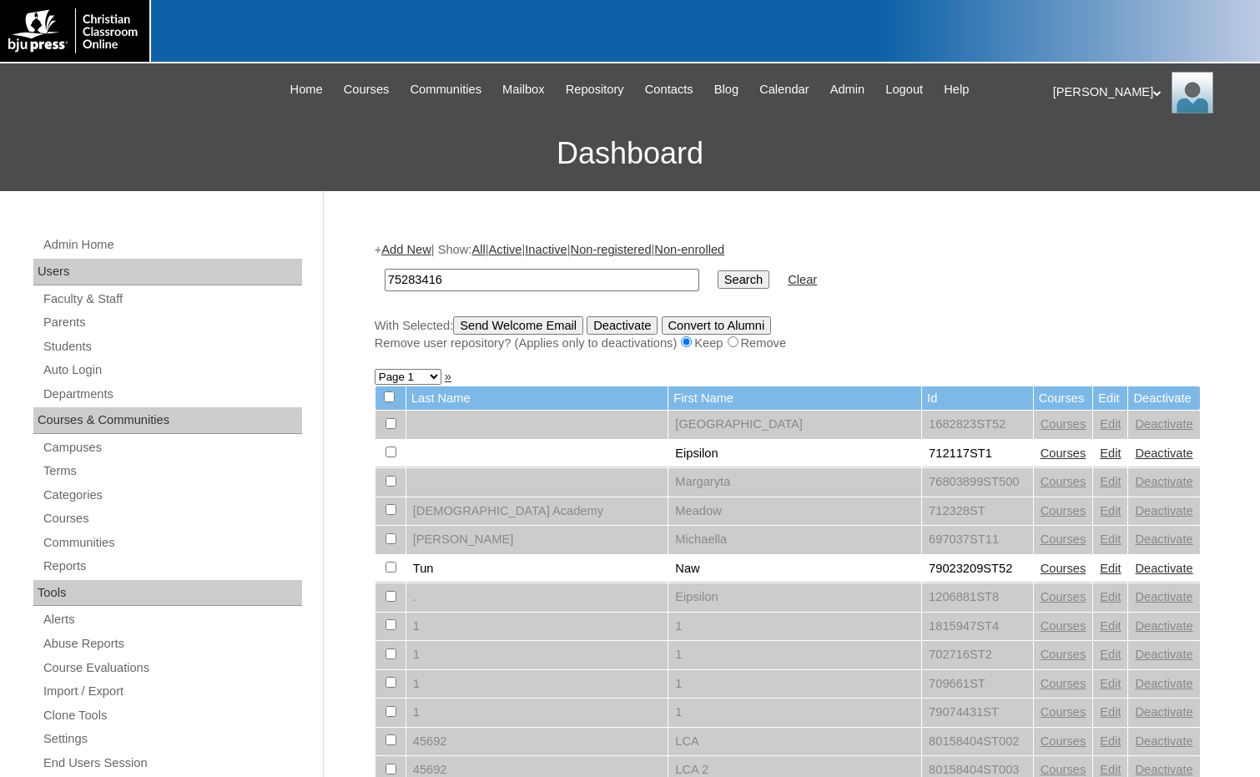
type input "75283416"
click at [718, 278] on input "Search" at bounding box center [744, 279] width 52 height 18
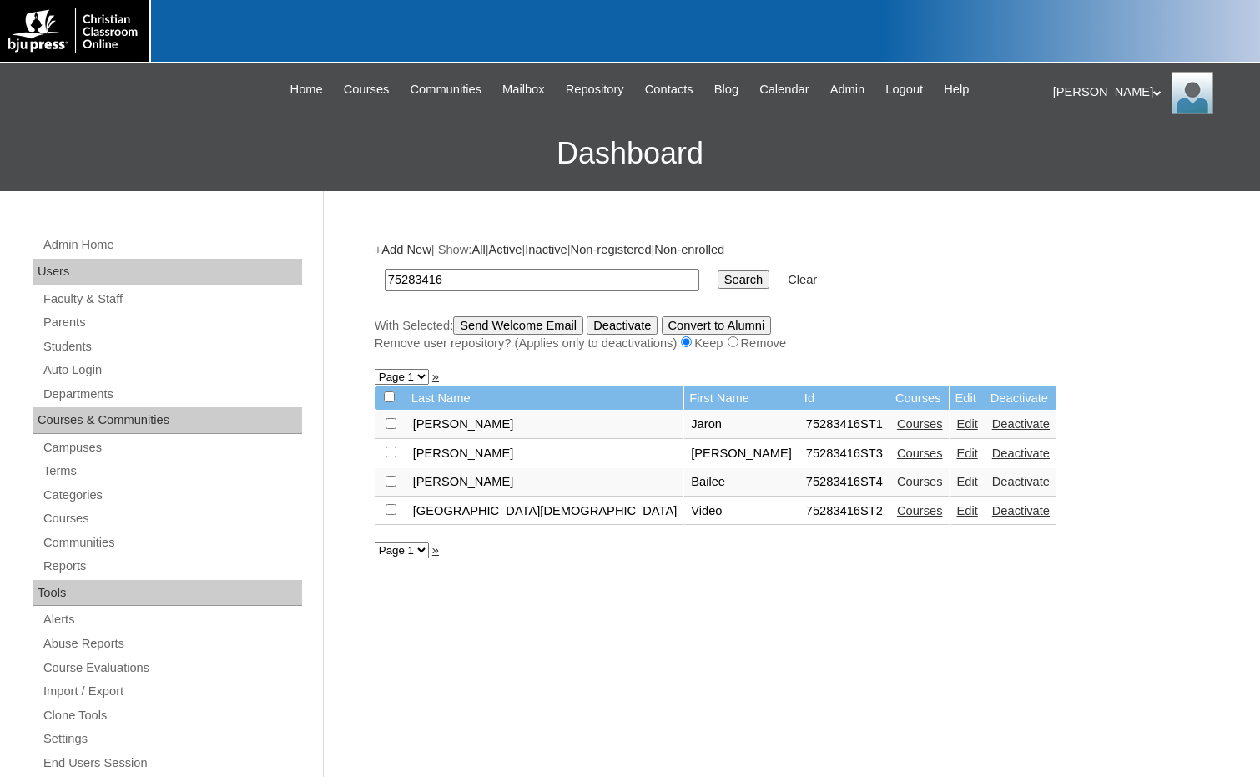
click at [897, 480] on link "Courses" at bounding box center [920, 481] width 46 height 13
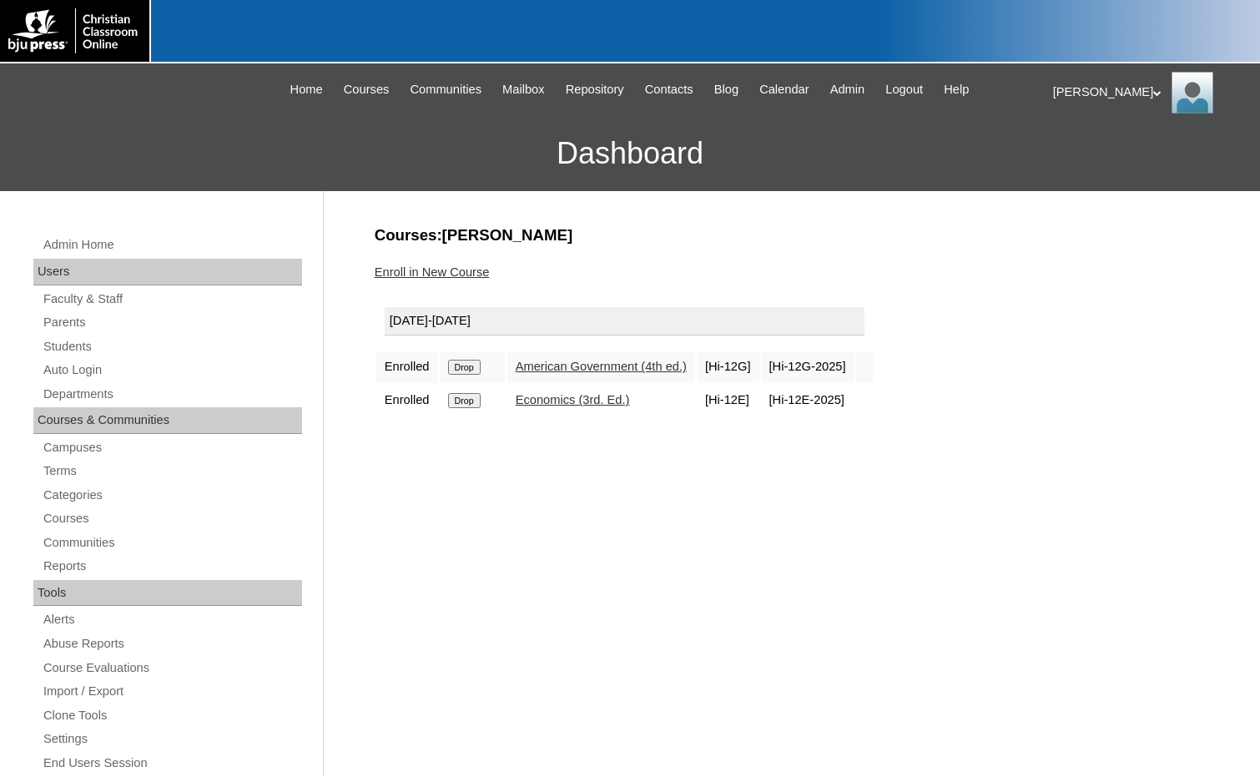
click at [452, 272] on link "Enroll in New Course" at bounding box center [432, 271] width 115 height 13
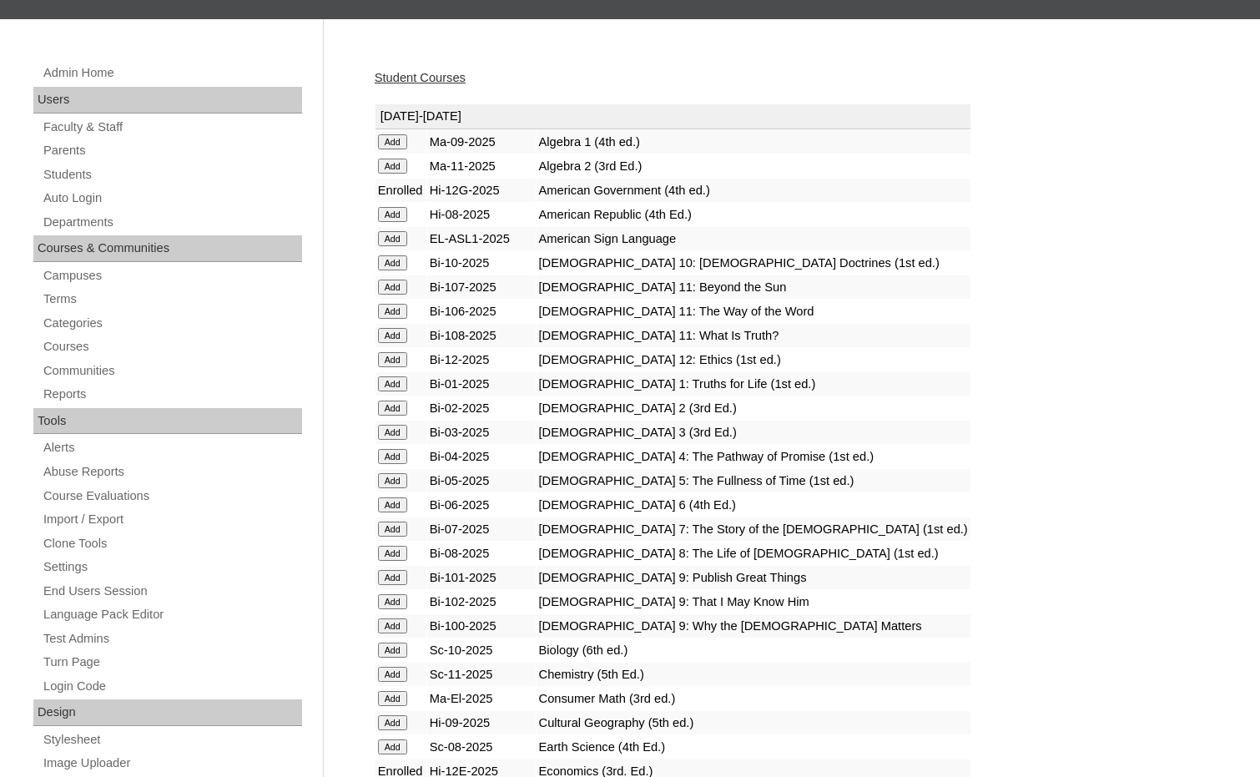
scroll to position [250, 0]
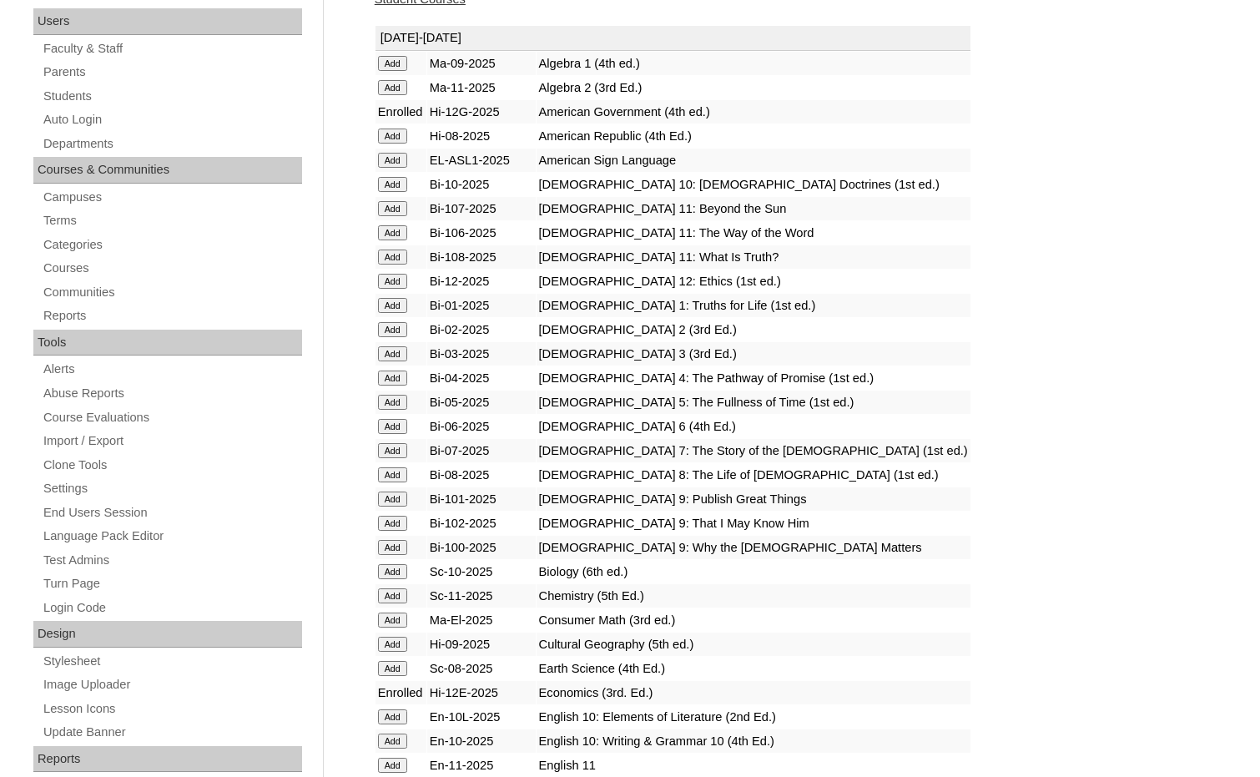
click at [392, 71] on input "Add" at bounding box center [392, 63] width 29 height 15
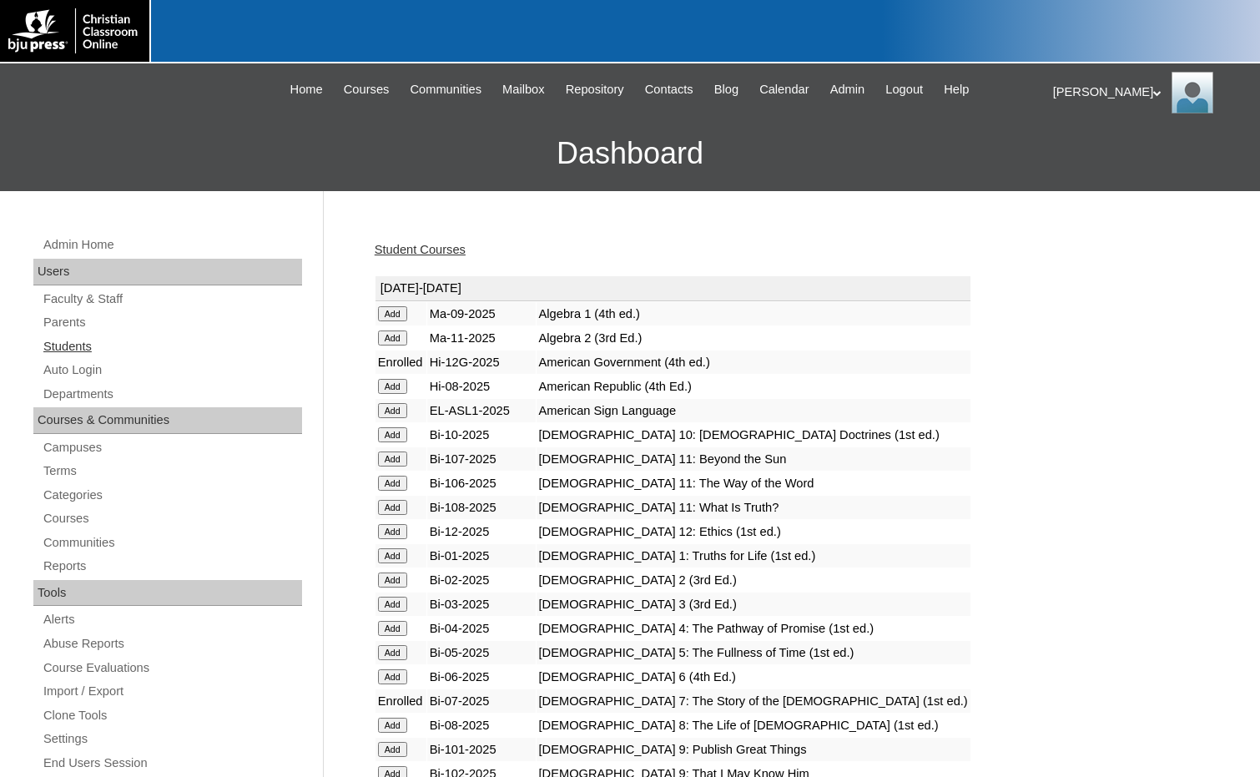
click at [90, 340] on link "Students" at bounding box center [172, 346] width 260 height 21
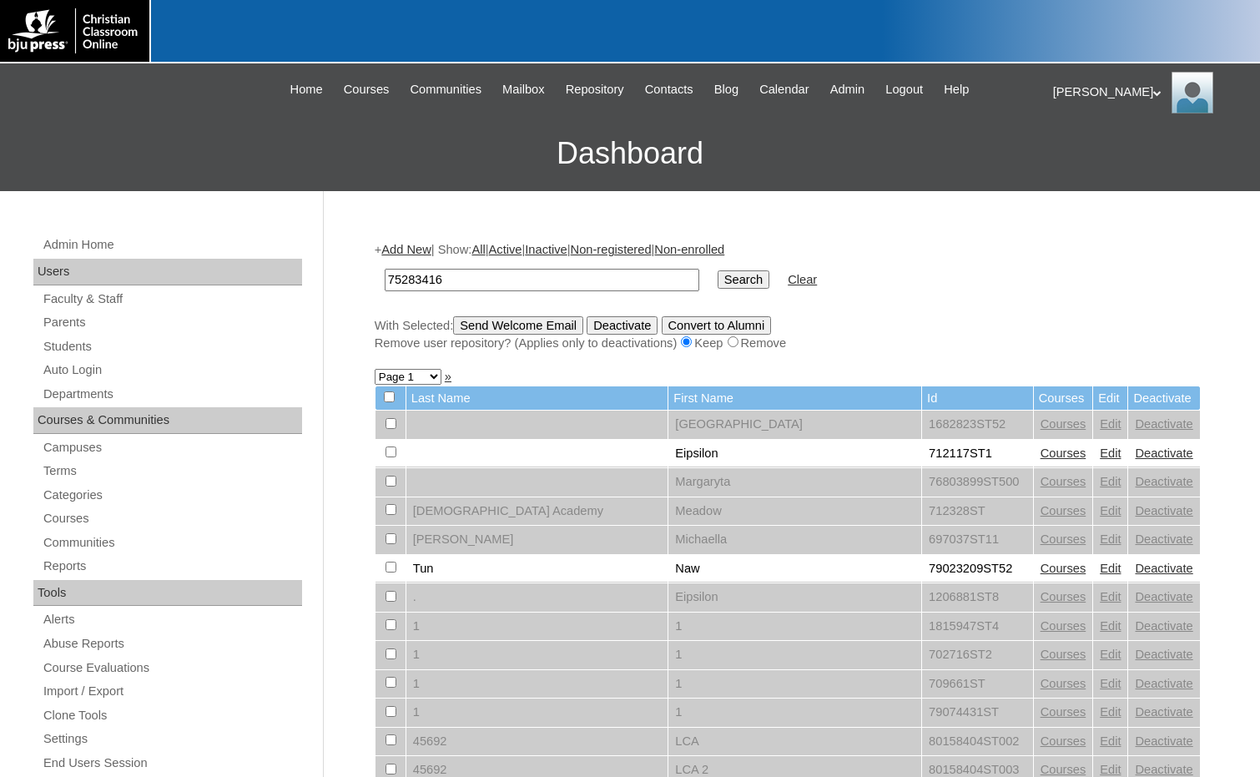
type input "75283416"
click at [718, 275] on input "Search" at bounding box center [744, 279] width 52 height 18
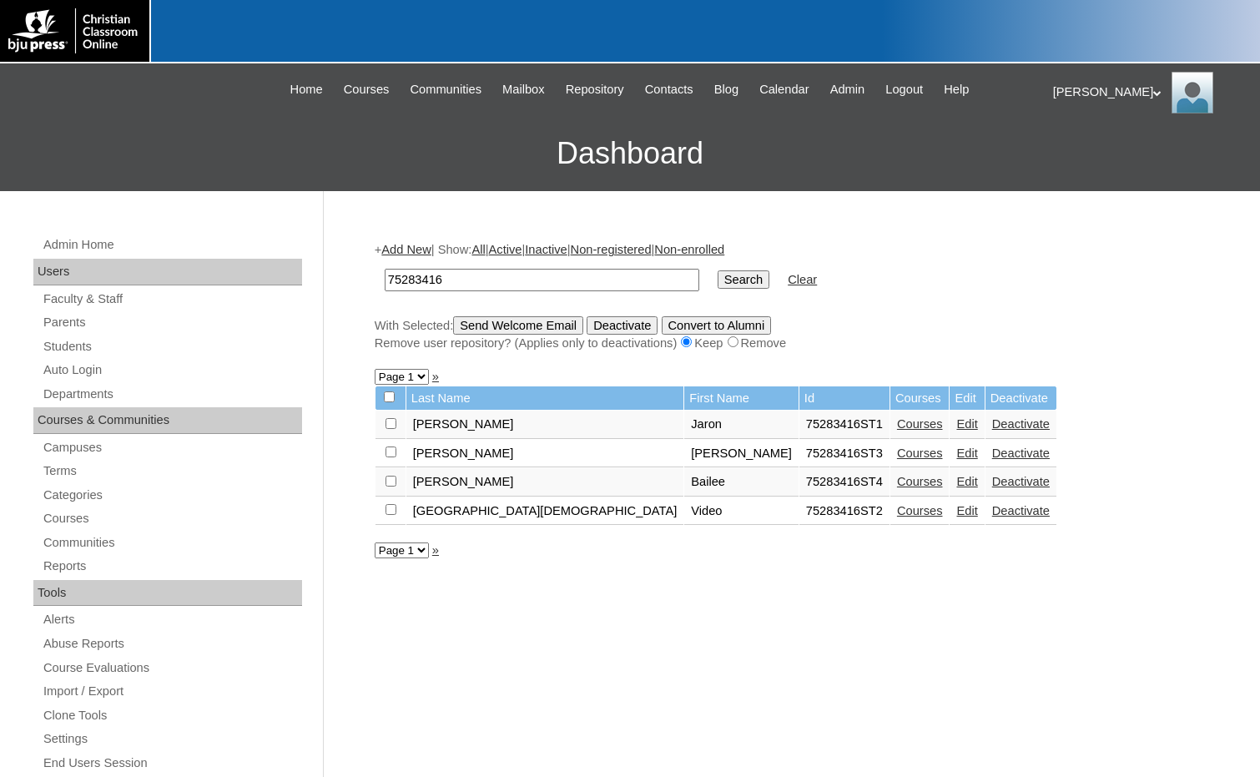
click at [390, 429] on input "checkbox" at bounding box center [390, 423] width 11 height 11
checkbox input "true"
click at [394, 429] on input "checkbox" at bounding box center [390, 423] width 11 height 11
checkbox input "true"
click at [493, 328] on input "Send Welcome Email" at bounding box center [518, 325] width 130 height 18
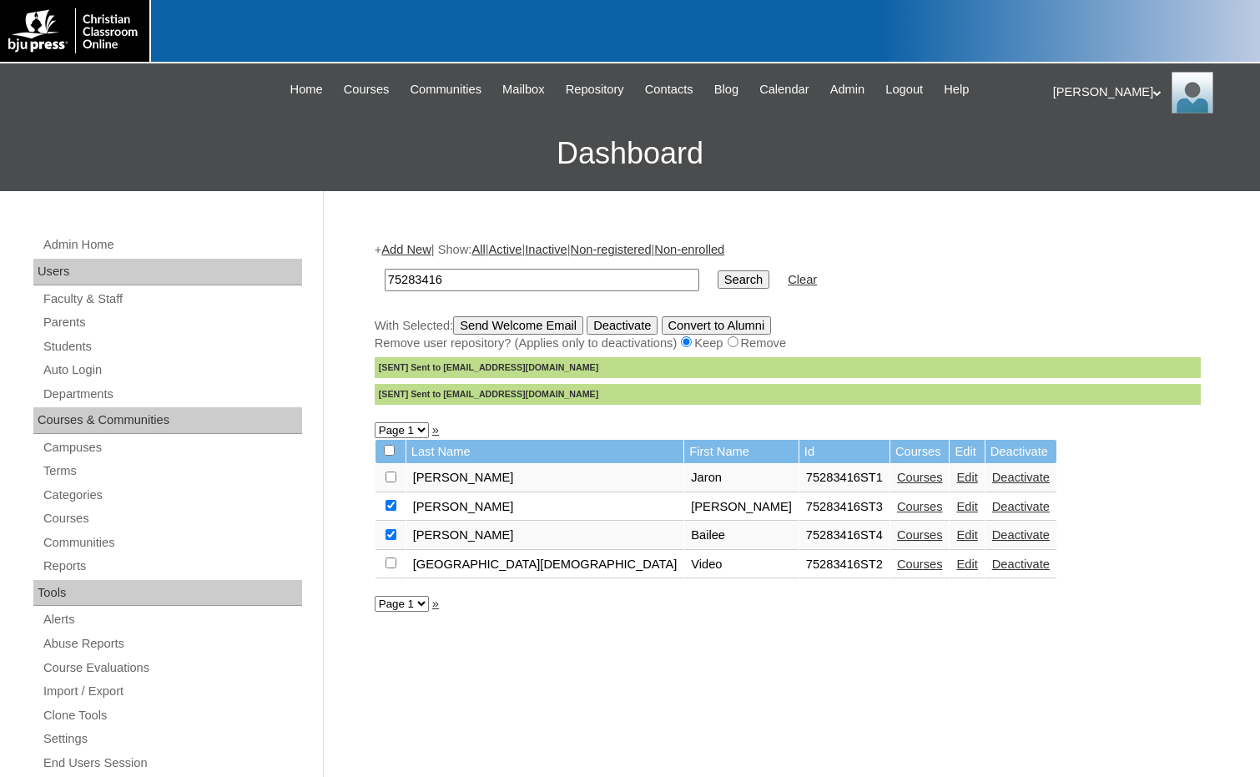
click at [956, 535] on link "Edit" at bounding box center [966, 534] width 21 height 13
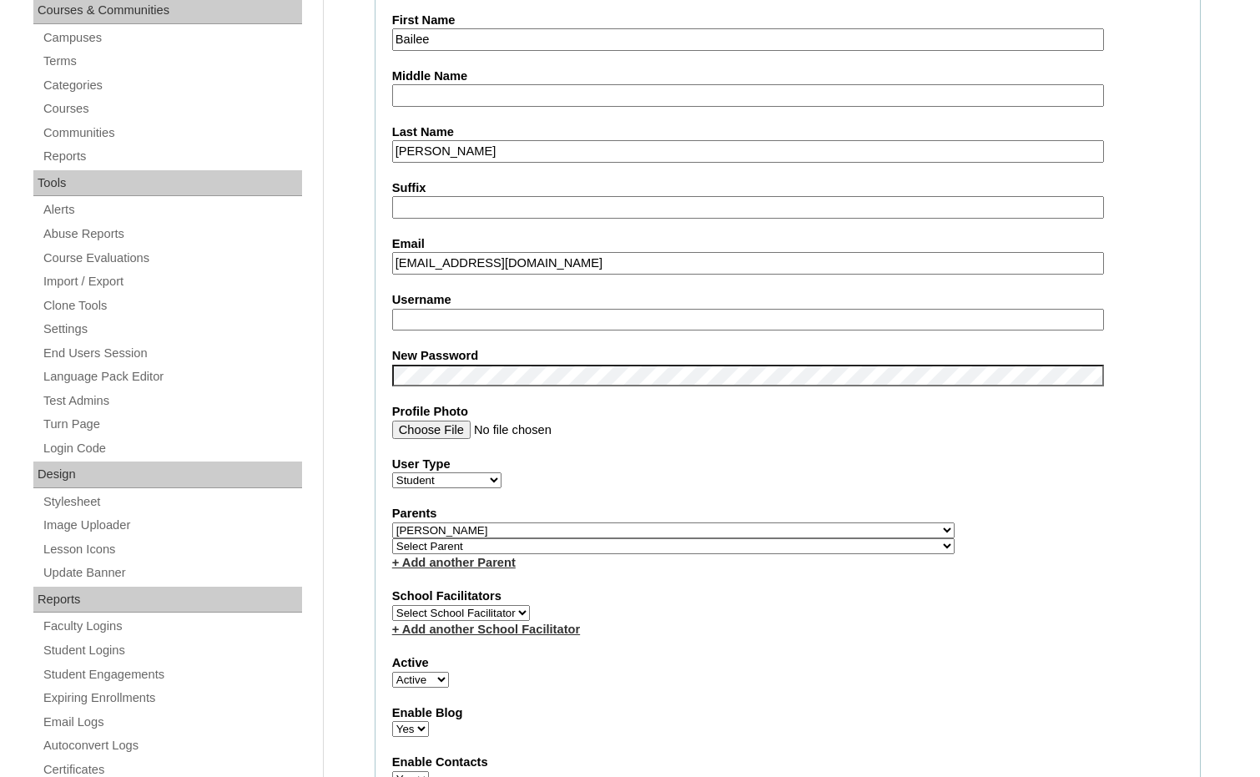
scroll to position [417, 0]
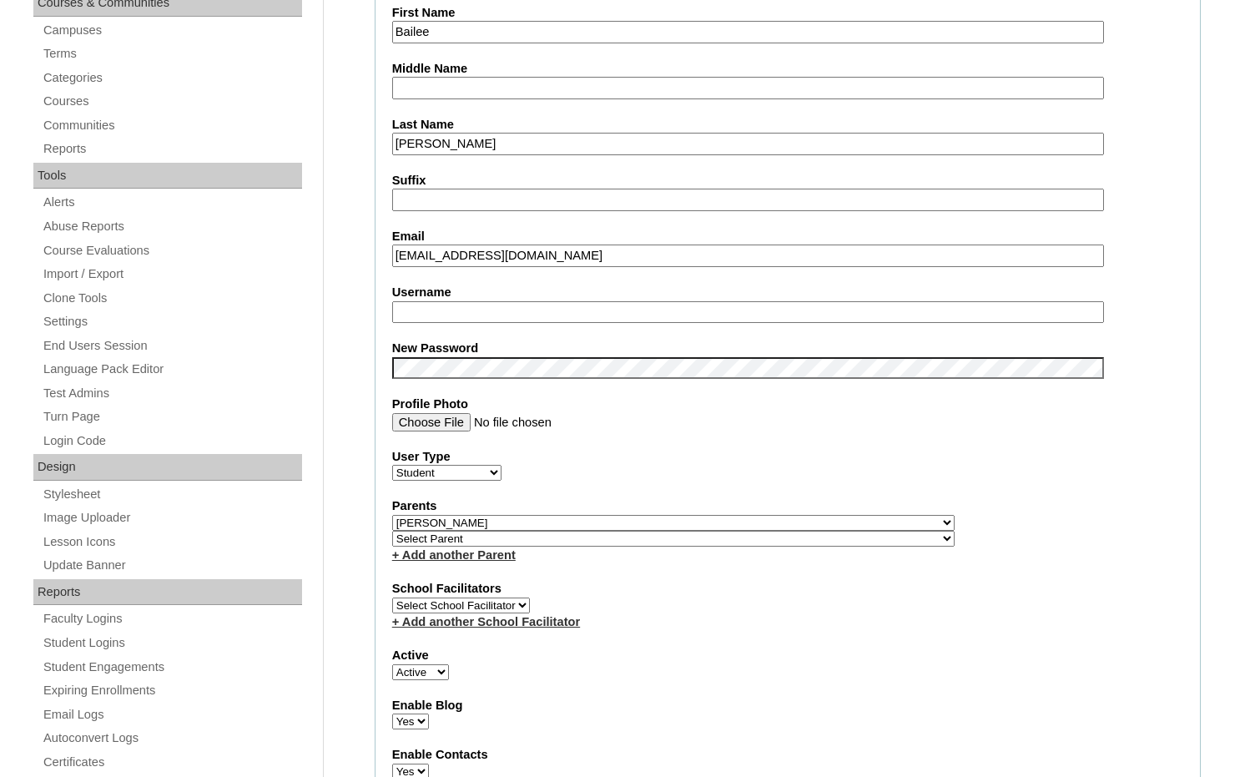
click at [745, 544] on select "Select Parent , [GEOGRAPHIC_DATA], Ma 1, 1 23-24 accountMorgan, [PERSON_NAME] 6…" at bounding box center [673, 539] width 562 height 16
select select "36975"
click at [812, 539] on div "Parents Select Parent , [GEOGRAPHIC_DATA], Ma 1, 1 23-24 accountMorgan, [PERSON…" at bounding box center [787, 530] width 791 height 66
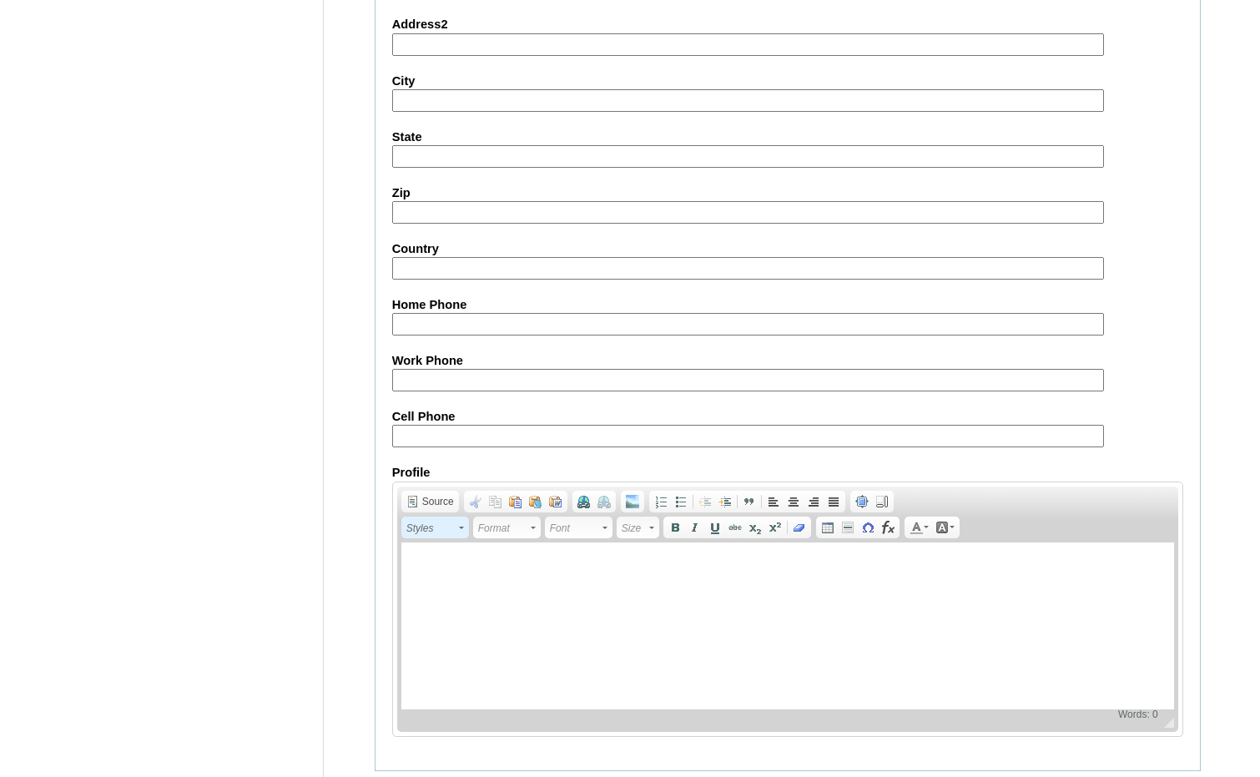
scroll to position [1765, 0]
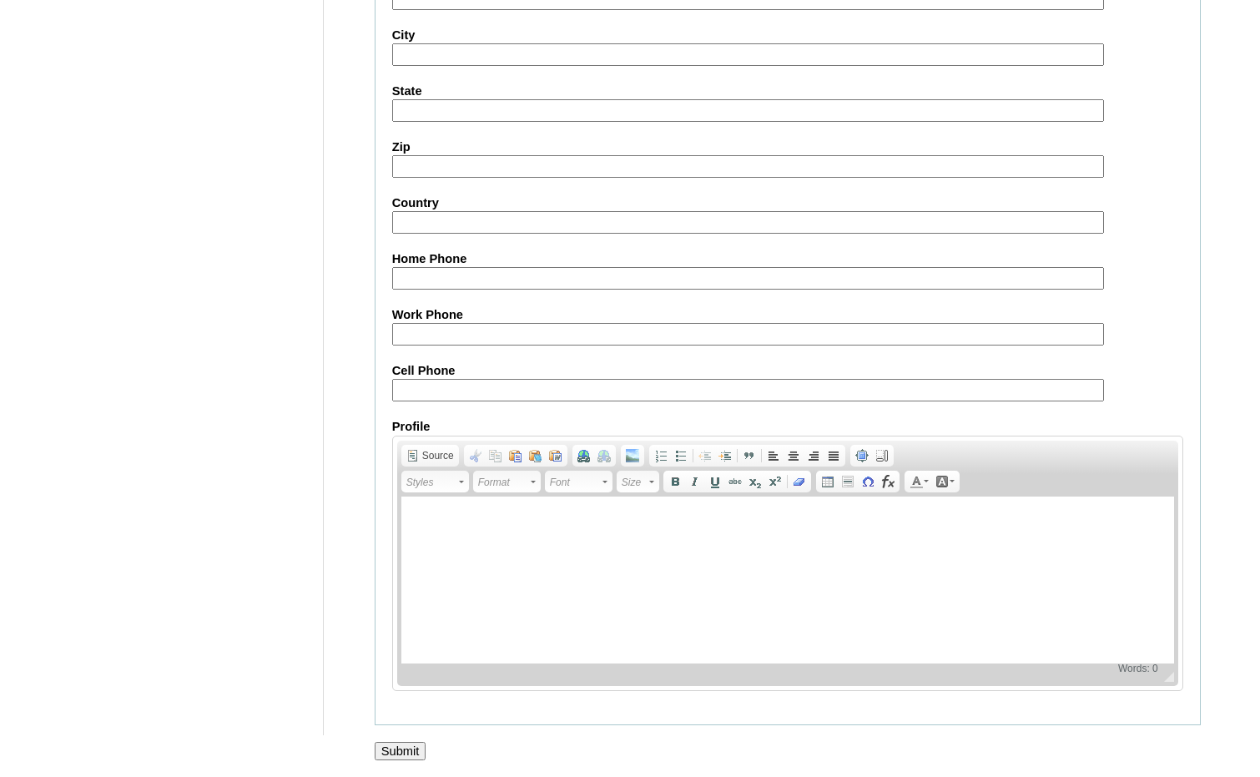
click at [413, 746] on input "Submit" at bounding box center [401, 751] width 52 height 18
